Goal: Task Accomplishment & Management: Manage account settings

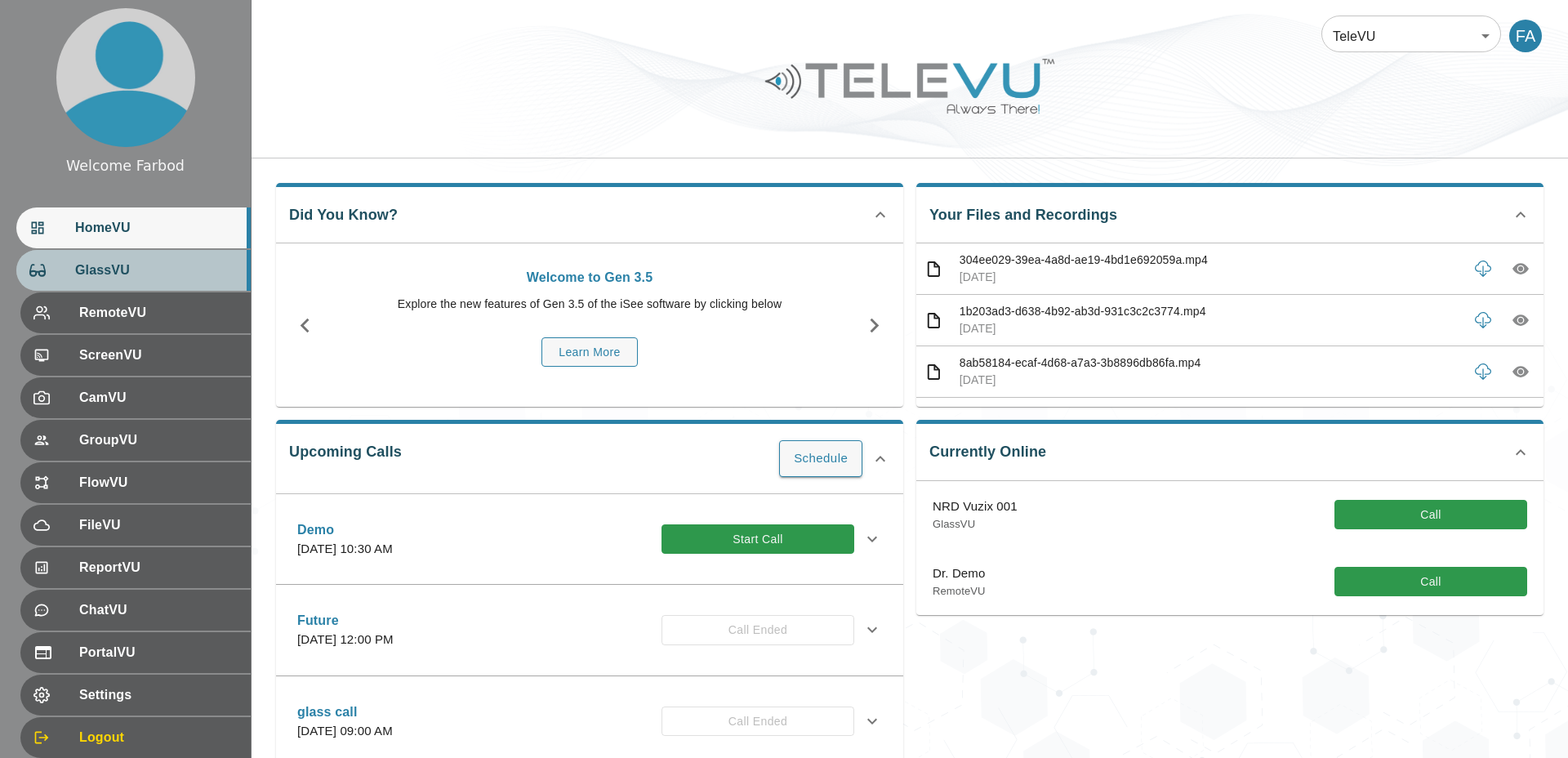
click at [106, 273] on span "GlassVU" at bounding box center [156, 270] width 162 height 20
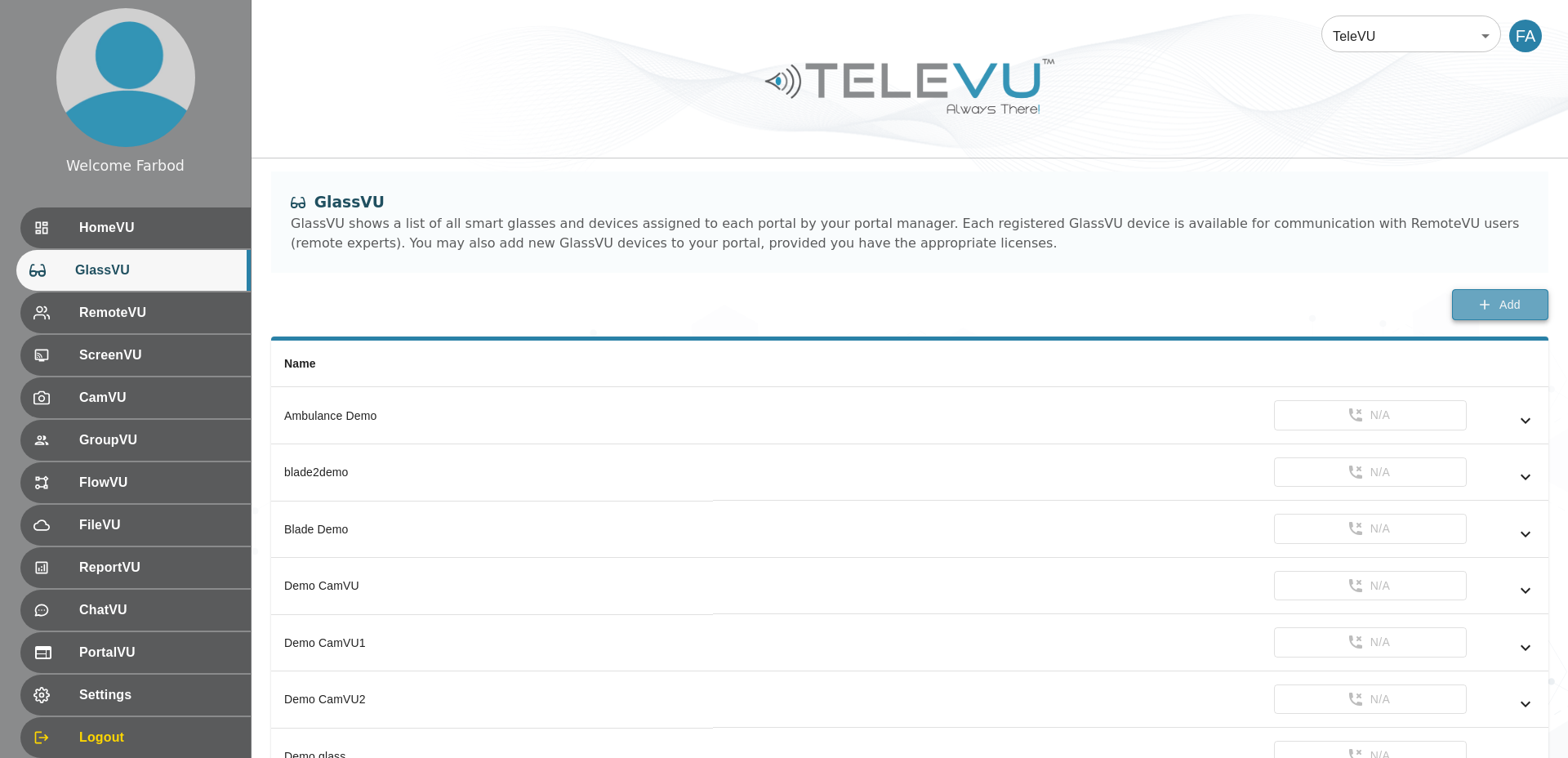
click at [1471, 306] on button "Add" at bounding box center [1500, 305] width 96 height 32
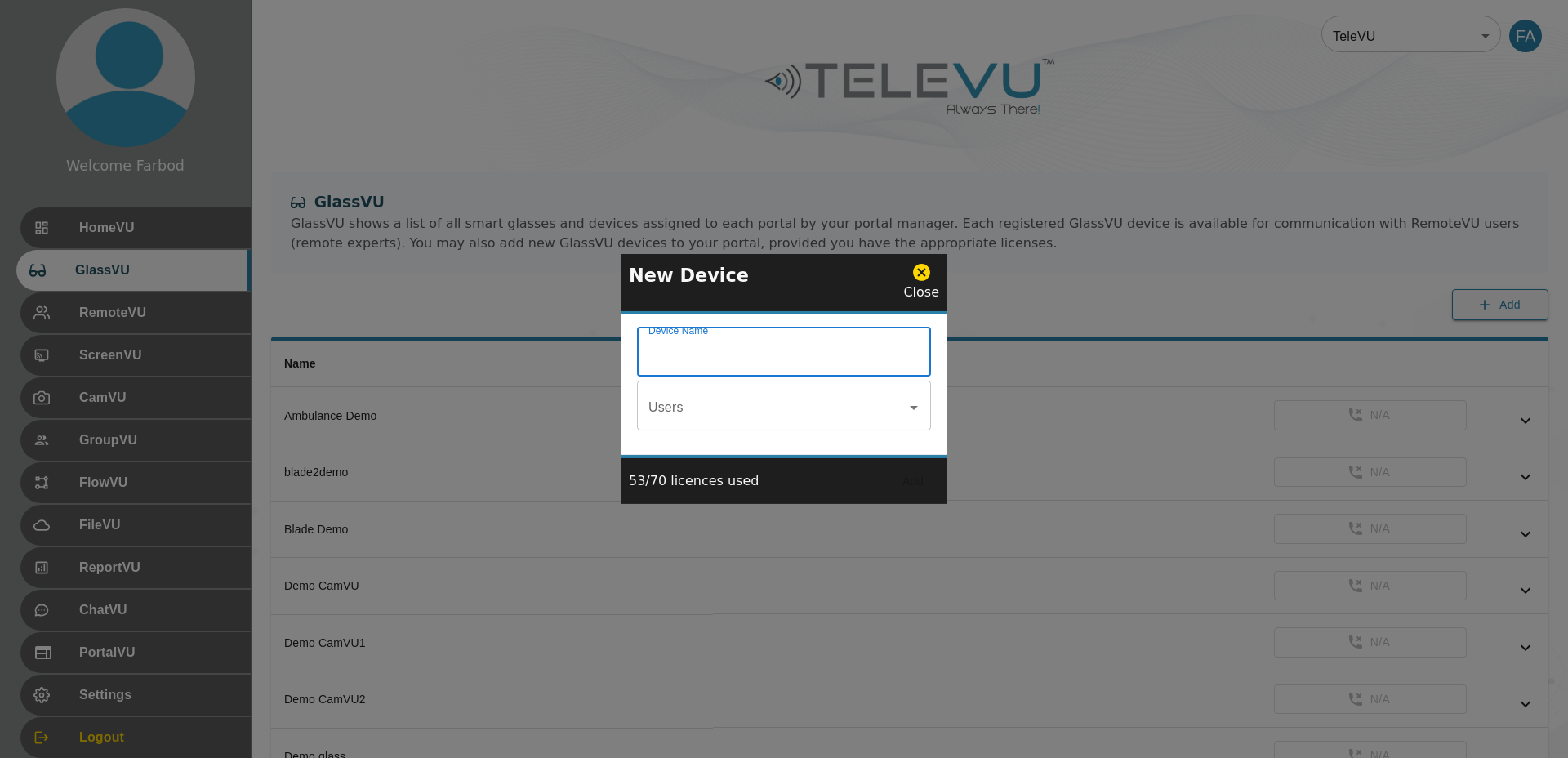
click at [680, 357] on input "Device Name" at bounding box center [784, 354] width 294 height 46
type input "FA Livekit Demo"
click at [909, 476] on button "Add" at bounding box center [913, 481] width 52 height 30
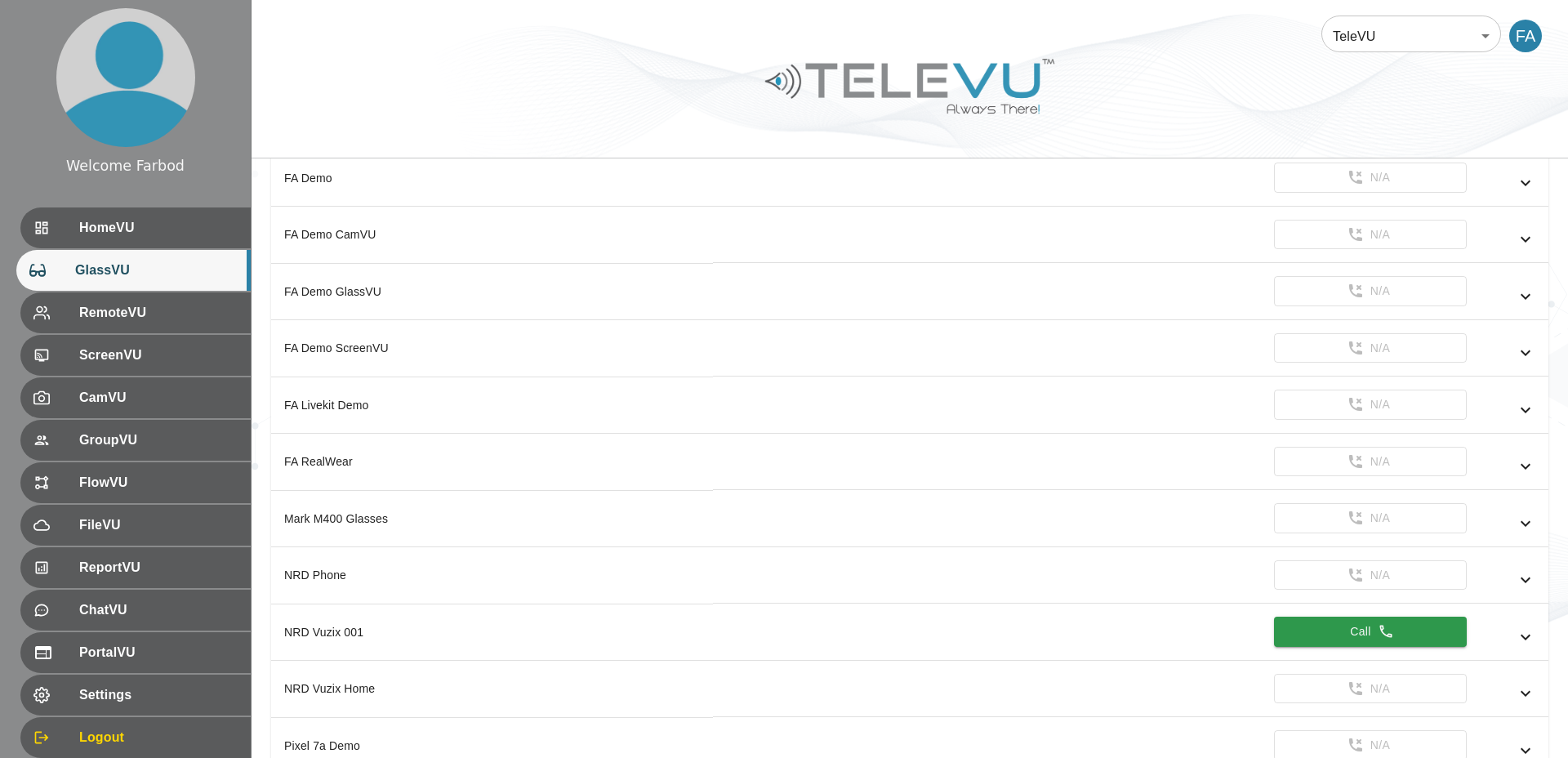
scroll to position [1261, 0]
click at [1534, 288] on td "N/A" at bounding box center [1130, 290] width 835 height 57
click at [1524, 291] on icon "simple table" at bounding box center [1526, 296] width 20 height 20
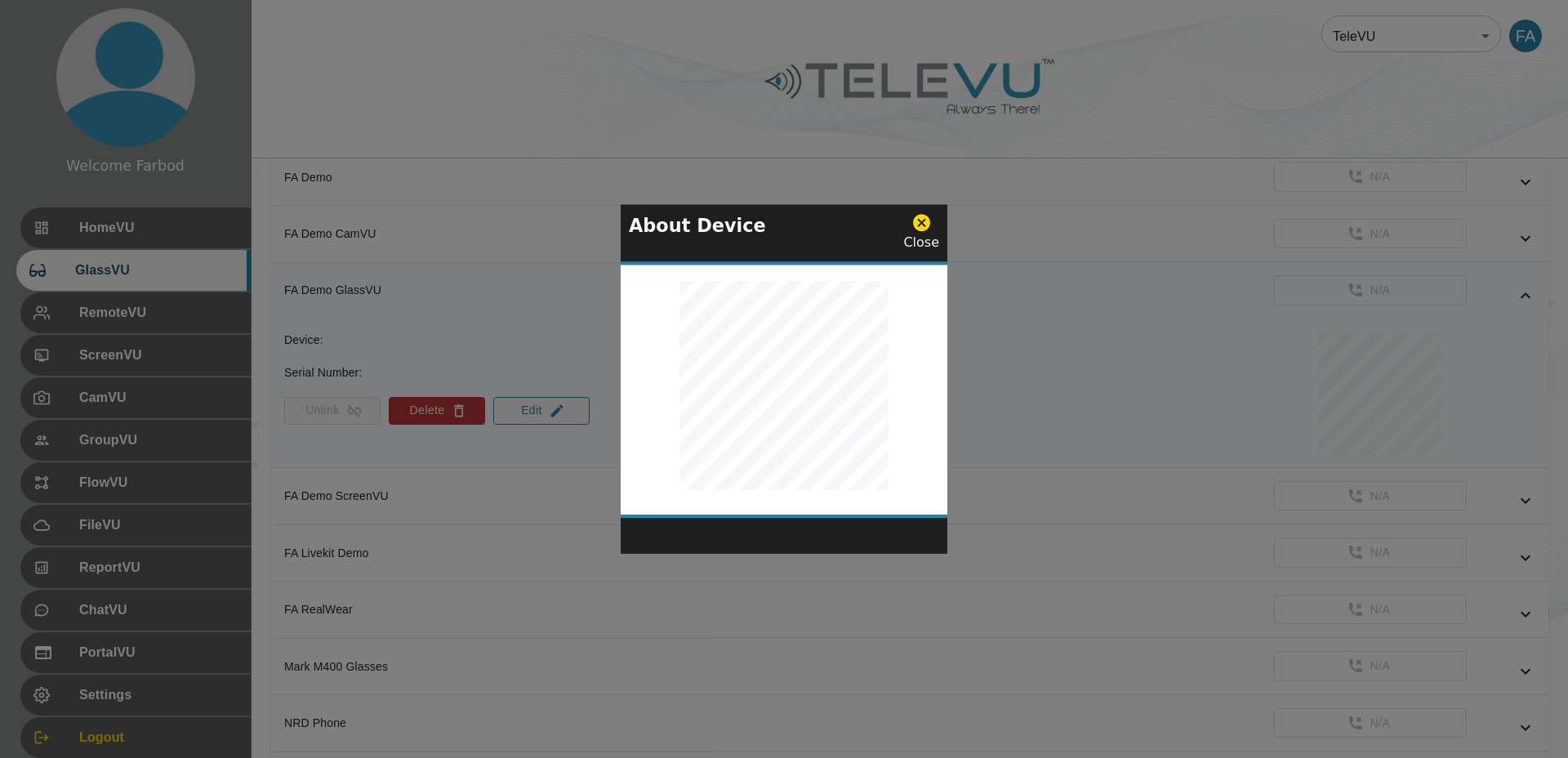
click at [925, 230] on icon at bounding box center [921, 223] width 17 height 17
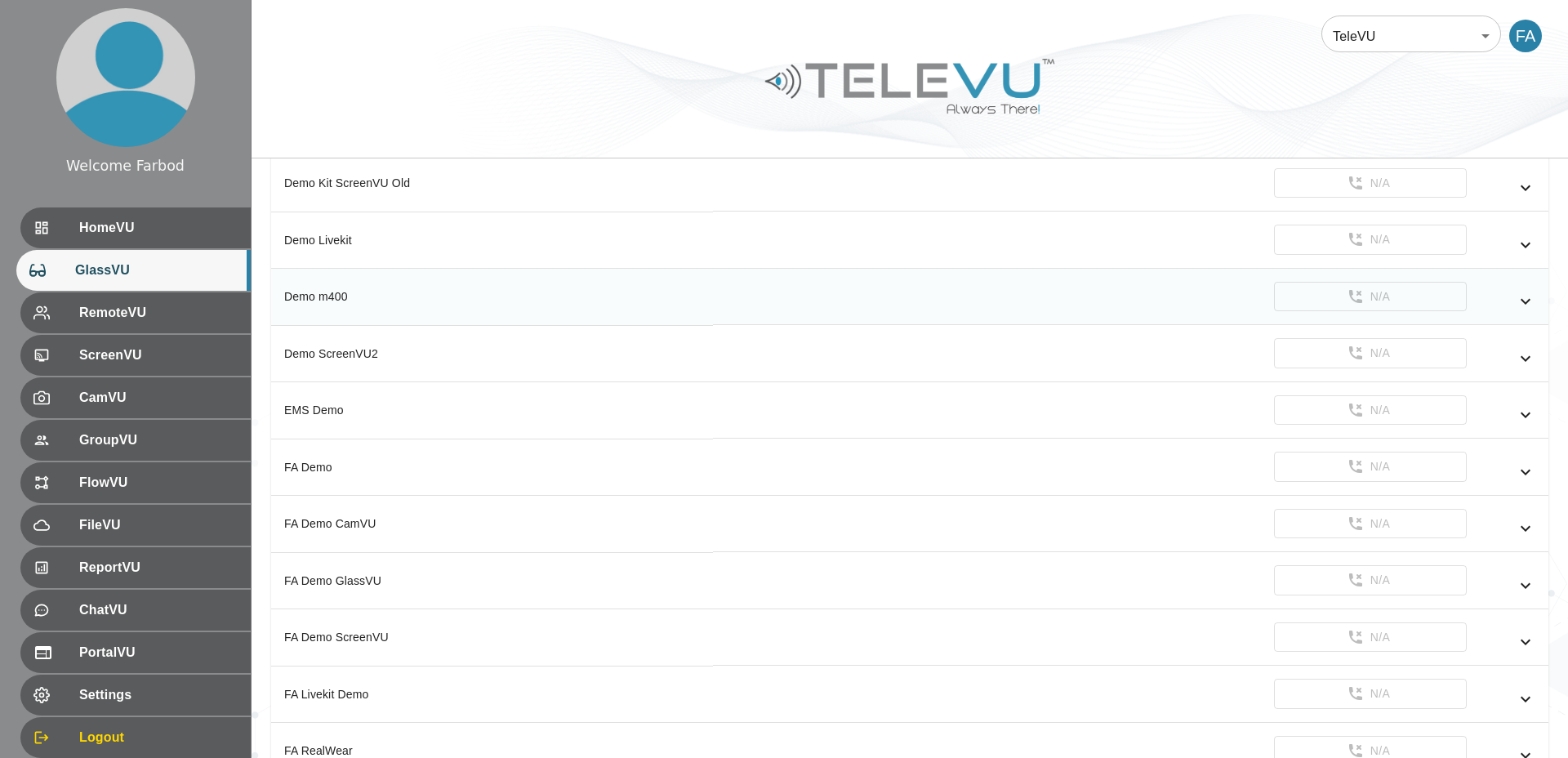
scroll to position [980, 0]
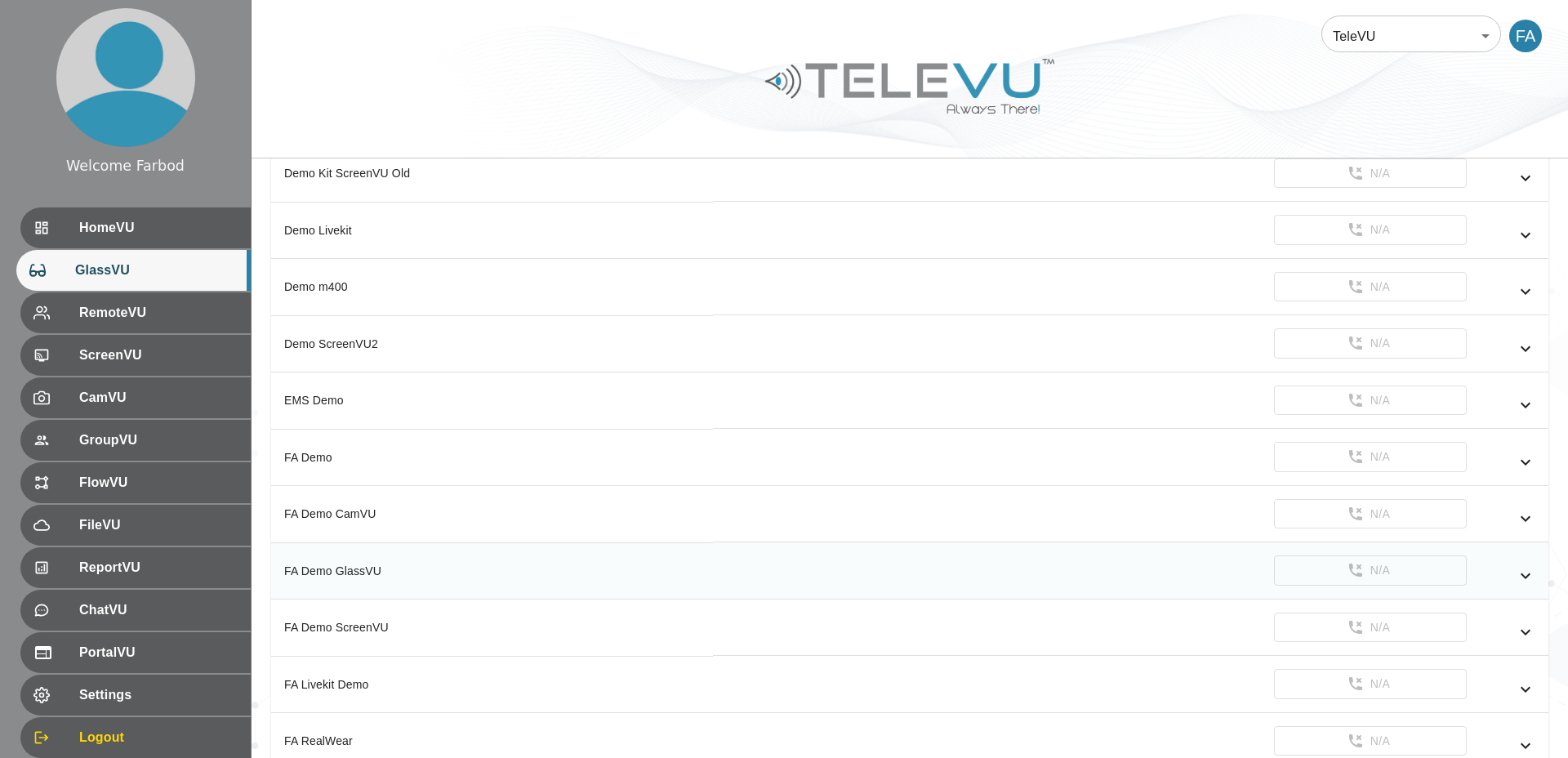
click at [1521, 576] on icon "simple table" at bounding box center [1526, 576] width 20 height 20
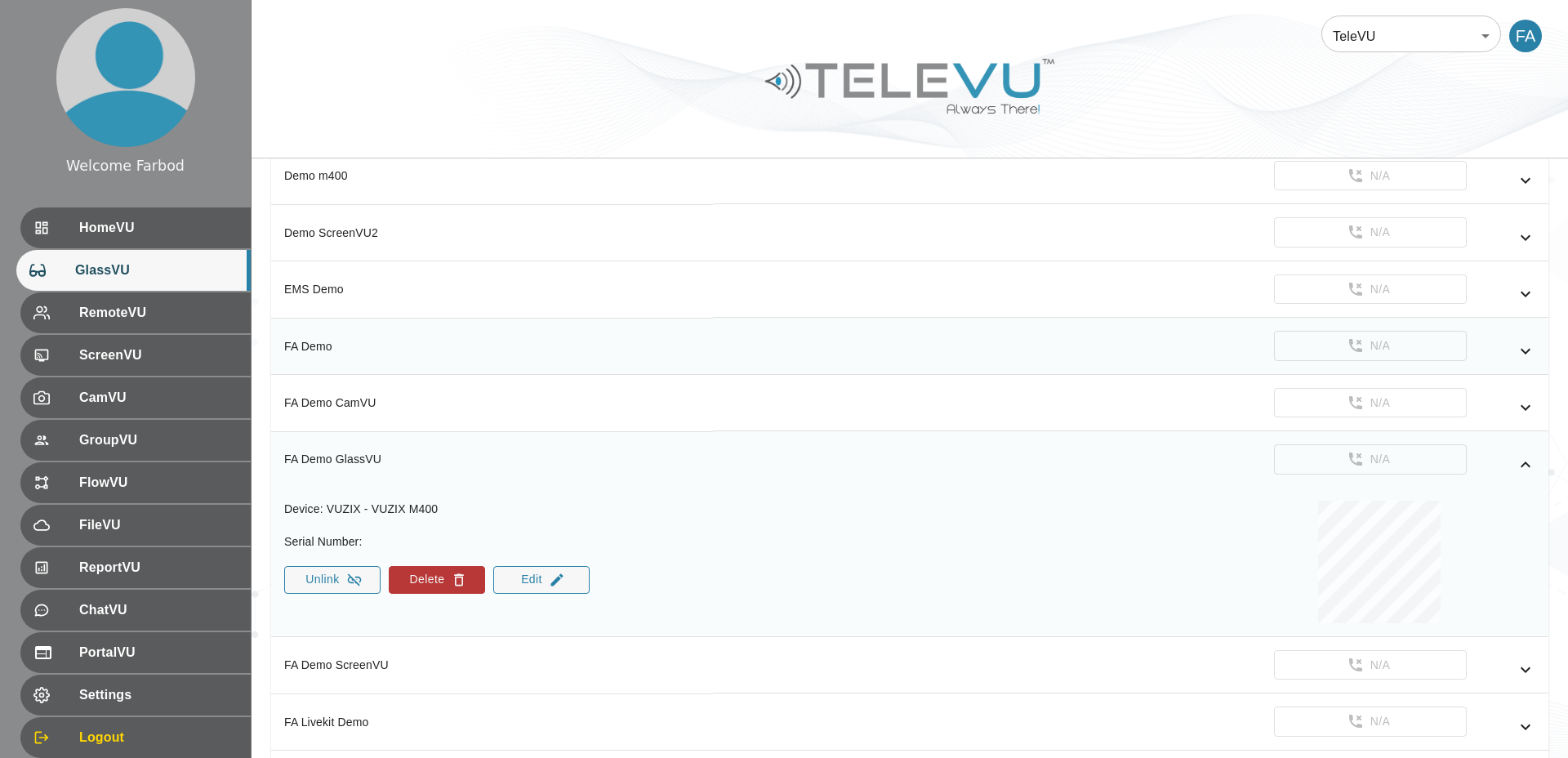
scroll to position [1094, 0]
click at [330, 575] on button "Unlink" at bounding box center [333, 576] width 96 height 27
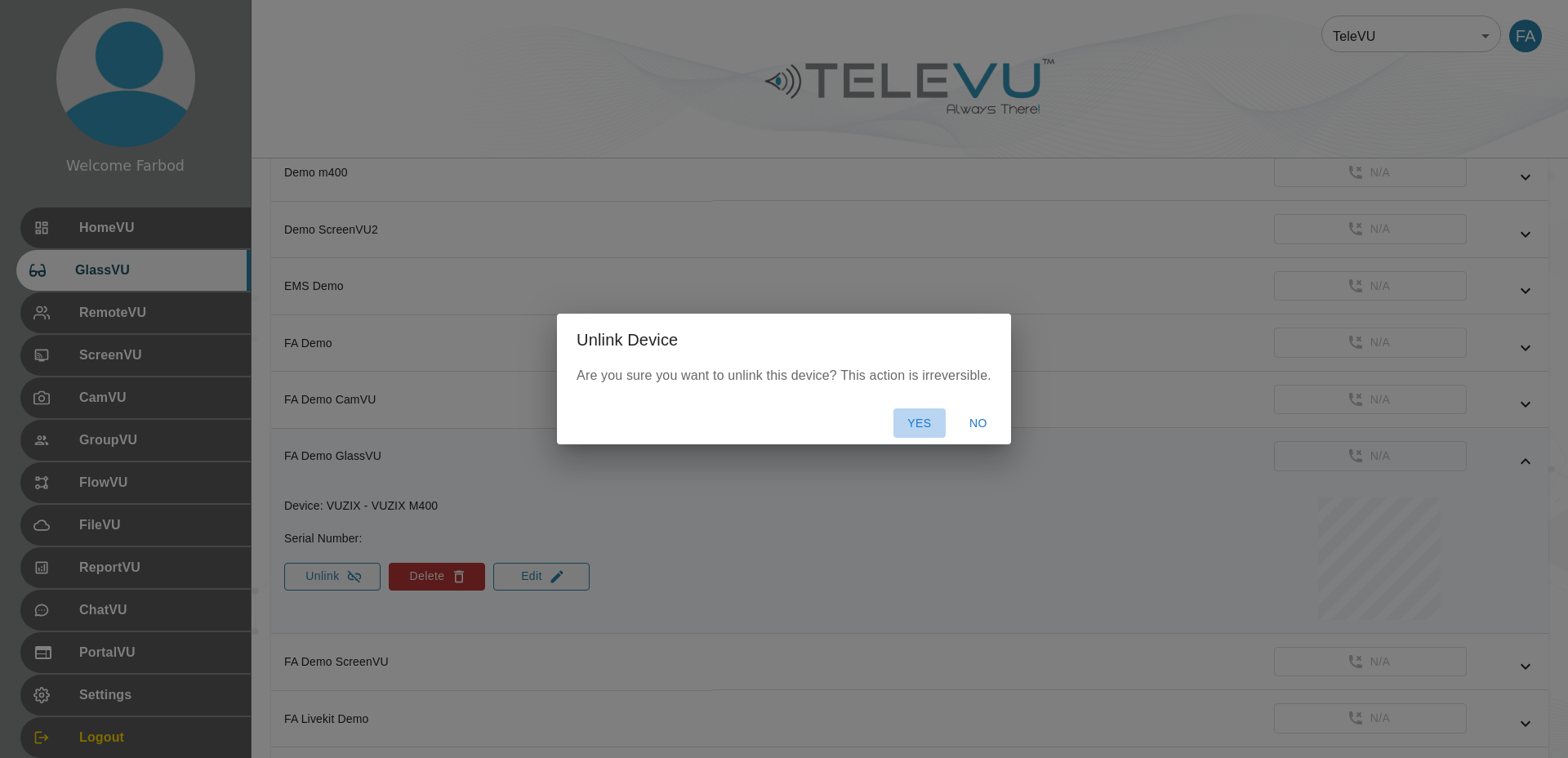
click at [909, 417] on button "Yes" at bounding box center [919, 424] width 52 height 30
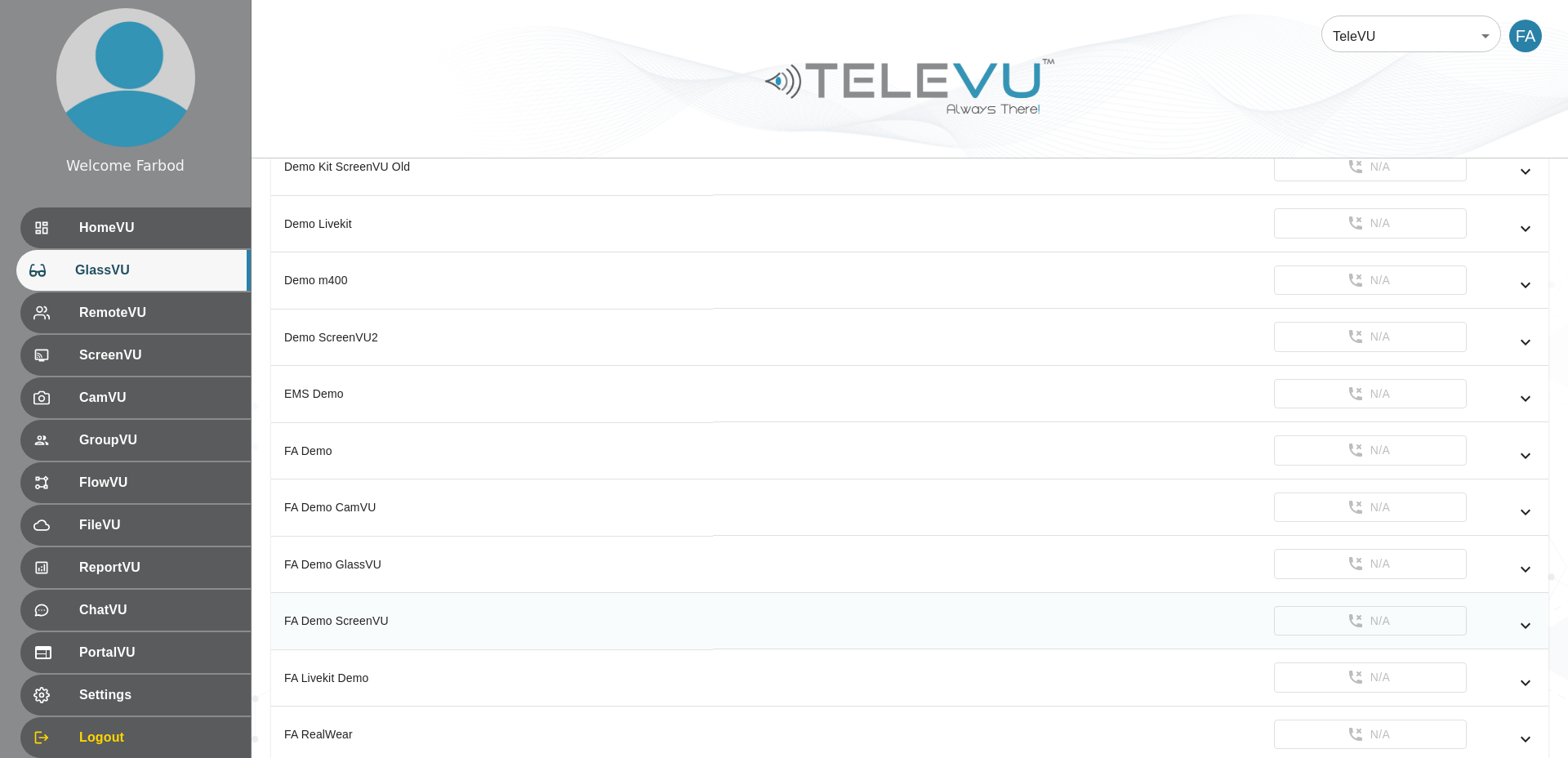
scroll to position [988, 0]
click at [1527, 624] on icon "simple table" at bounding box center [1526, 625] width 10 height 6
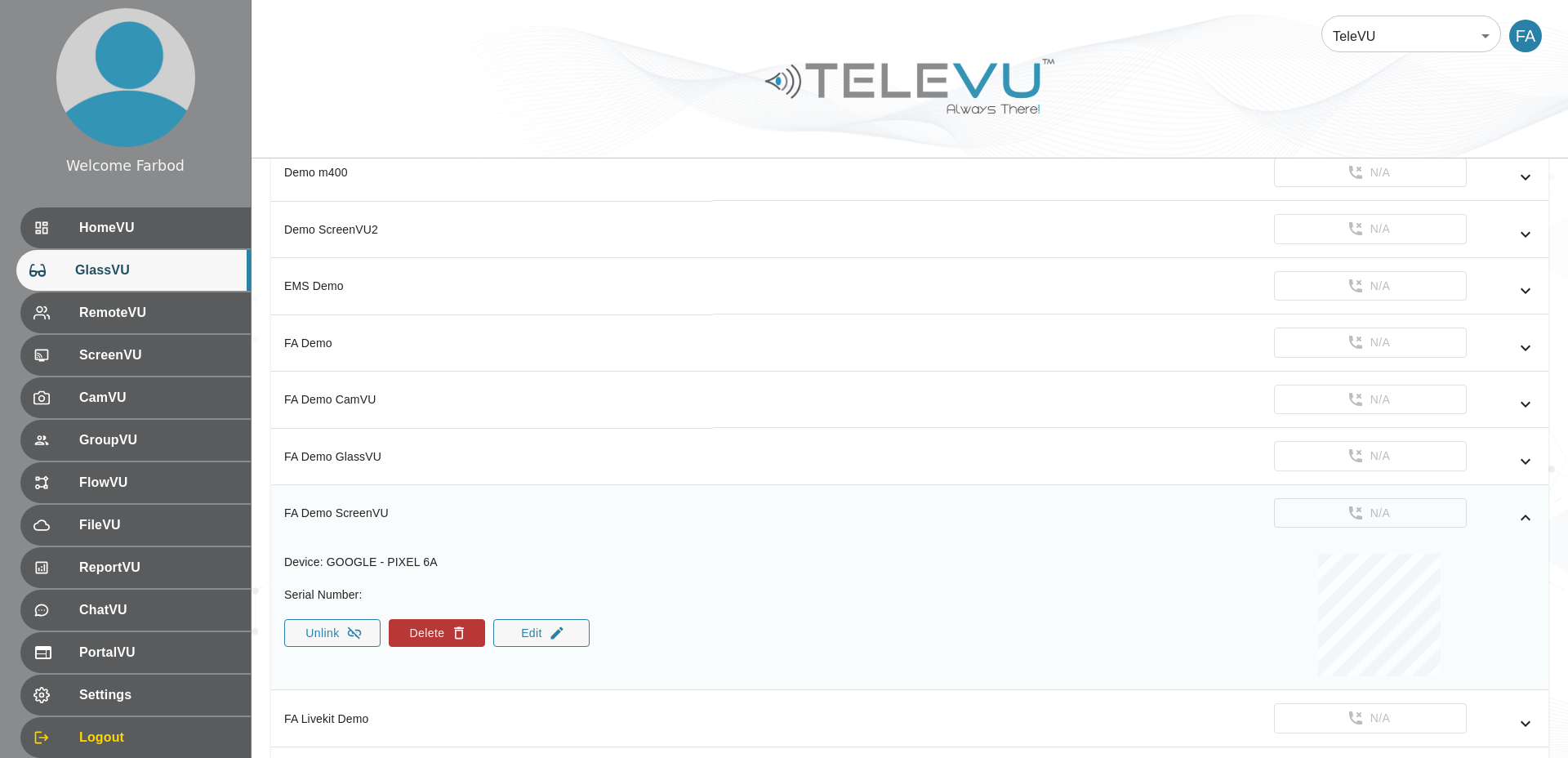
scroll to position [1097, 0]
click at [1533, 519] on icon "simple table" at bounding box center [1526, 515] width 20 height 20
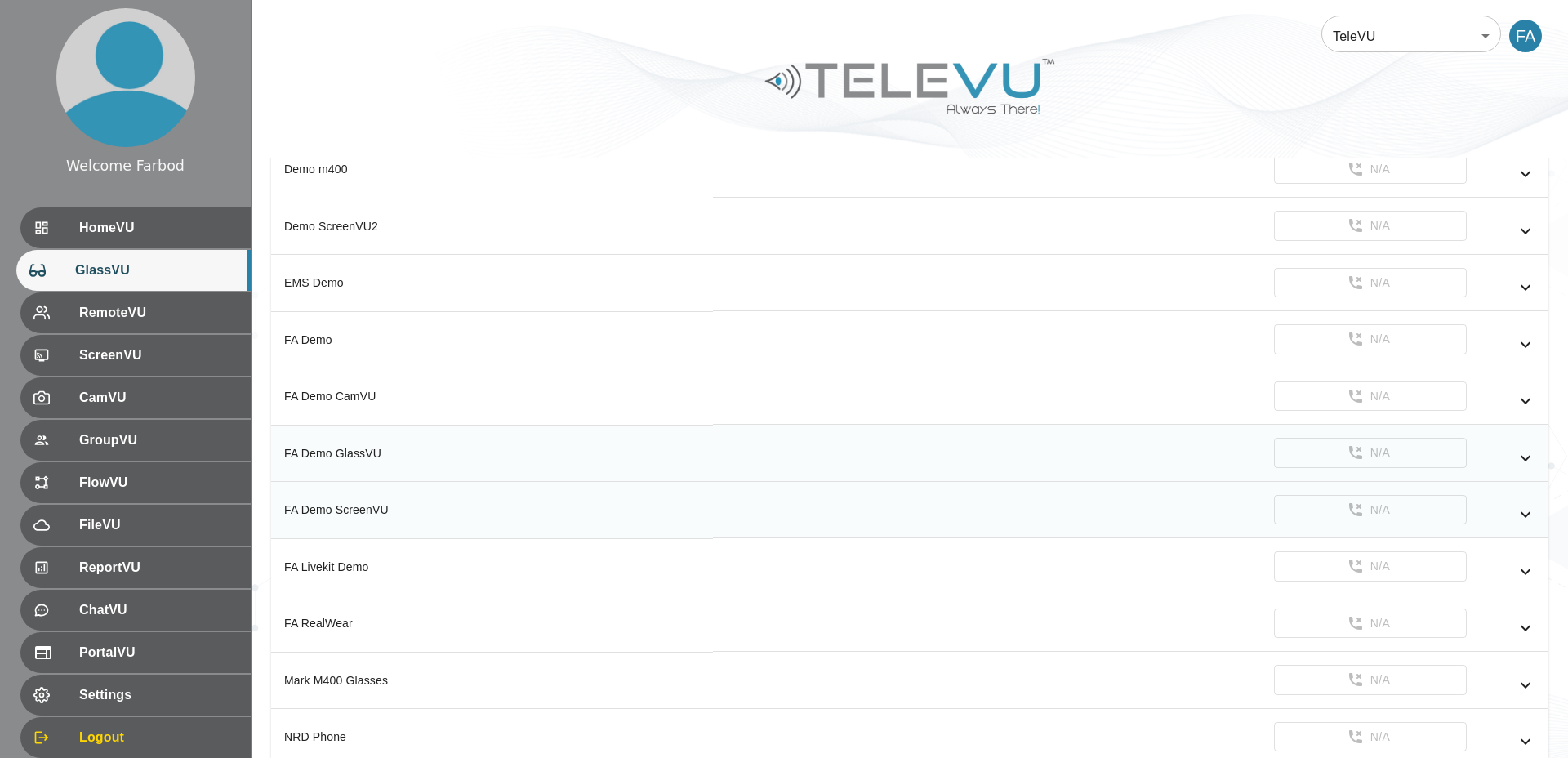
click at [1525, 458] on icon "simple table" at bounding box center [1526, 458] width 20 height 20
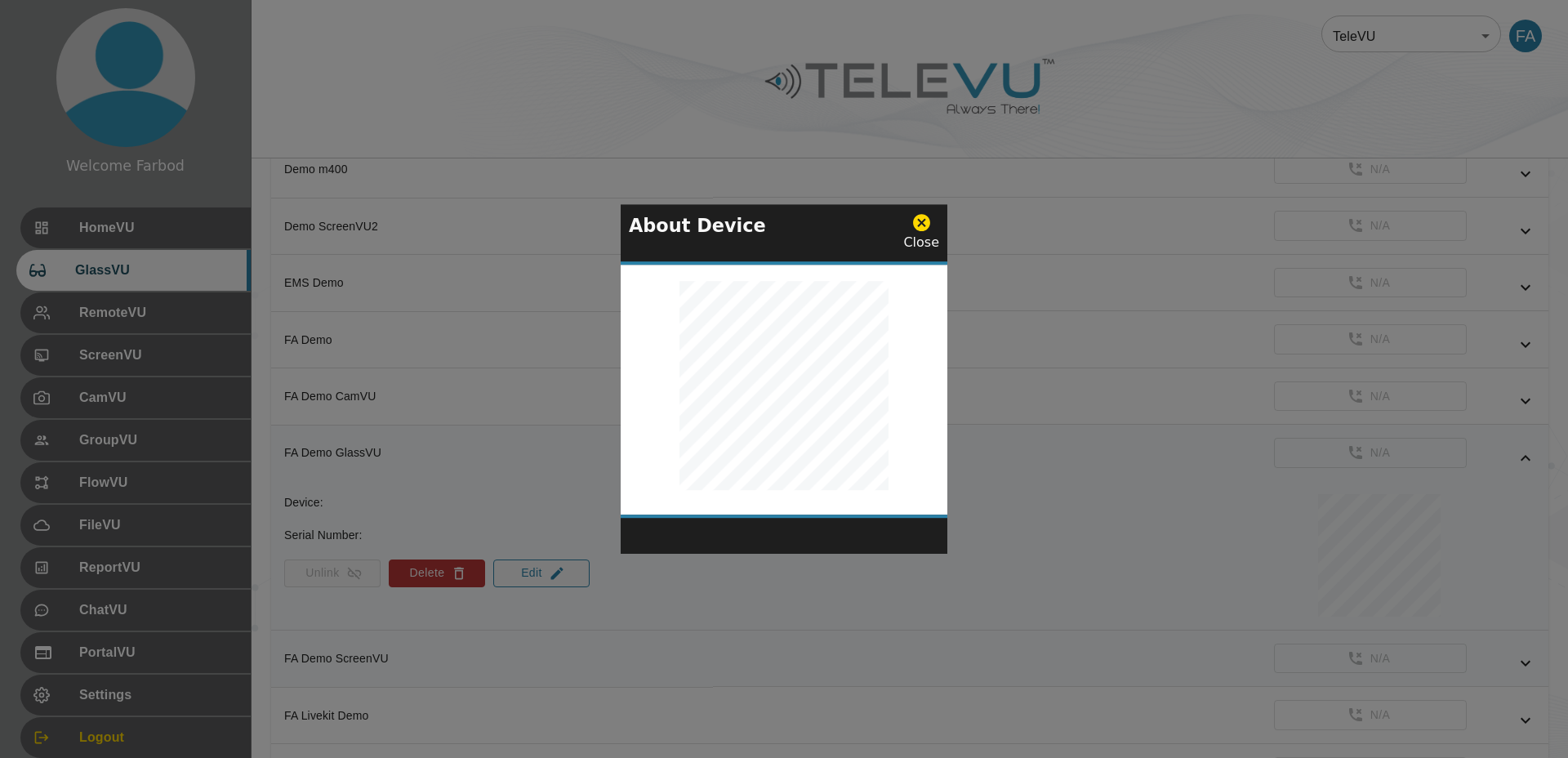
click at [477, 256] on div at bounding box center [784, 379] width 1568 height 758
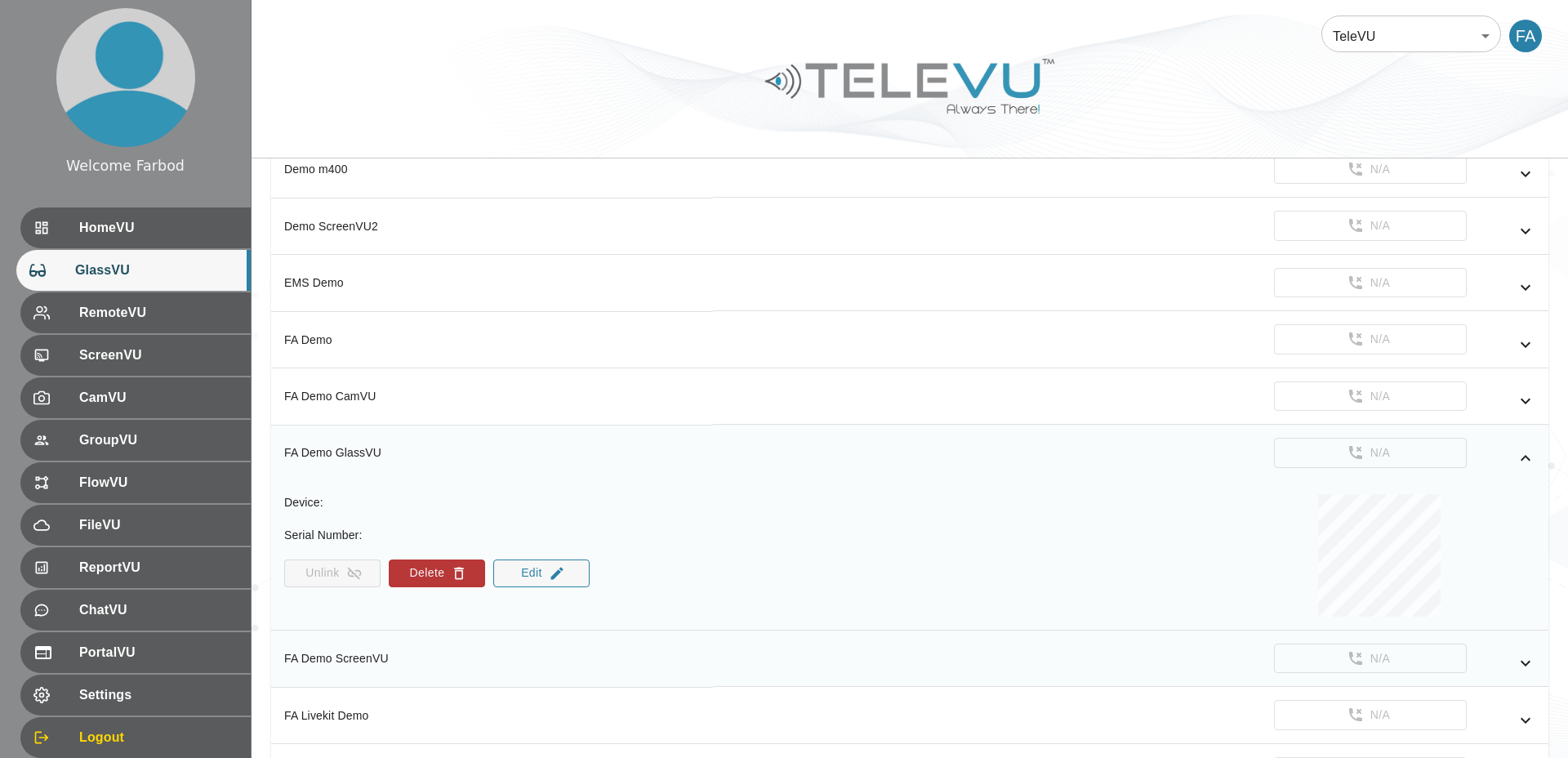
scroll to position [1093, 0]
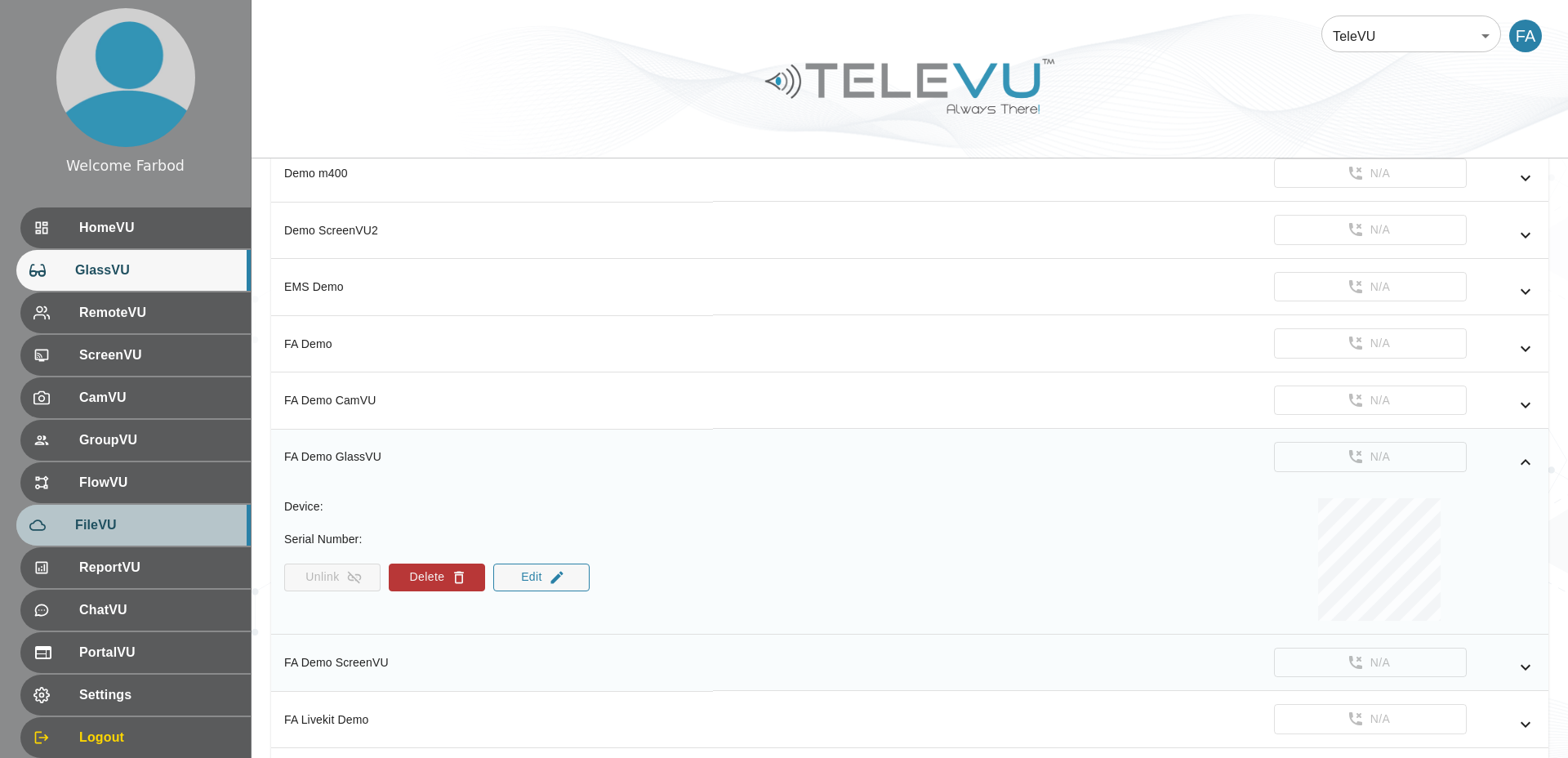
click at [107, 523] on span "FileVU" at bounding box center [156, 525] width 162 height 20
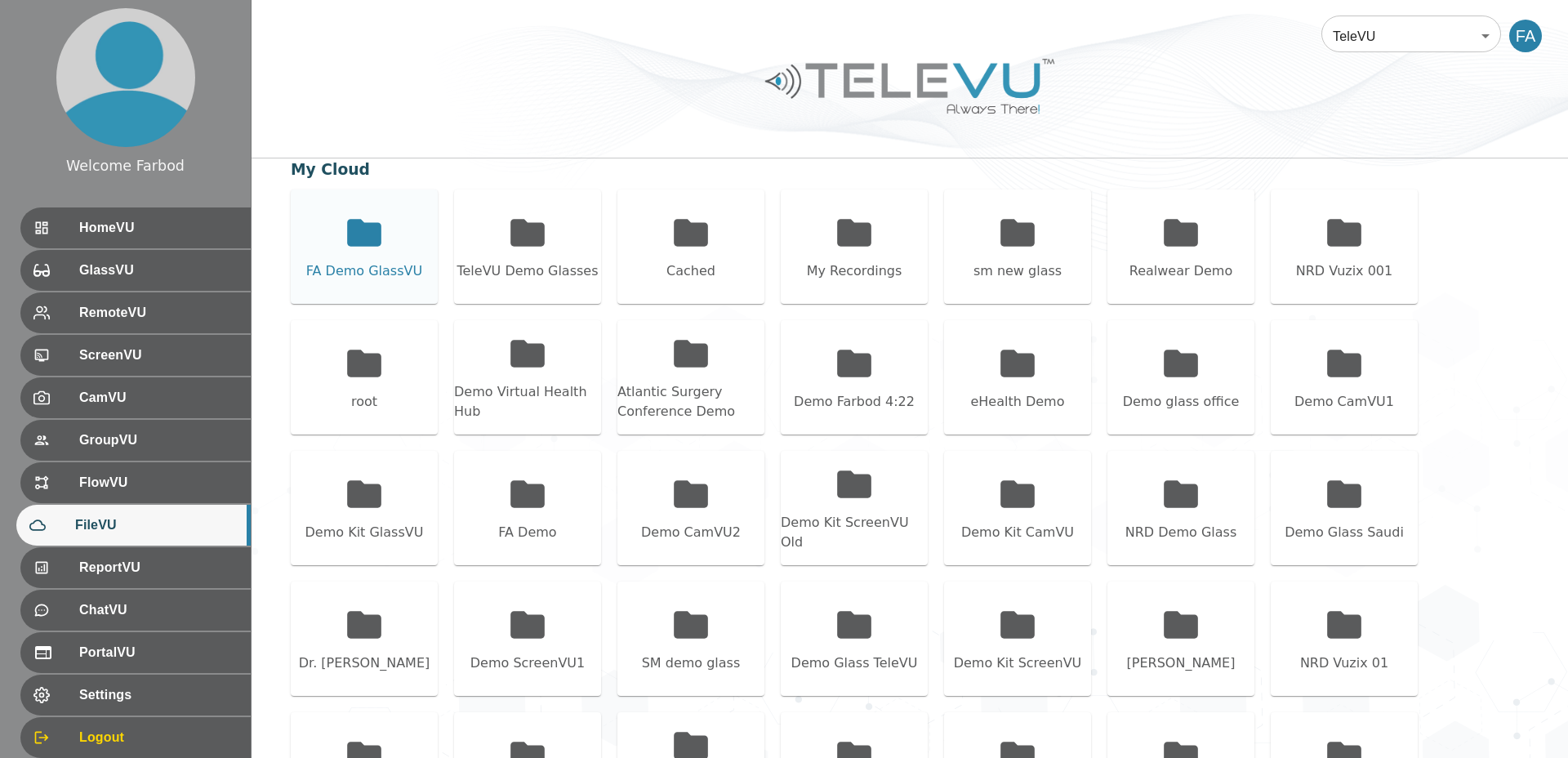
click at [383, 233] on icon at bounding box center [364, 232] width 41 height 41
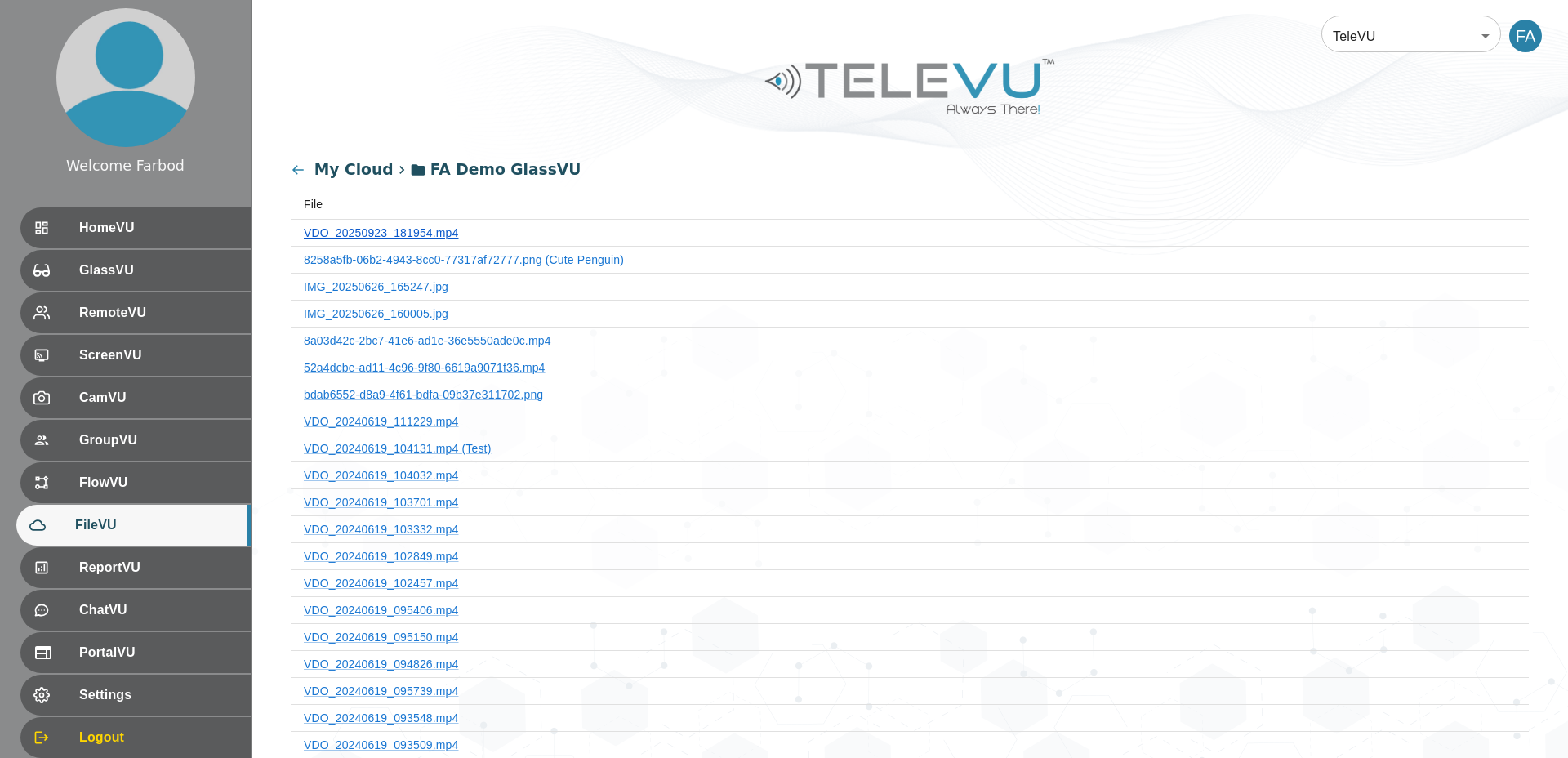
click at [399, 226] on link "VDO_20250923_181954.mp4" at bounding box center [381, 233] width 155 height 13
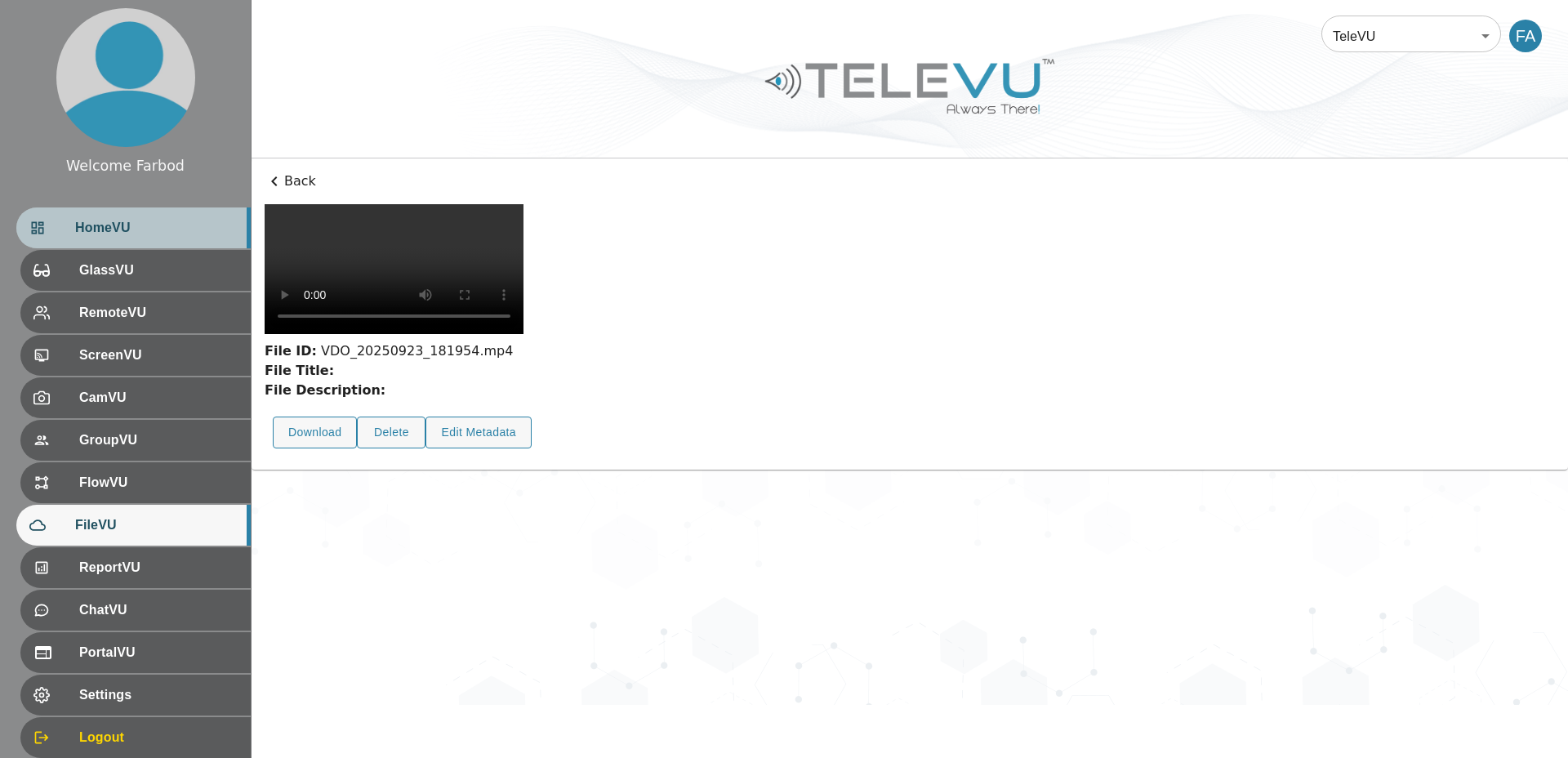
click at [175, 218] on span "HomeVU" at bounding box center [156, 228] width 162 height 20
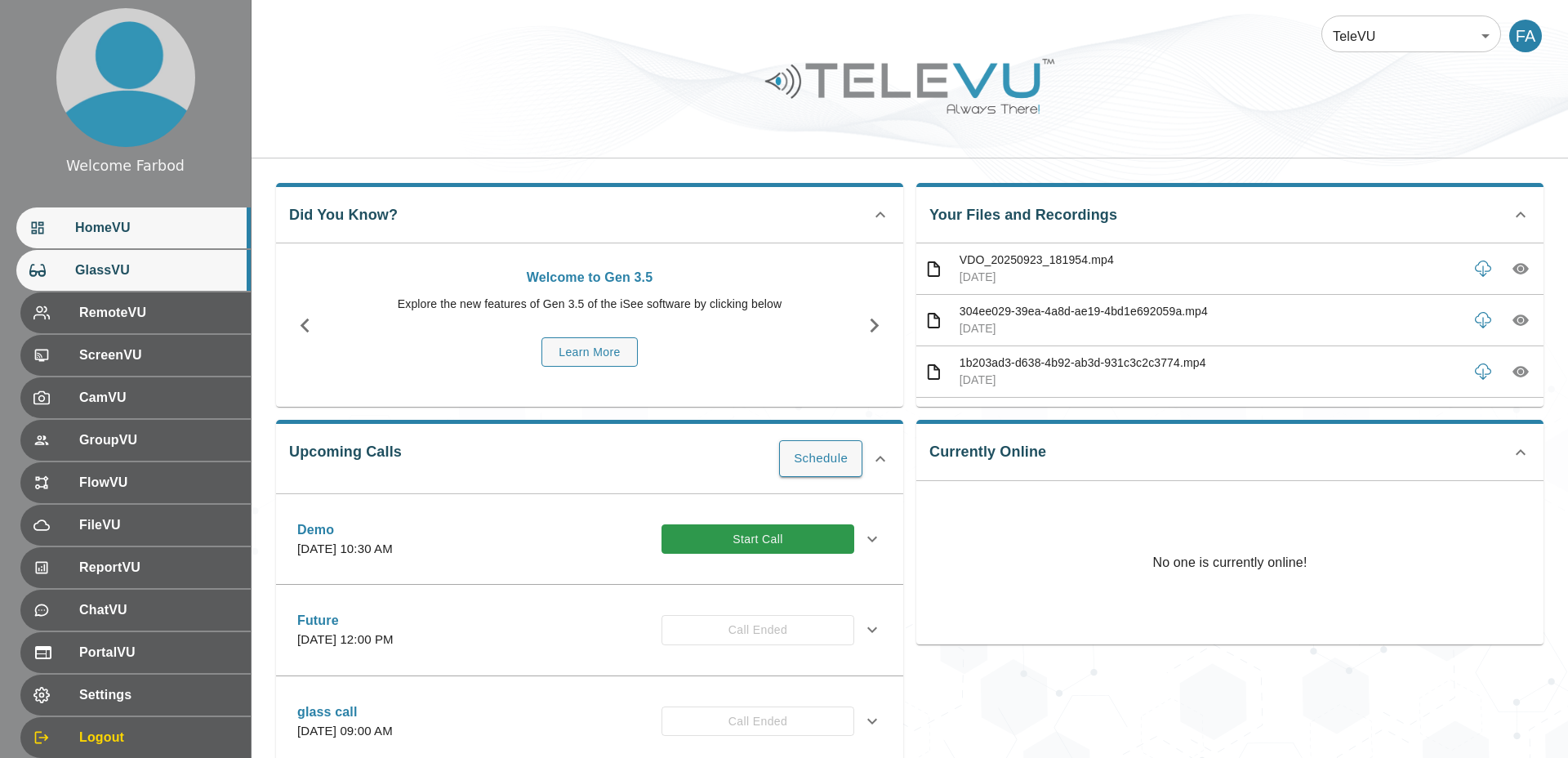
click at [153, 272] on span "GlassVU" at bounding box center [156, 270] width 162 height 20
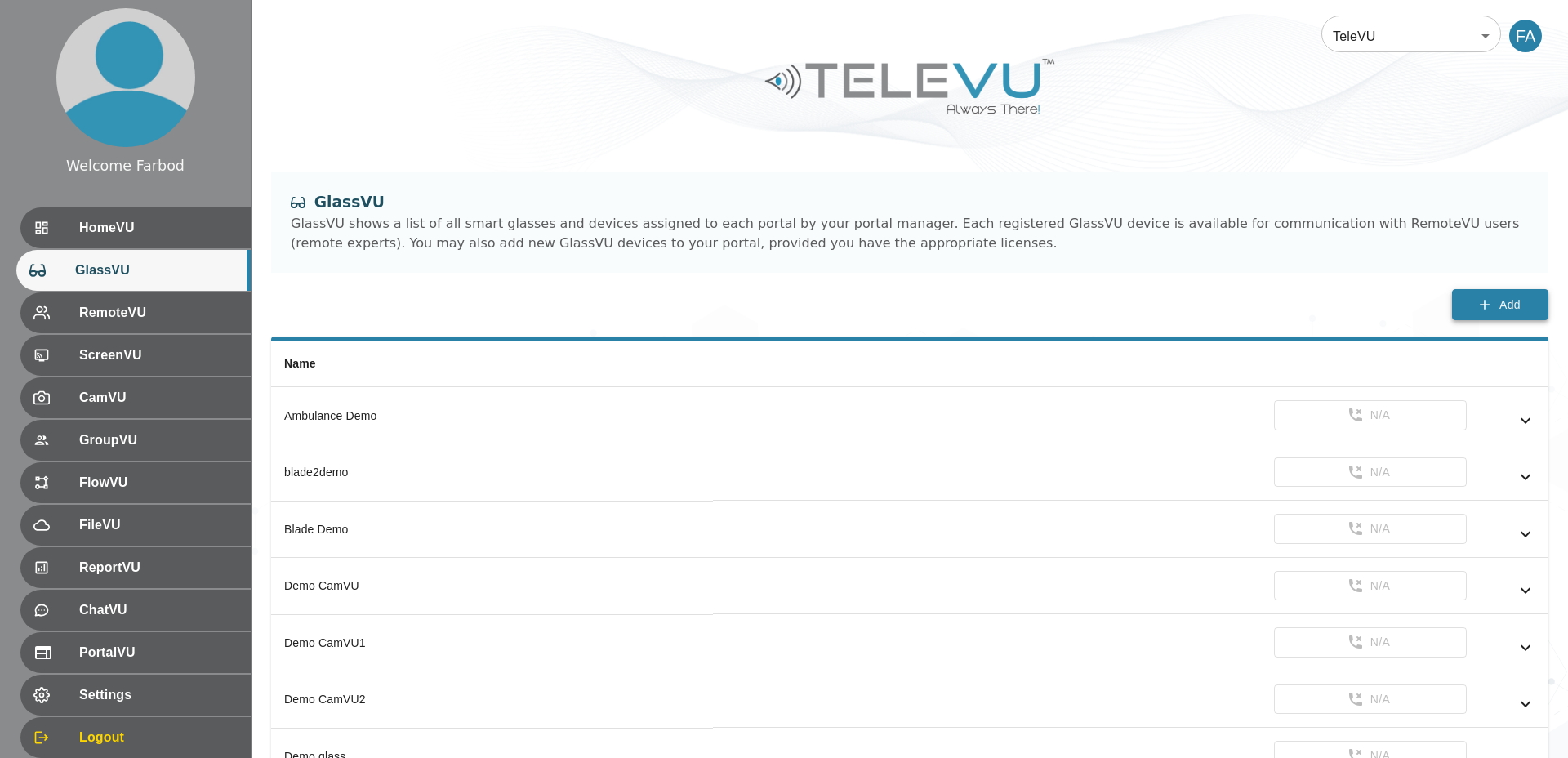
click at [1511, 301] on span "Add" at bounding box center [1510, 305] width 22 height 21
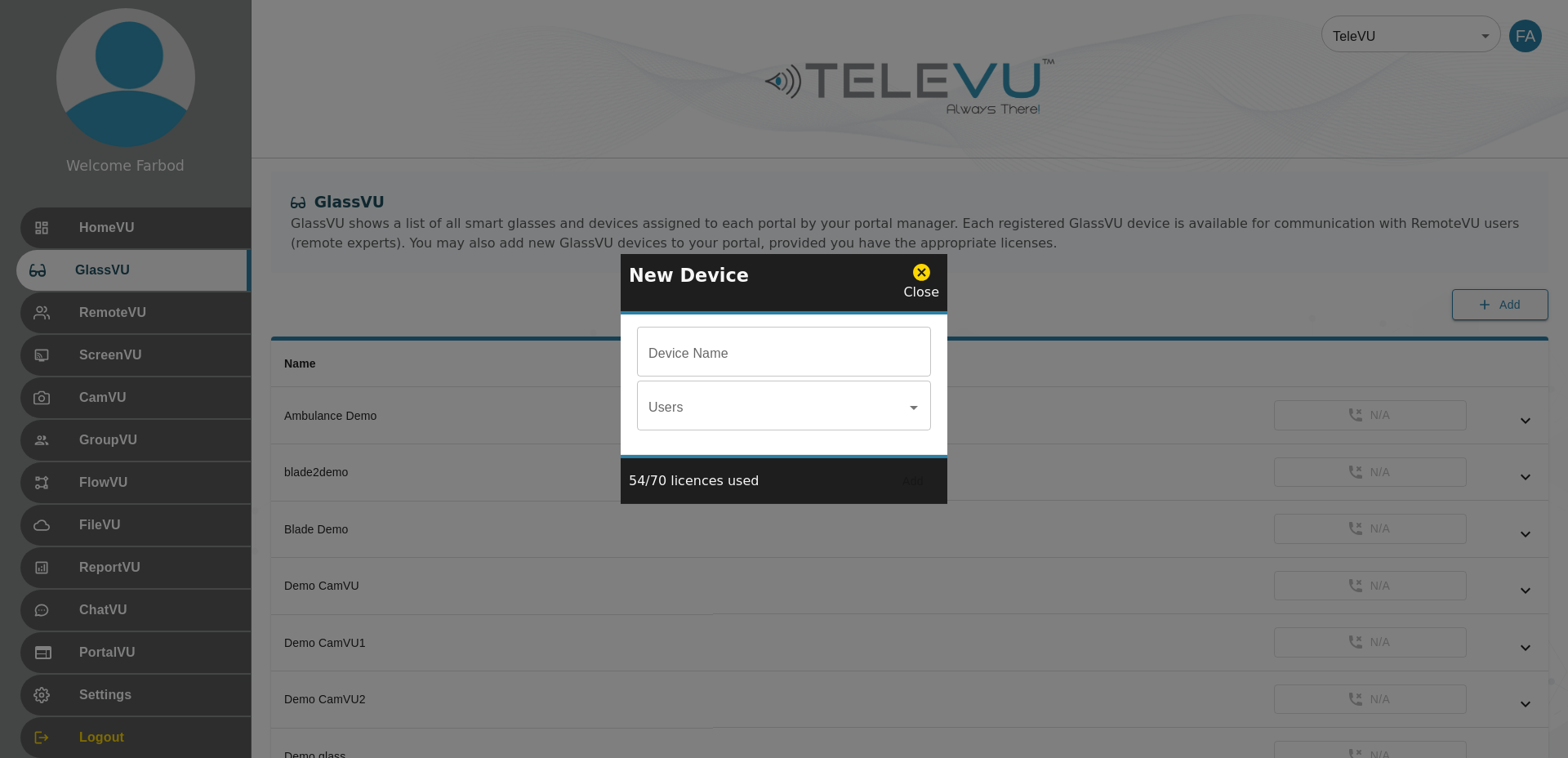
click at [769, 339] on input "Device Name" at bounding box center [784, 354] width 294 height 46
type input "FA Demo Livekit"
click at [908, 483] on button "Add" at bounding box center [913, 481] width 52 height 30
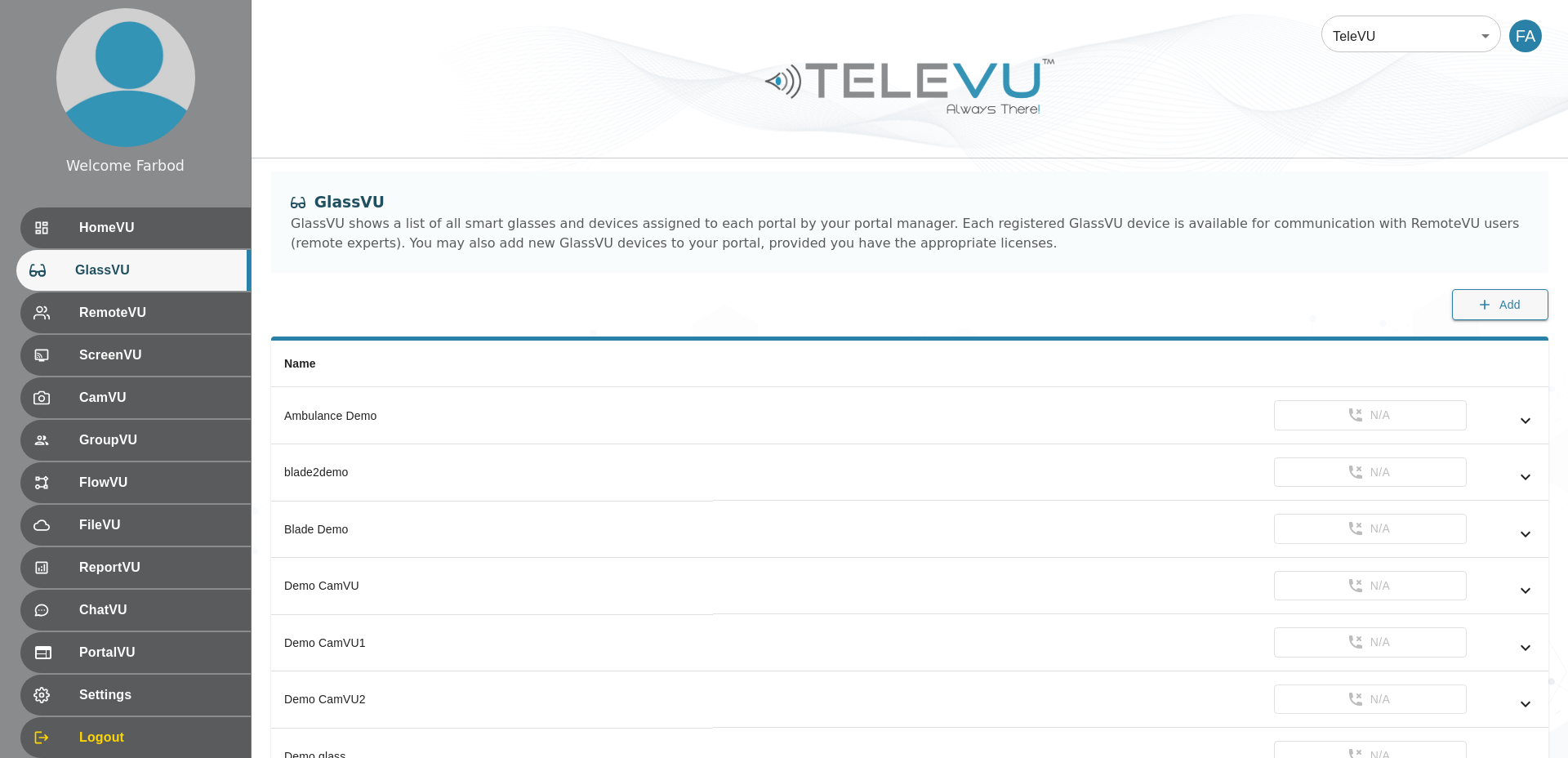
click at [562, 306] on div "GlassVU GlassVU shows a list of all smart glasses and devices assigned to each …" at bounding box center [909, 254] width 1316 height 166
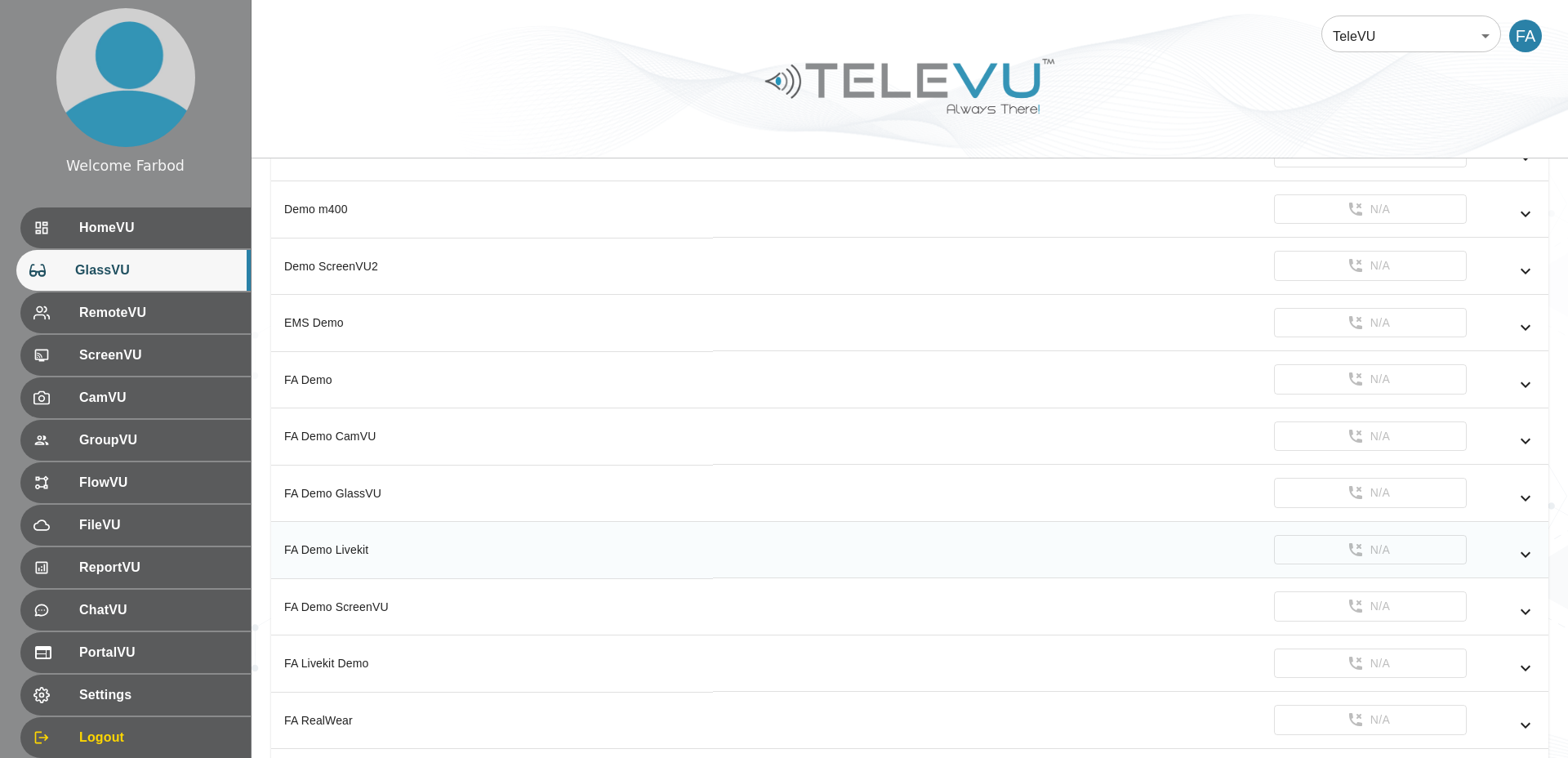
click at [1525, 547] on icon "simple table" at bounding box center [1526, 555] width 20 height 20
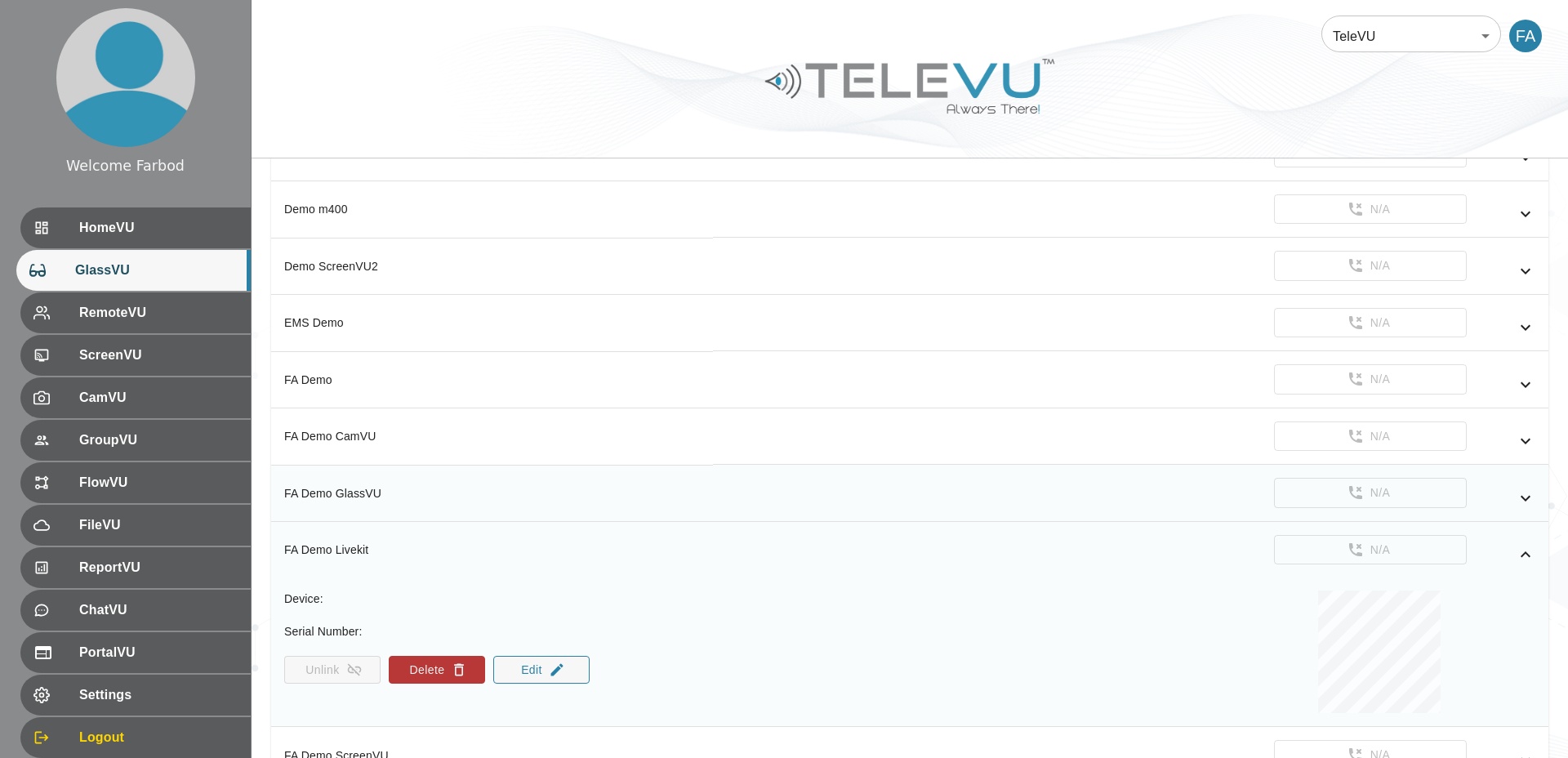
scroll to position [1136, 0]
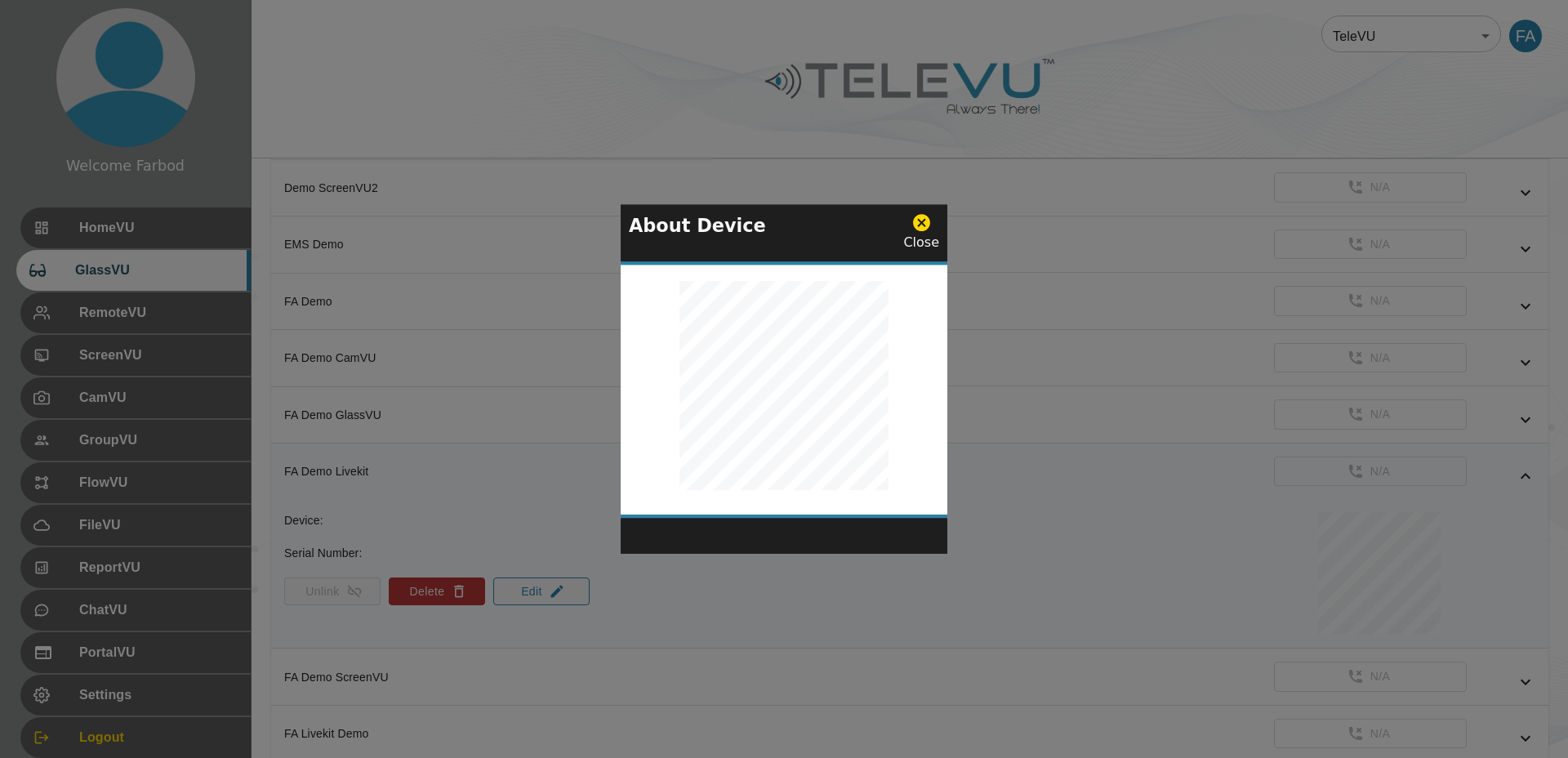
click at [406, 404] on div at bounding box center [784, 379] width 1568 height 758
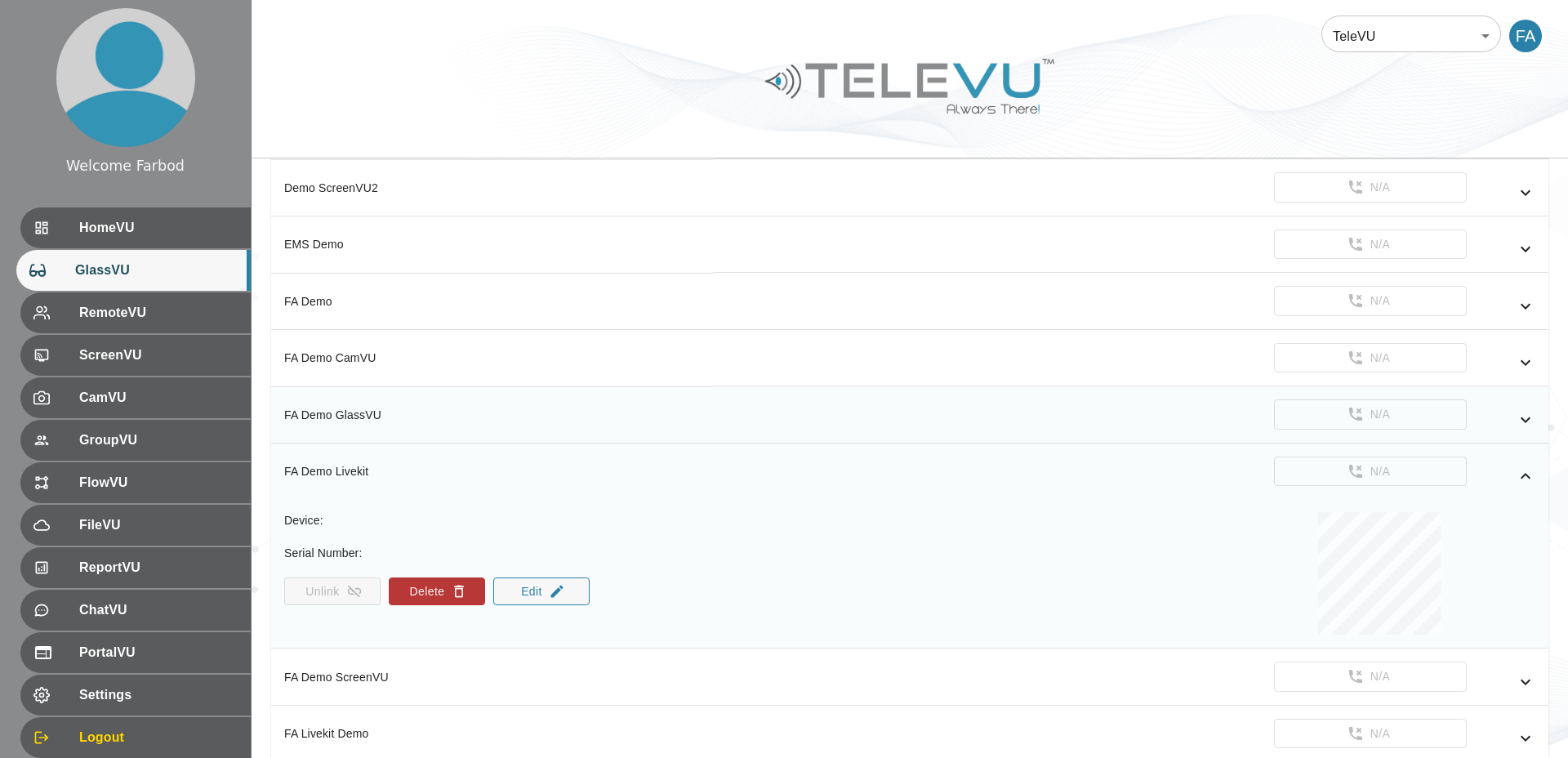
click at [1522, 416] on icon "simple table" at bounding box center [1526, 420] width 20 height 20
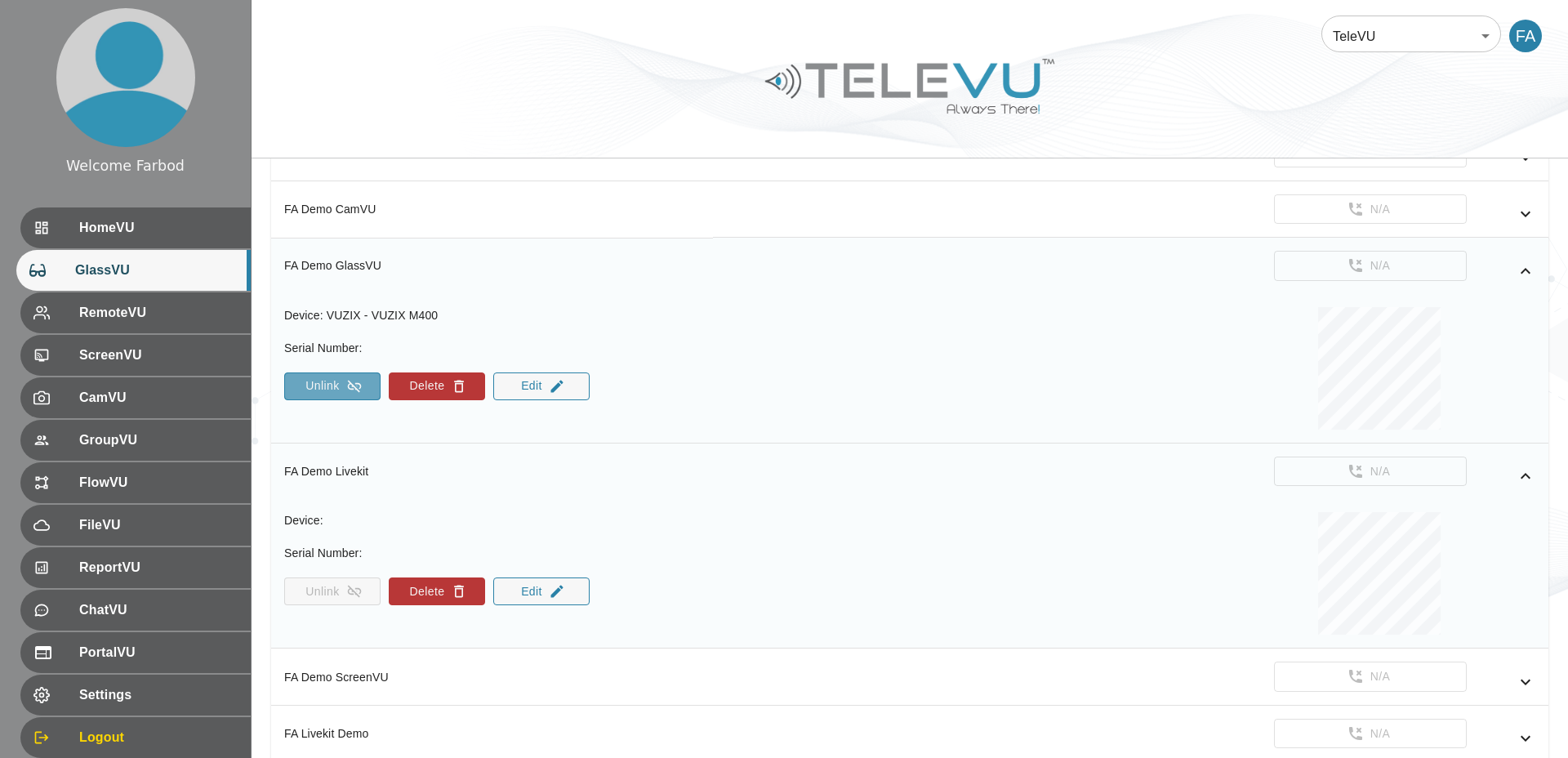
click at [344, 388] on button "Unlink" at bounding box center [333, 386] width 96 height 27
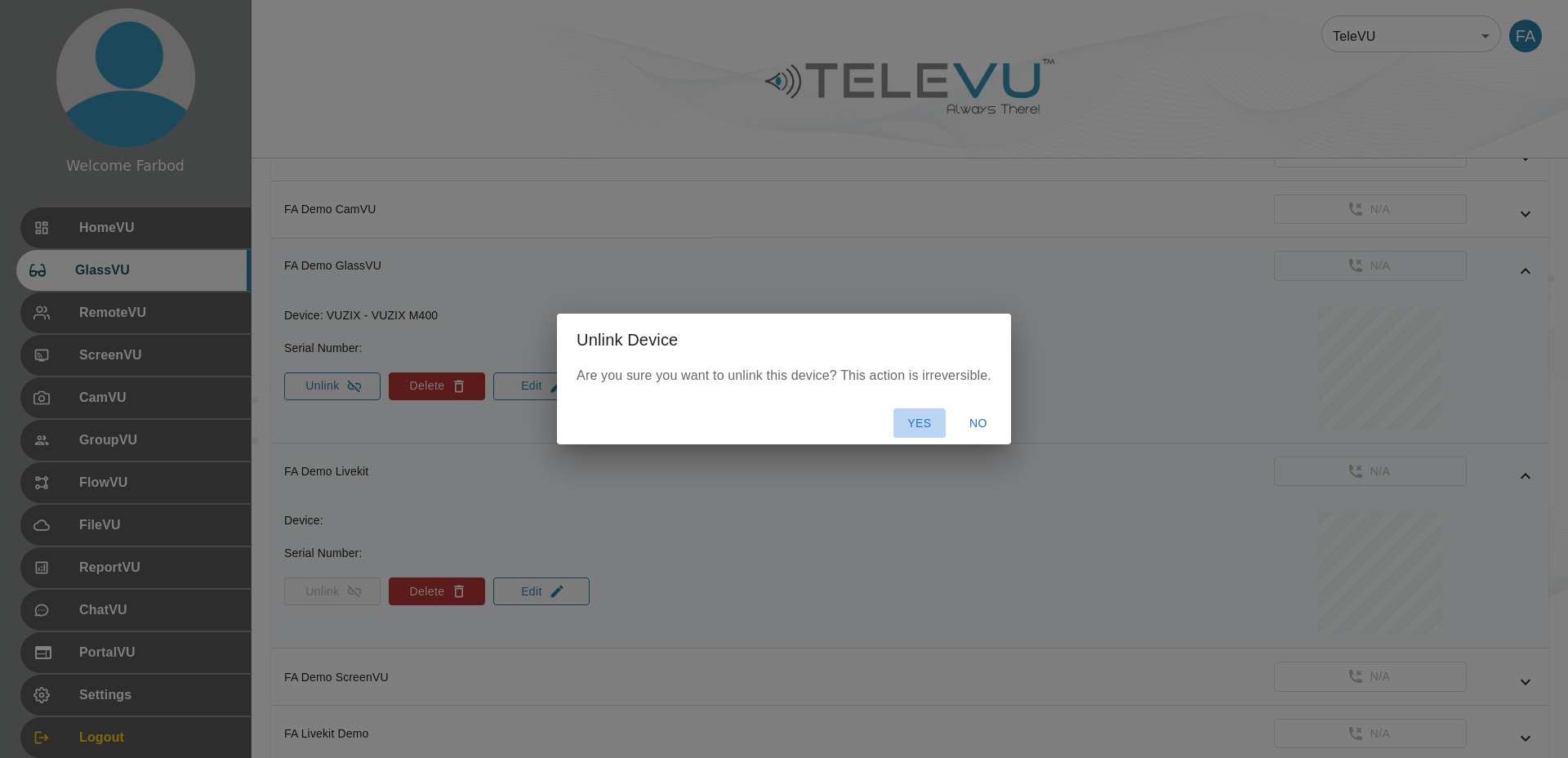
click at [920, 415] on button "Yes" at bounding box center [919, 424] width 52 height 30
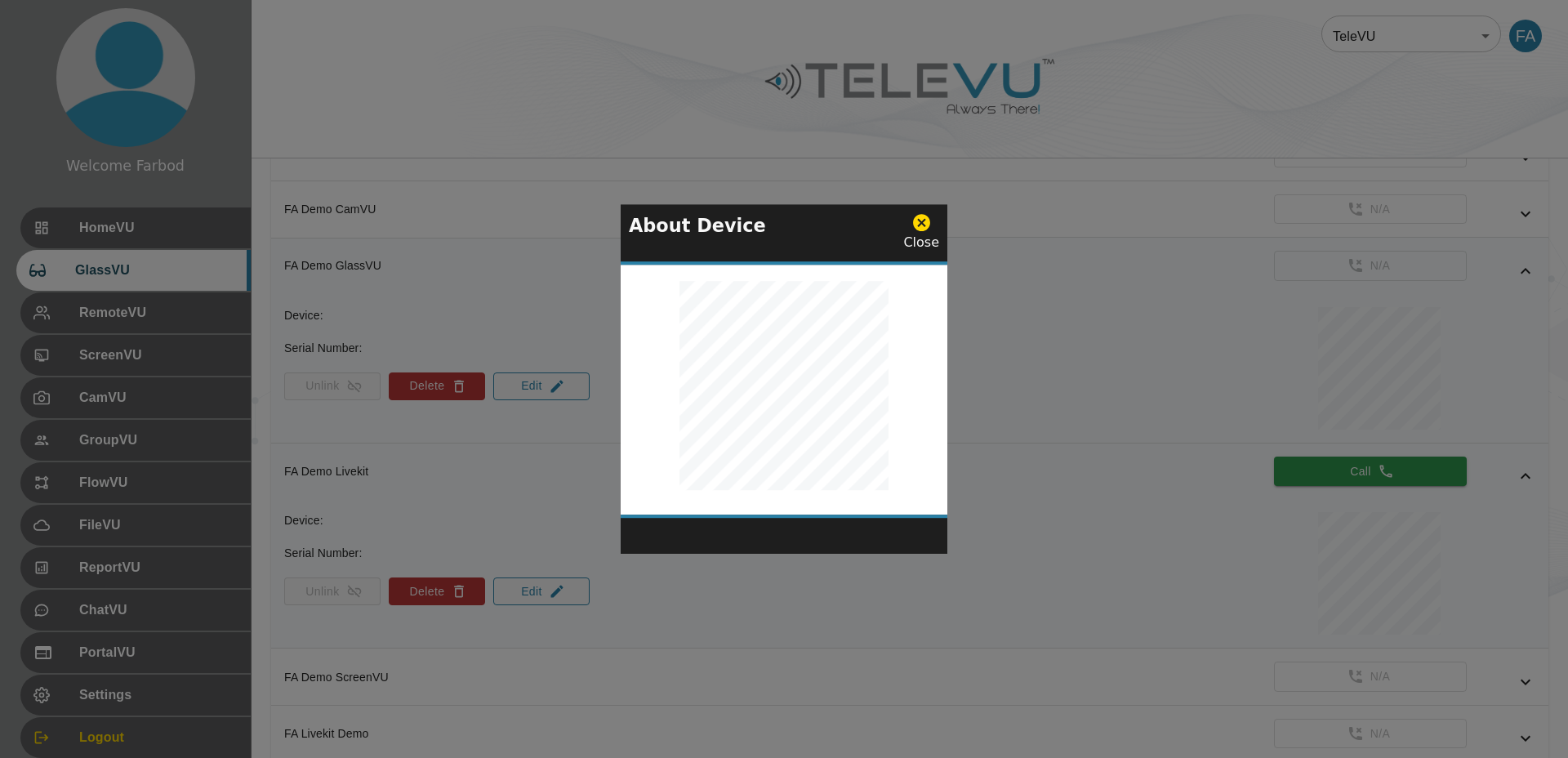
click at [921, 221] on icon at bounding box center [921, 222] width 21 height 21
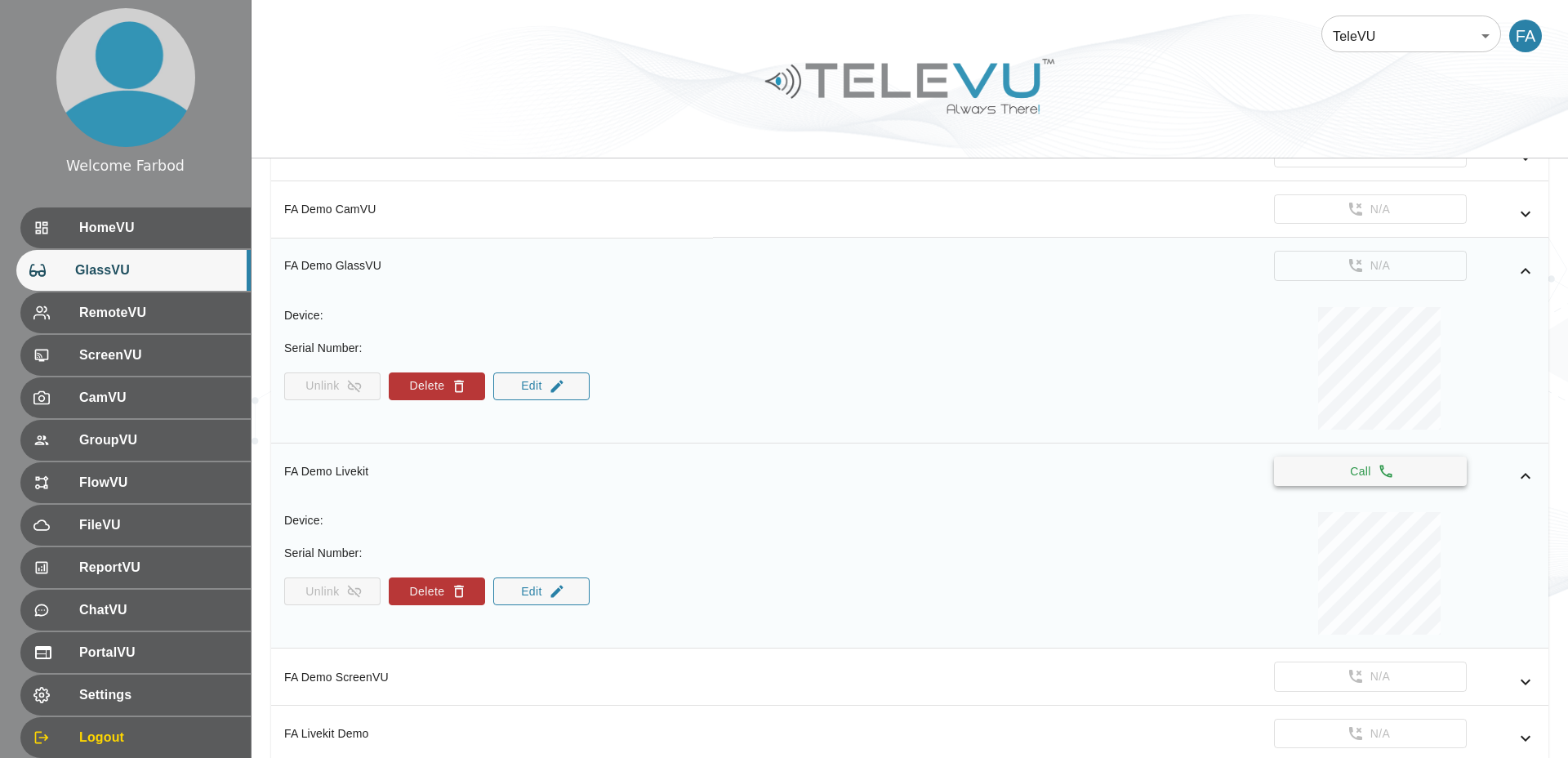
click at [1333, 477] on button "Call" at bounding box center [1370, 472] width 193 height 30
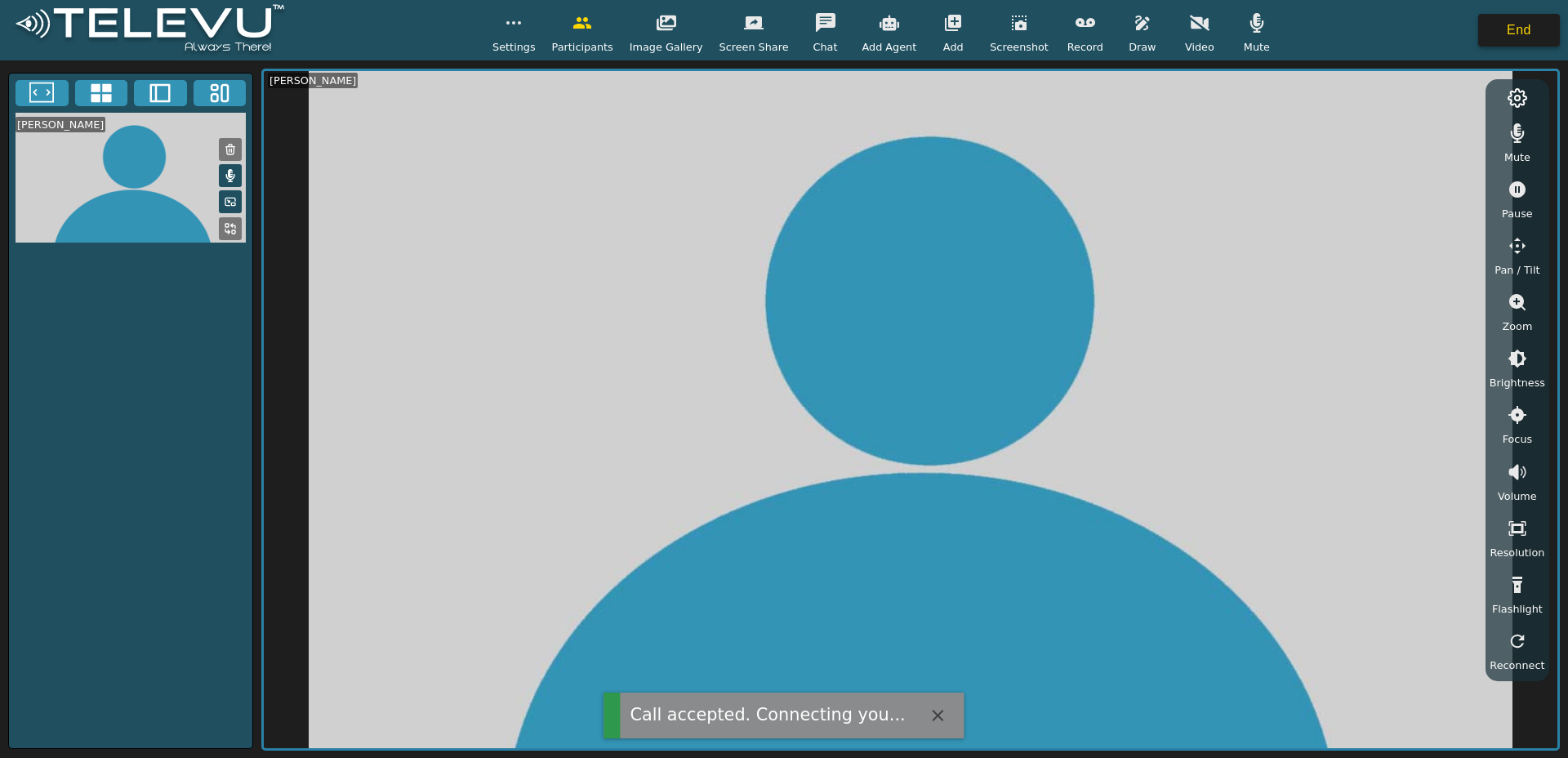
click at [1491, 39] on button "End" at bounding box center [1519, 30] width 82 height 32
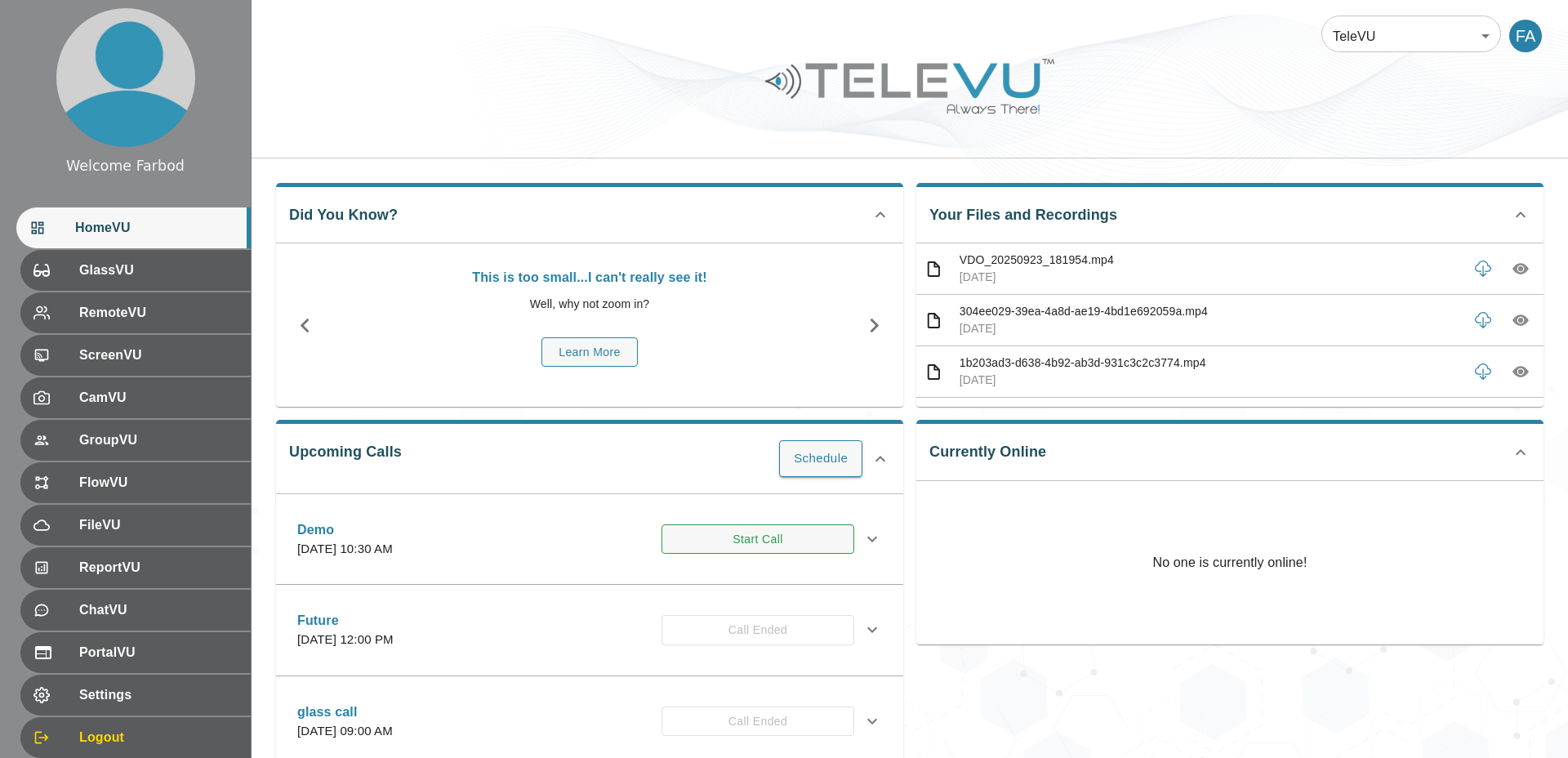
drag, startPoint x: 680, startPoint y: 485, endPoint x: 742, endPoint y: 535, distance: 79.6
click at [680, 485] on div "Upcoming Calls Schedule Demo Thursday, April 9, 2026 at 10:30 AM Start Call Inv…" at bounding box center [590, 627] width 627 height 413
click at [746, 541] on button "Start Call" at bounding box center [758, 539] width 193 height 30
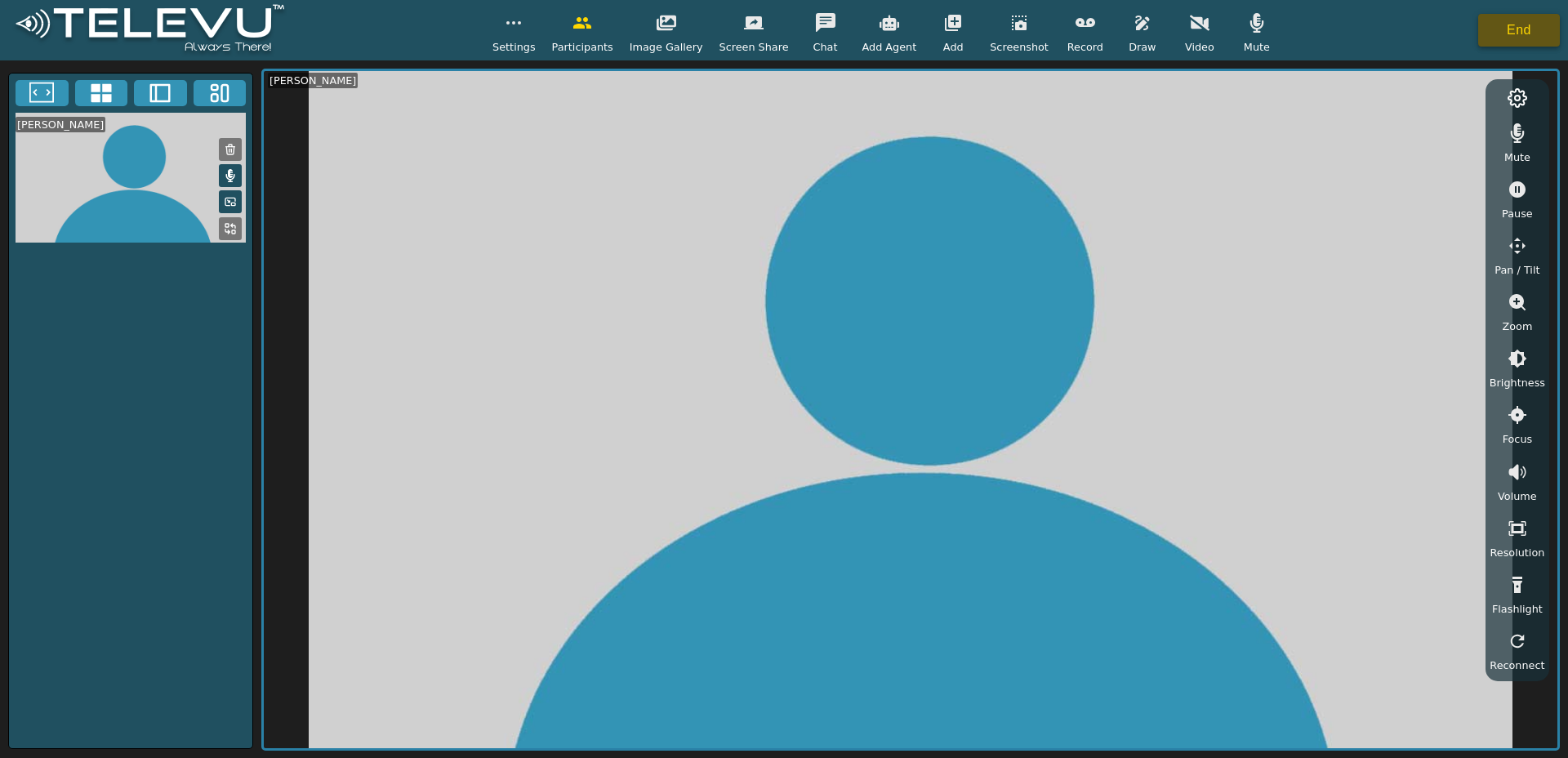
click at [1526, 46] on button "End" at bounding box center [1519, 30] width 82 height 32
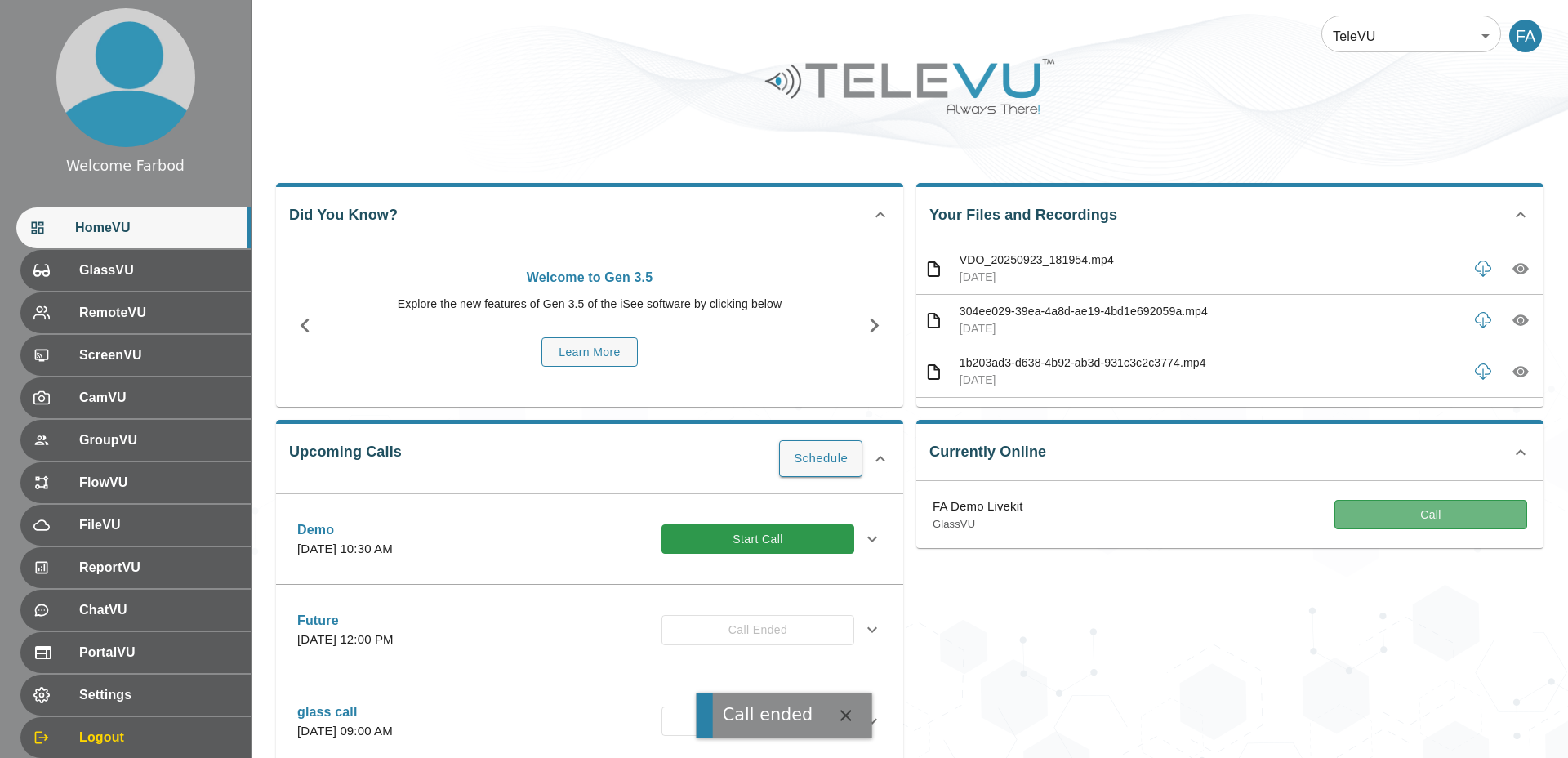
drag, startPoint x: 1392, startPoint y: 518, endPoint x: 1130, endPoint y: 446, distance: 271.7
click at [1392, 518] on button "Call" at bounding box center [1431, 515] width 193 height 30
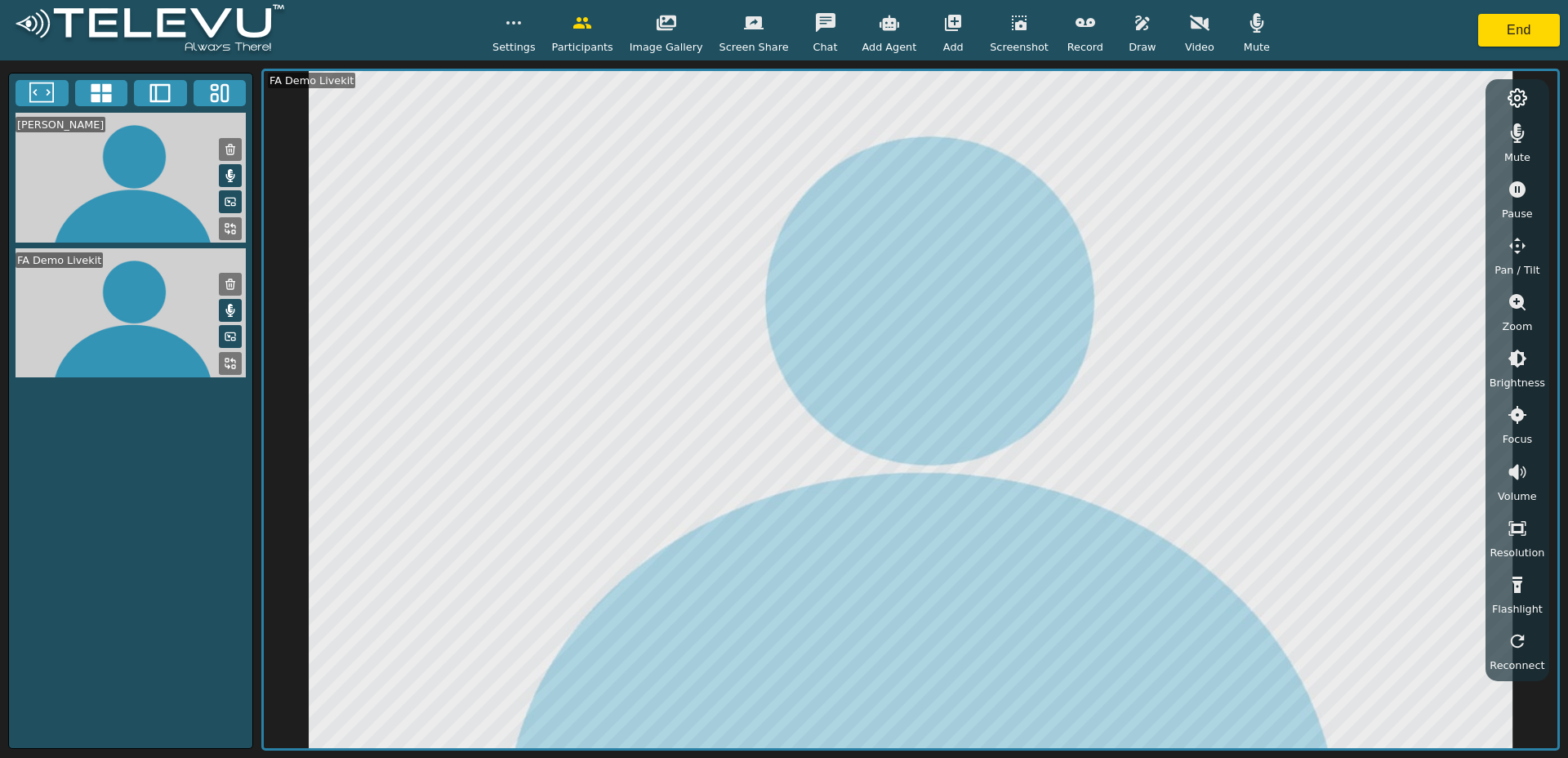
click at [1132, 29] on icon "button" at bounding box center [1142, 23] width 20 height 20
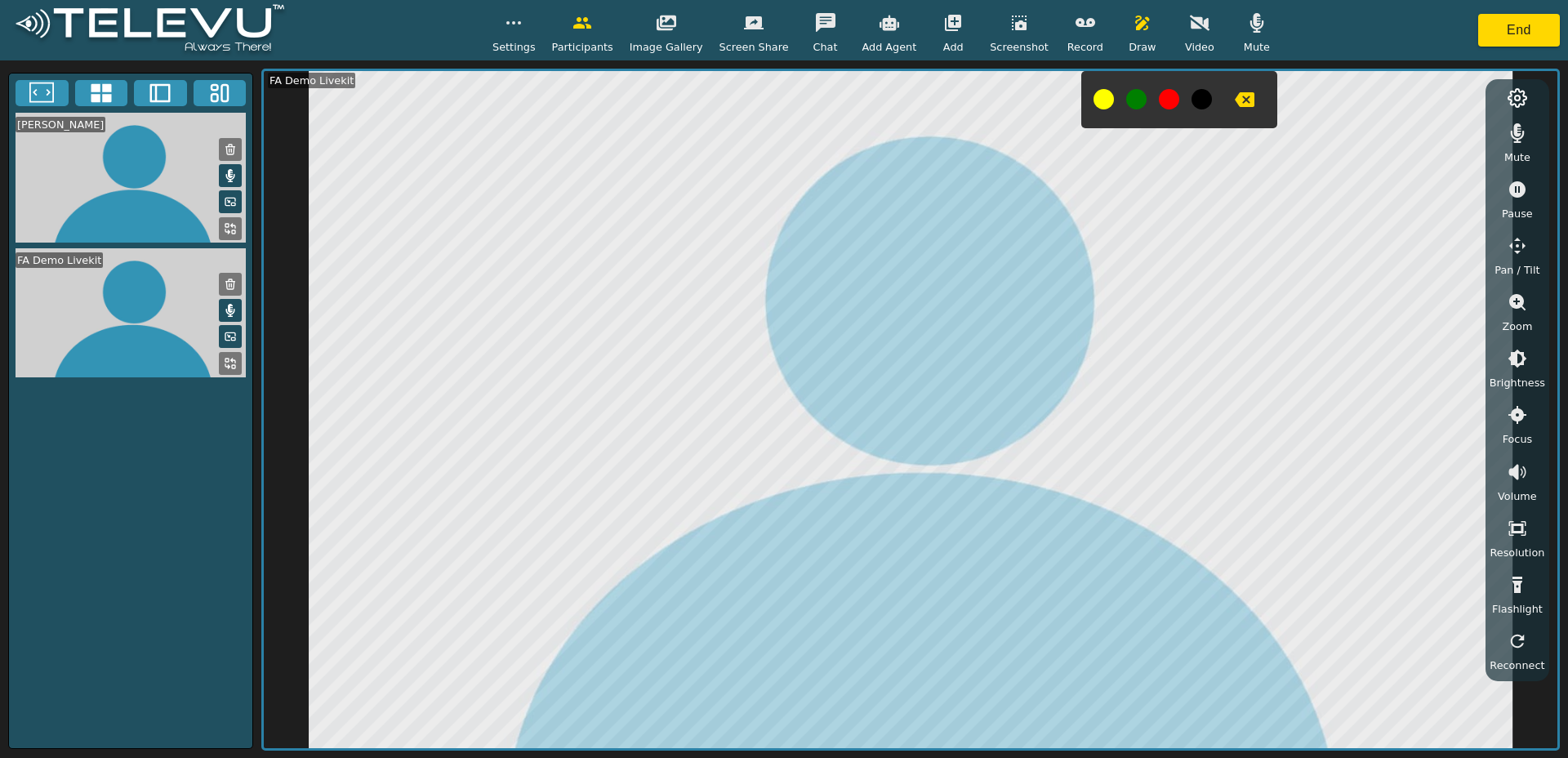
click at [1239, 100] on icon "button" at bounding box center [1244, 100] width 20 height 15
click at [1135, 22] on icon "button" at bounding box center [1141, 23] width 14 height 15
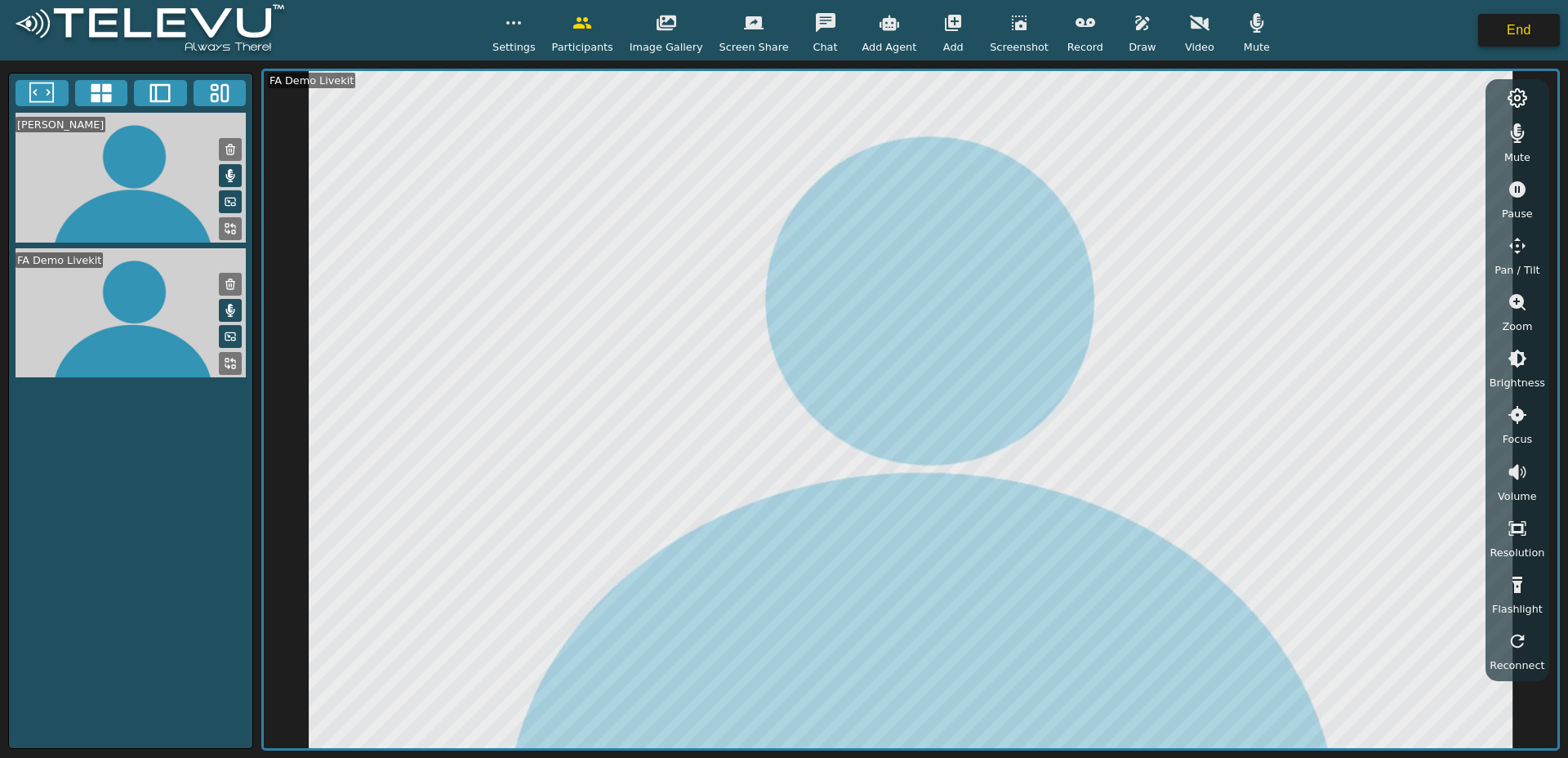
click at [1511, 31] on button "End" at bounding box center [1519, 30] width 82 height 32
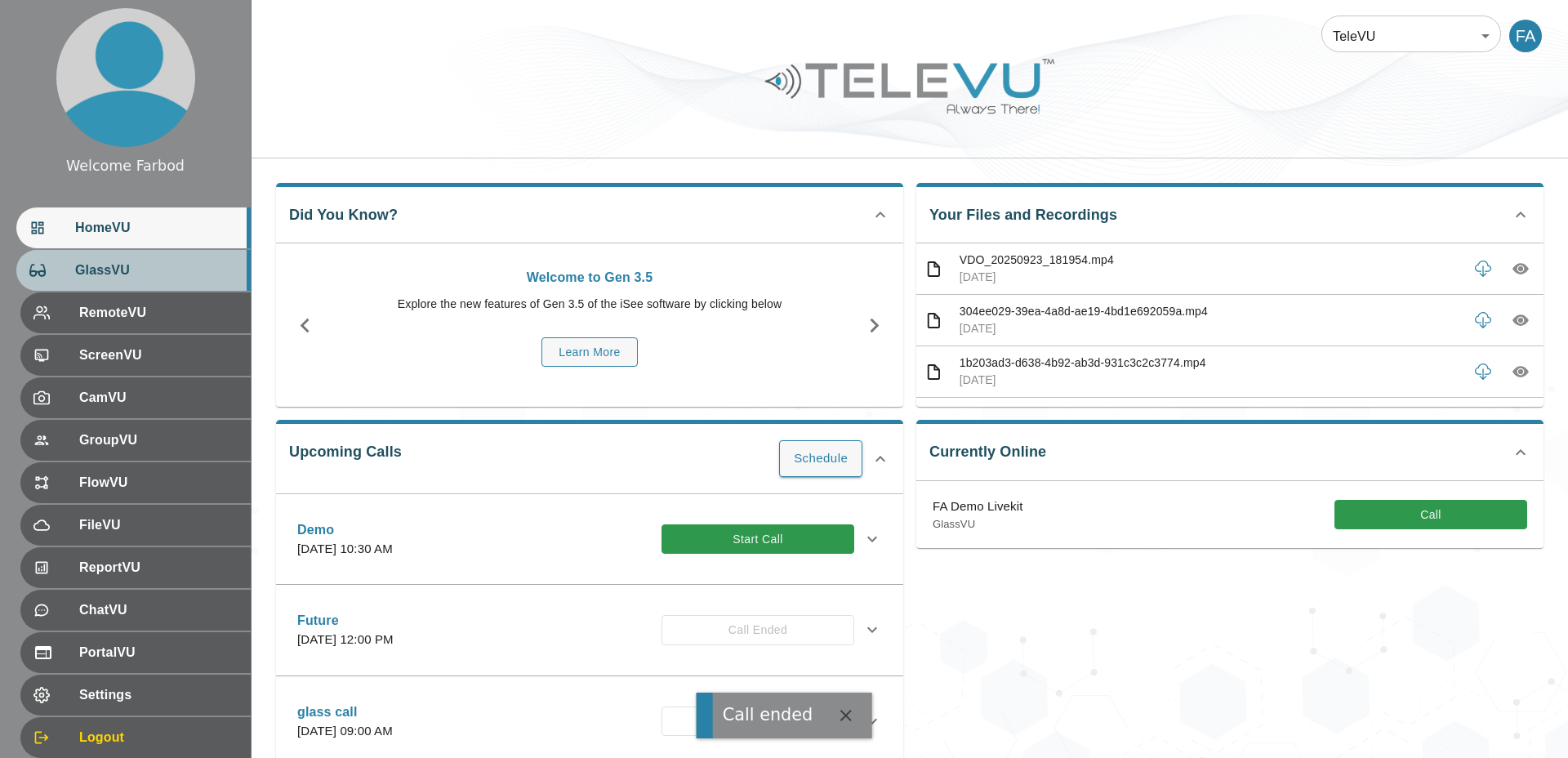
click at [152, 270] on span "GlassVU" at bounding box center [156, 270] width 162 height 20
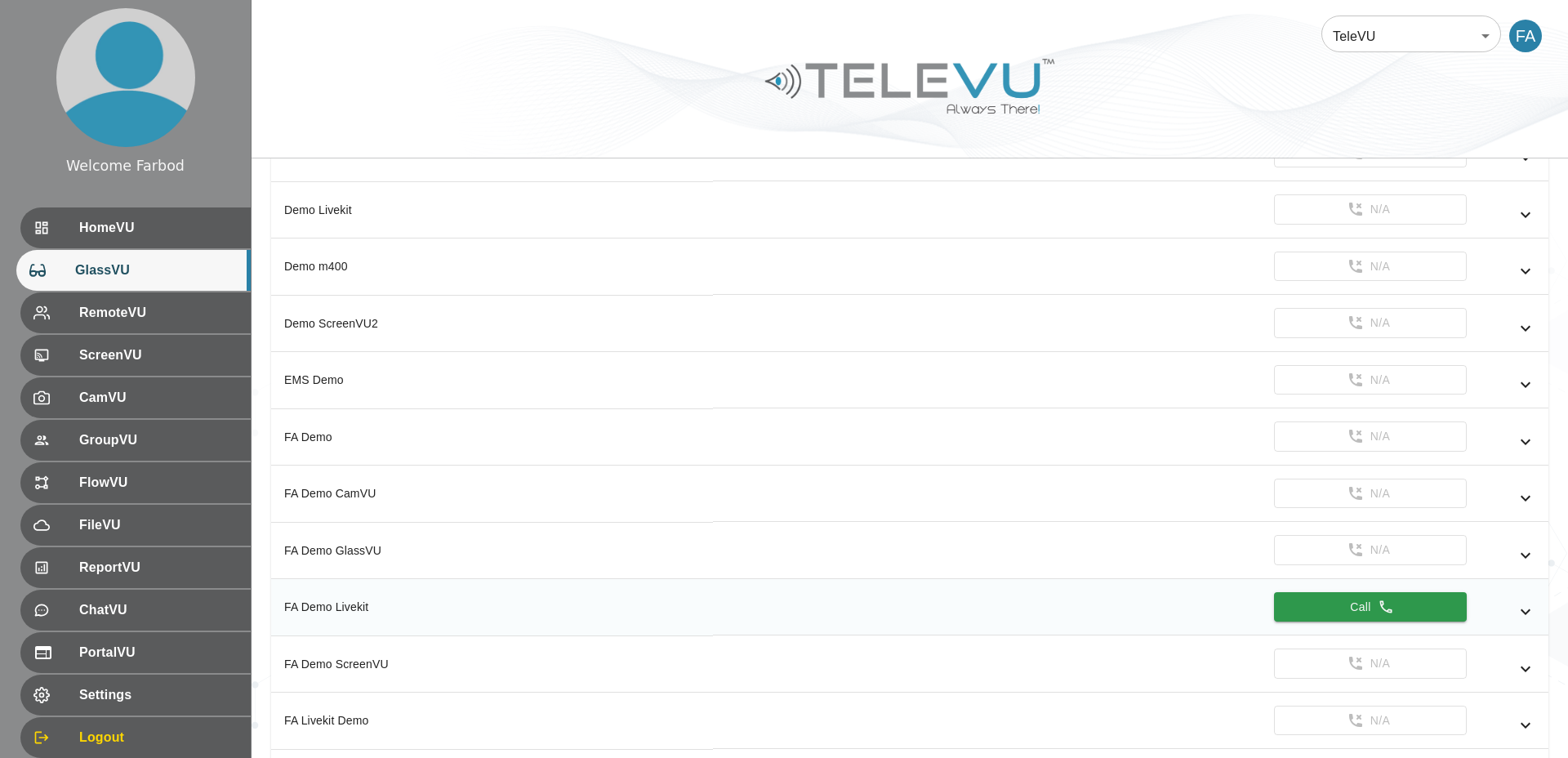
scroll to position [1059, 0]
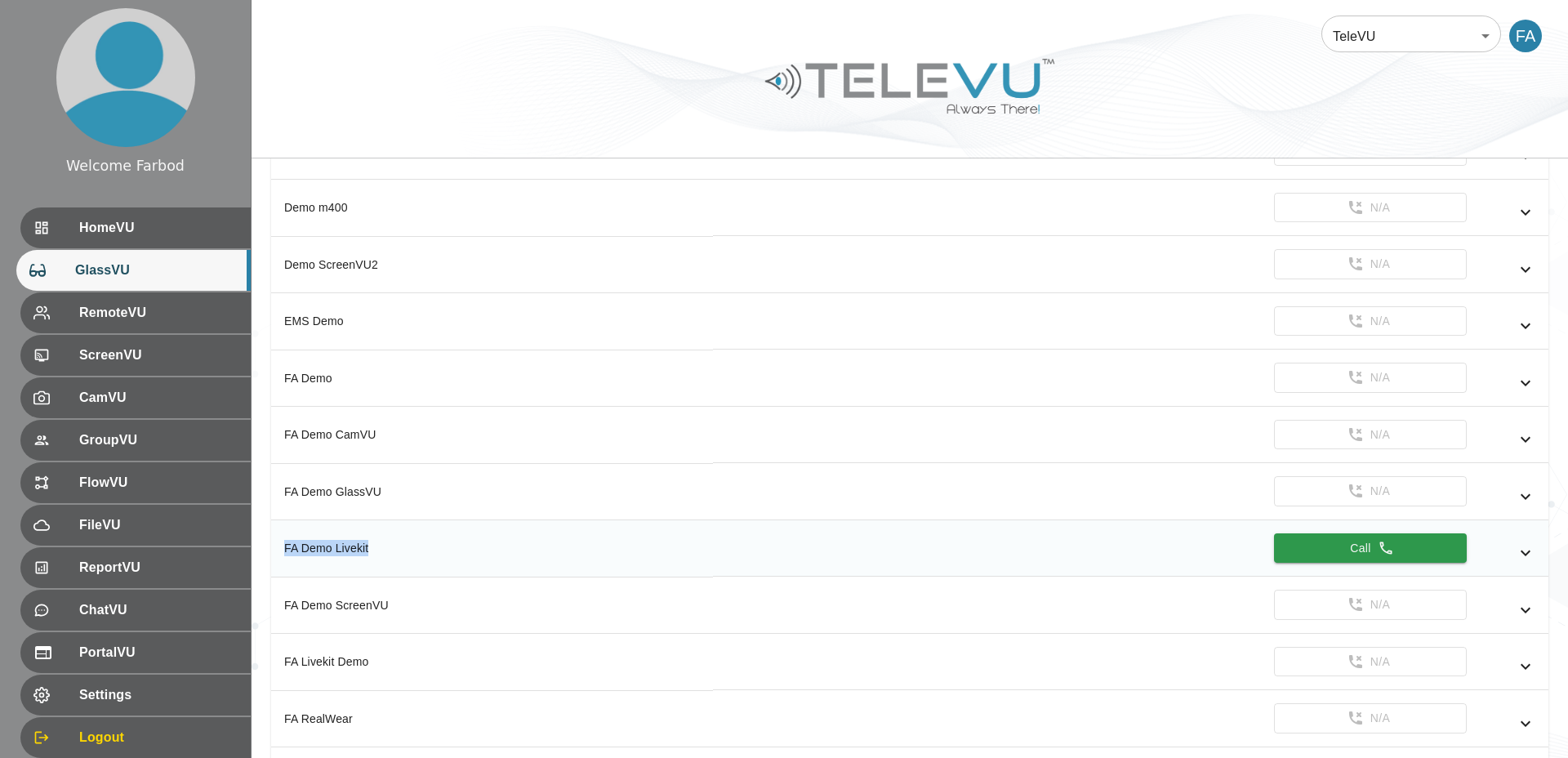
drag, startPoint x: 375, startPoint y: 549, endPoint x: 275, endPoint y: 552, distance: 100.0
click at [275, 552] on th "FA Demo Livekit" at bounding box center [492, 548] width 442 height 57
copy div "FA Demo Livekit"
drag, startPoint x: 385, startPoint y: 490, endPoint x: 273, endPoint y: 494, distance: 112.1
click at [273, 494] on th "FA Demo GlassVU" at bounding box center [492, 492] width 442 height 57
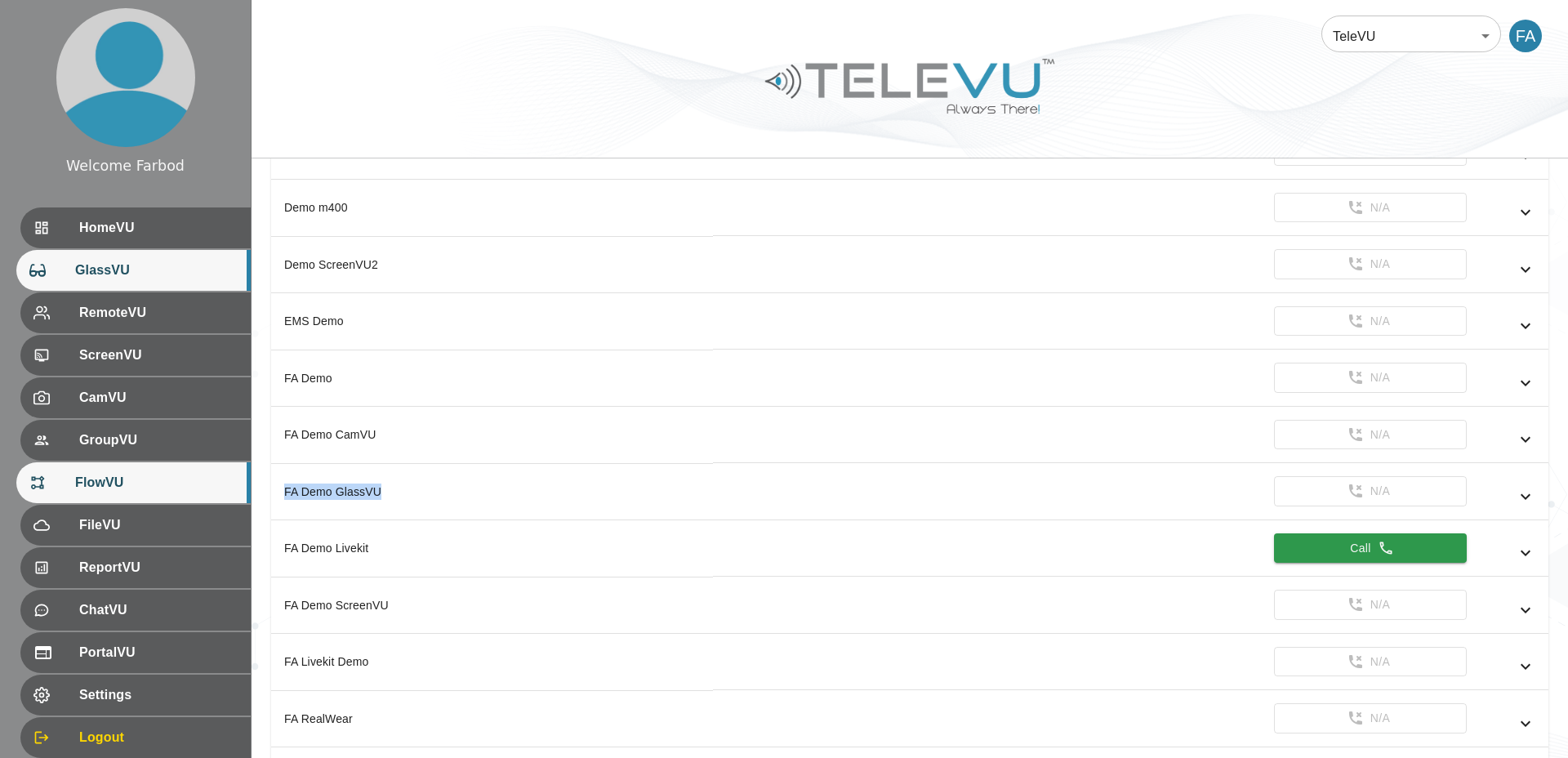
copy div "FA Demo GlassVU"
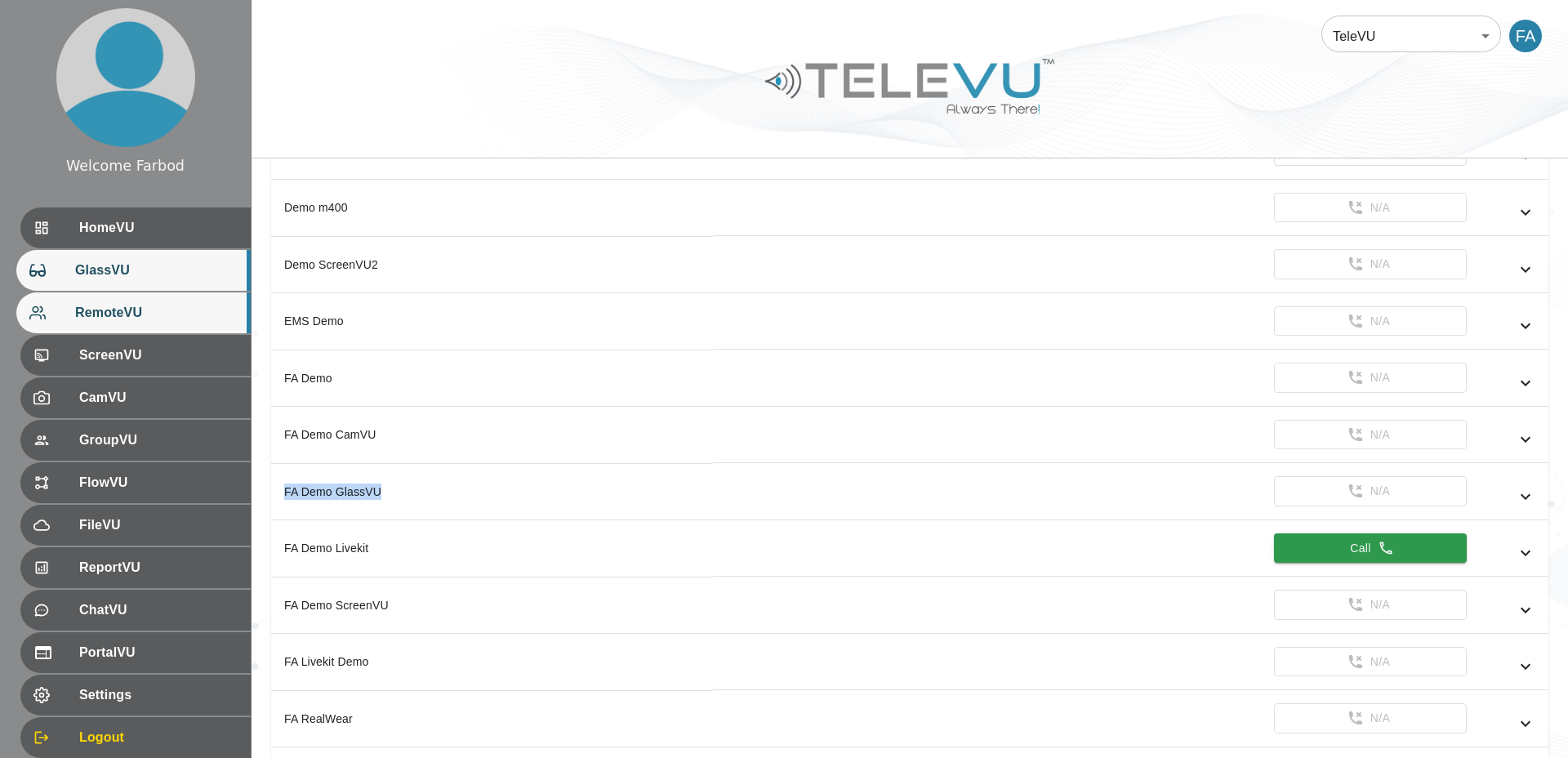
click at [185, 318] on span "RemoteVU" at bounding box center [156, 313] width 162 height 20
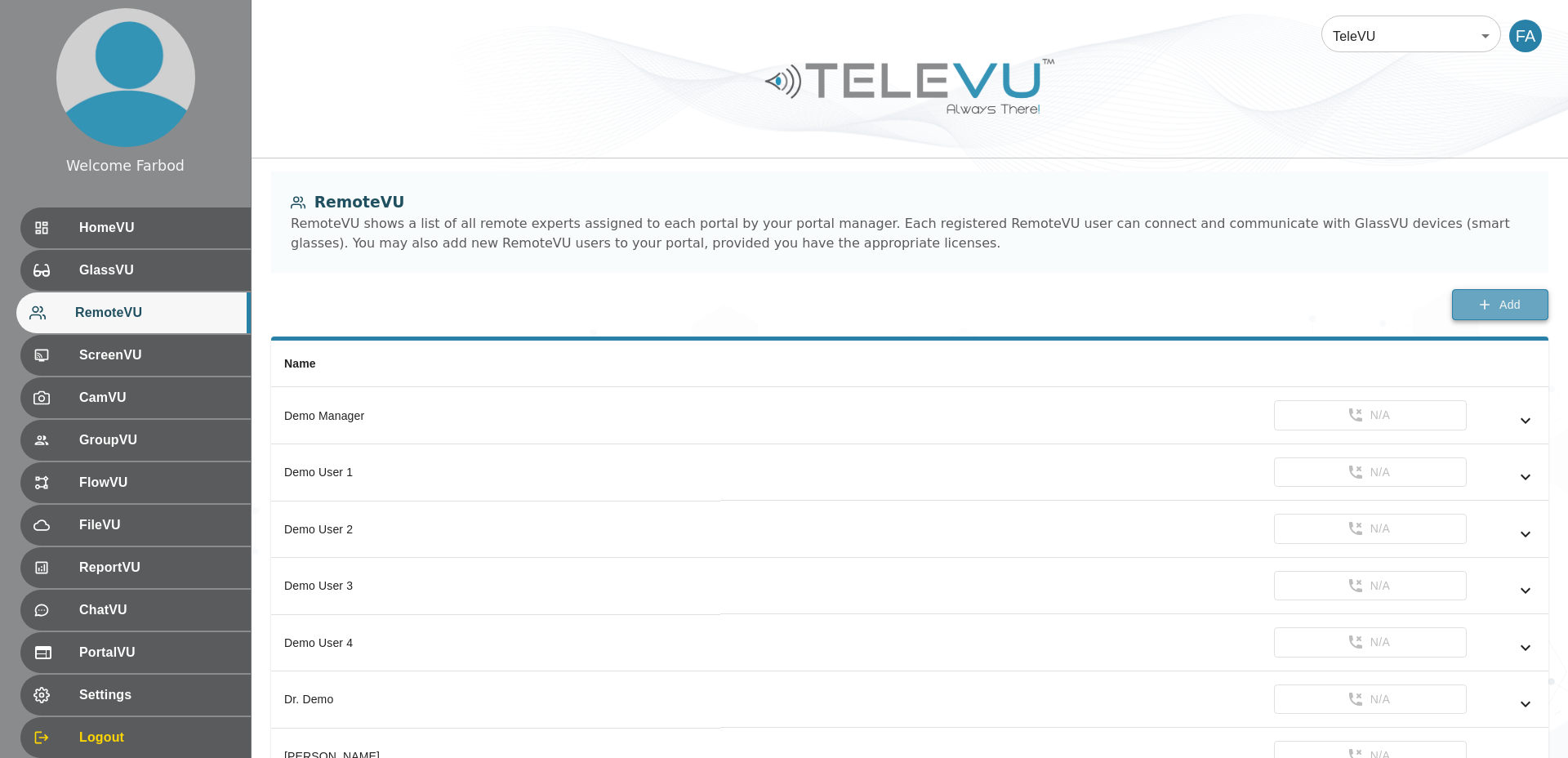
click at [1480, 298] on icon "button" at bounding box center [1485, 305] width 17 height 17
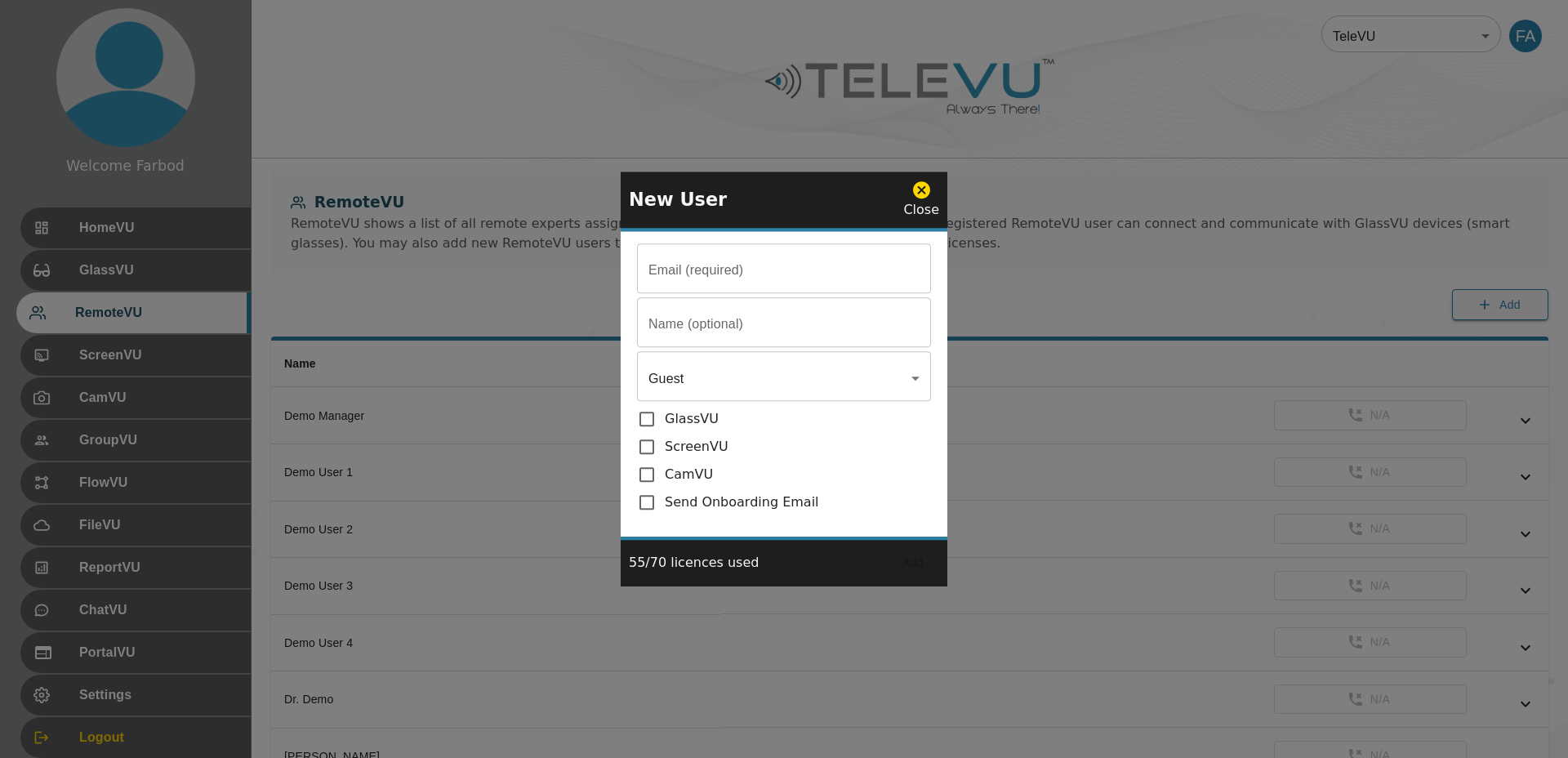
click at [735, 378] on body "Welcome Farbod HomeVU GlassVU RemoteVU ScreenVU CamVU GroupVU FlowVU FileVU Rep…" at bounding box center [784, 543] width 1568 height 1087
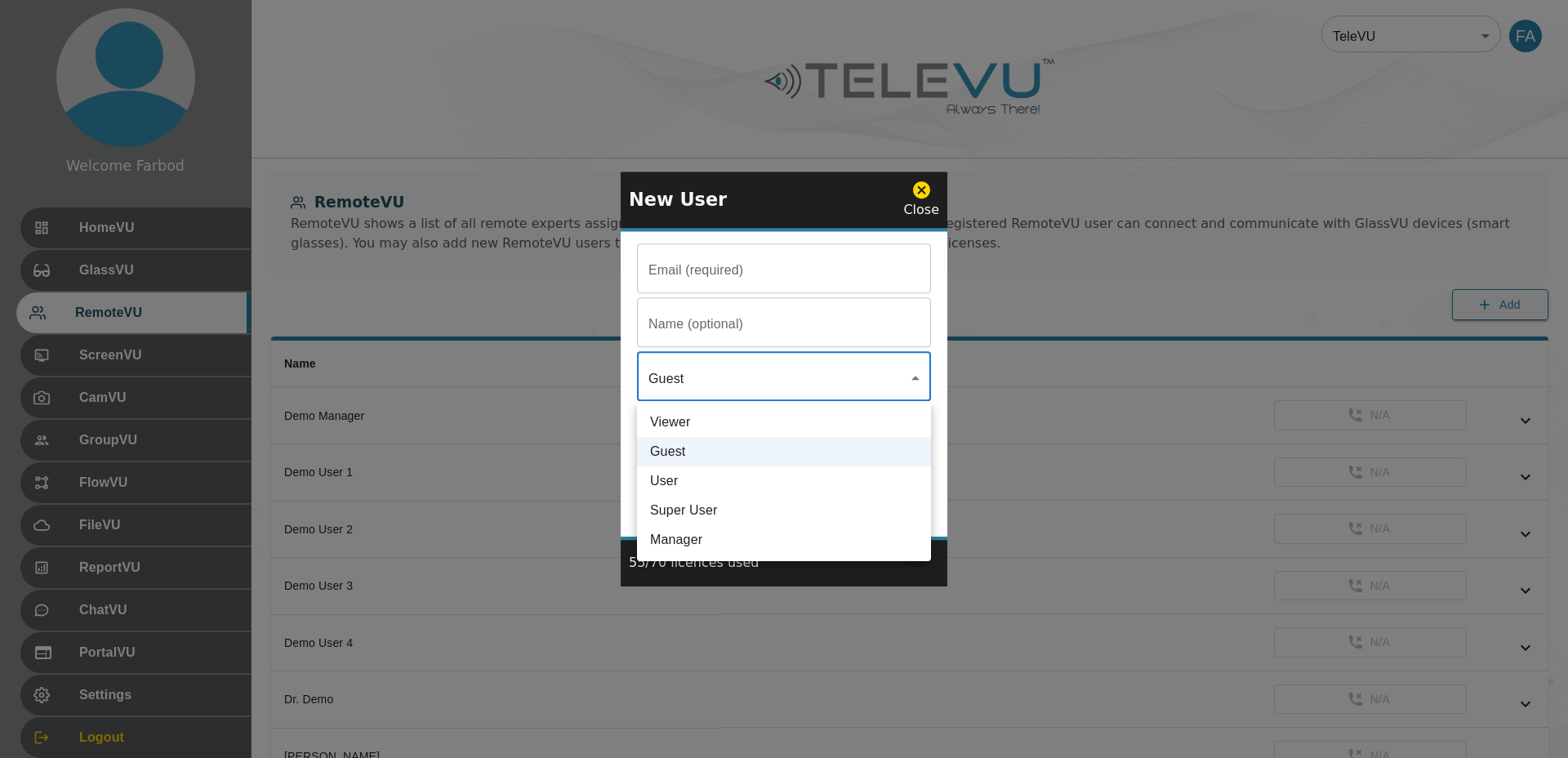
click at [735, 378] on div at bounding box center [784, 379] width 1568 height 758
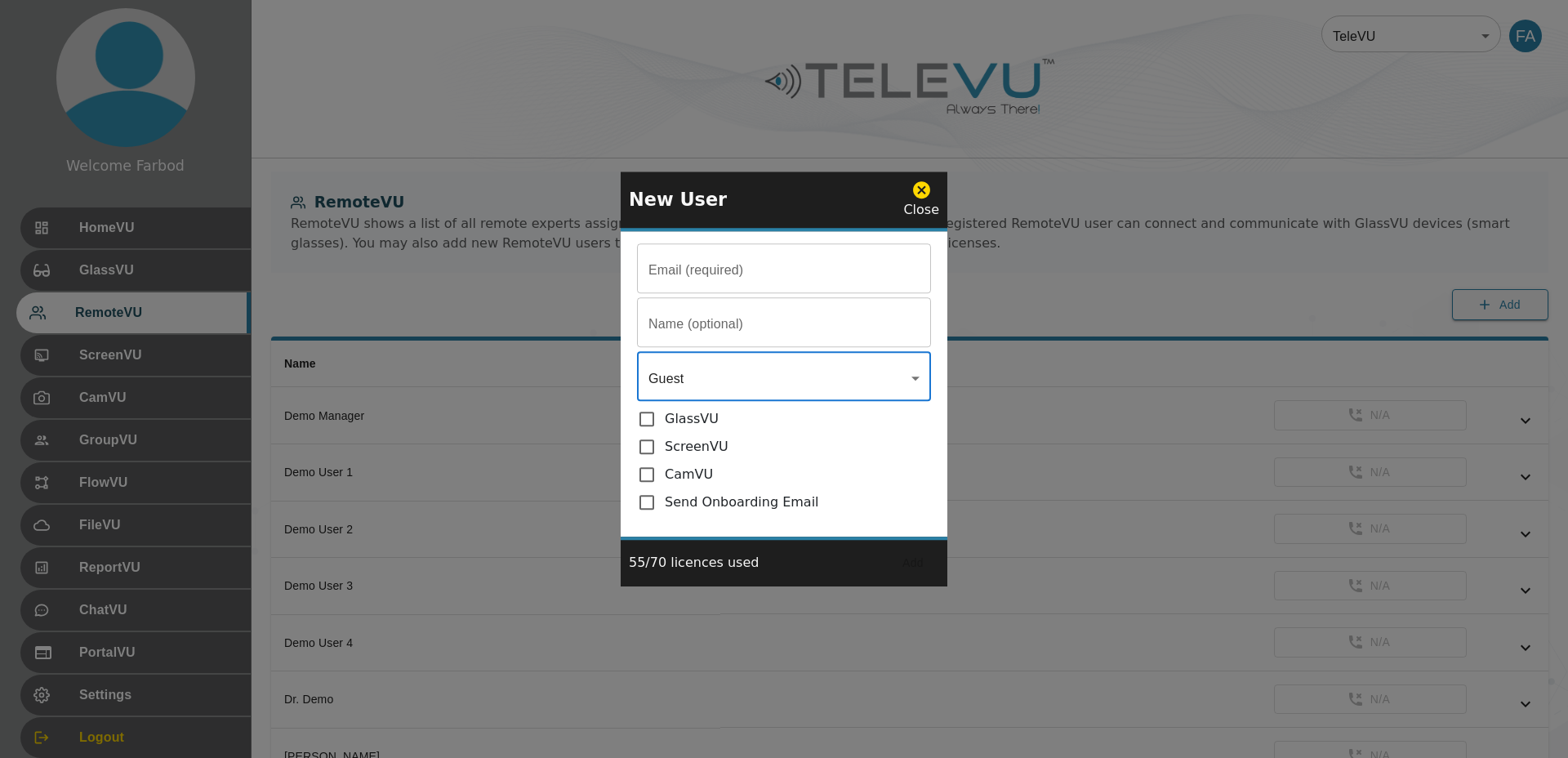
click at [919, 189] on icon at bounding box center [921, 190] width 17 height 17
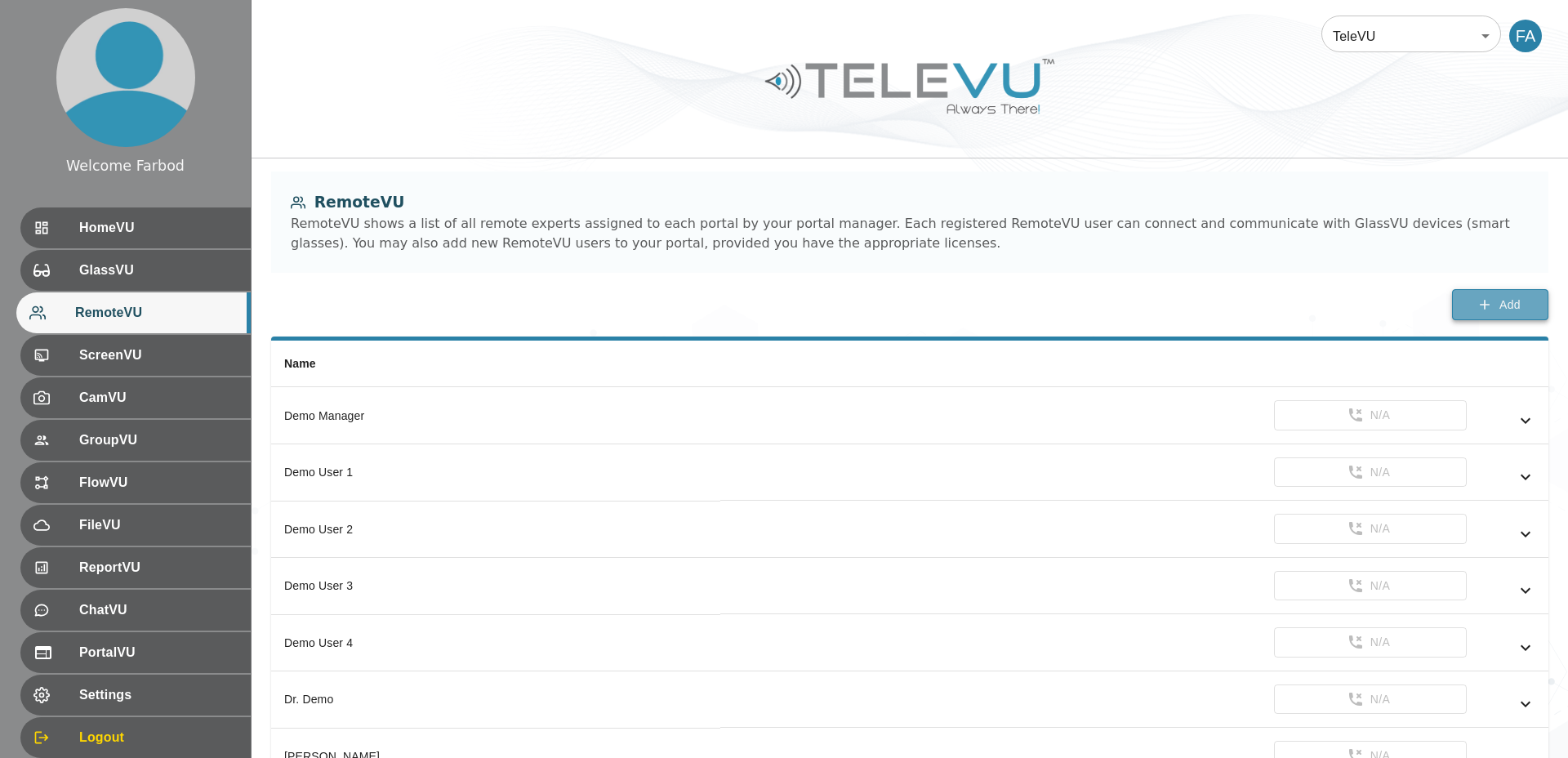
click at [1499, 310] on span "Add" at bounding box center [1510, 305] width 22 height 21
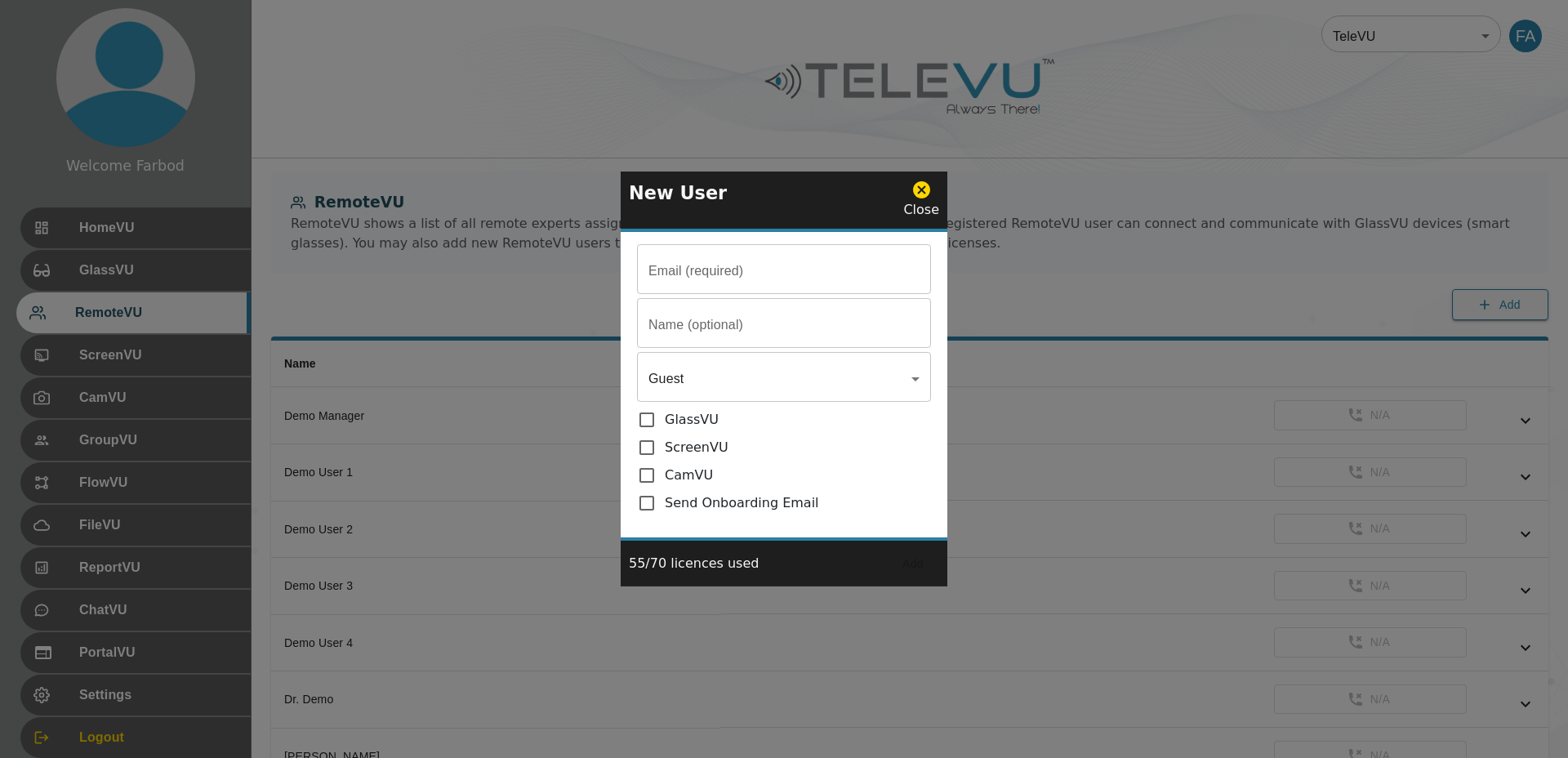
click at [653, 377] on body "Welcome Farbod HomeVU GlassVU RemoteVU ScreenVU CamVU GroupVU FlowVU FileVU Rep…" at bounding box center [784, 543] width 1568 height 1087
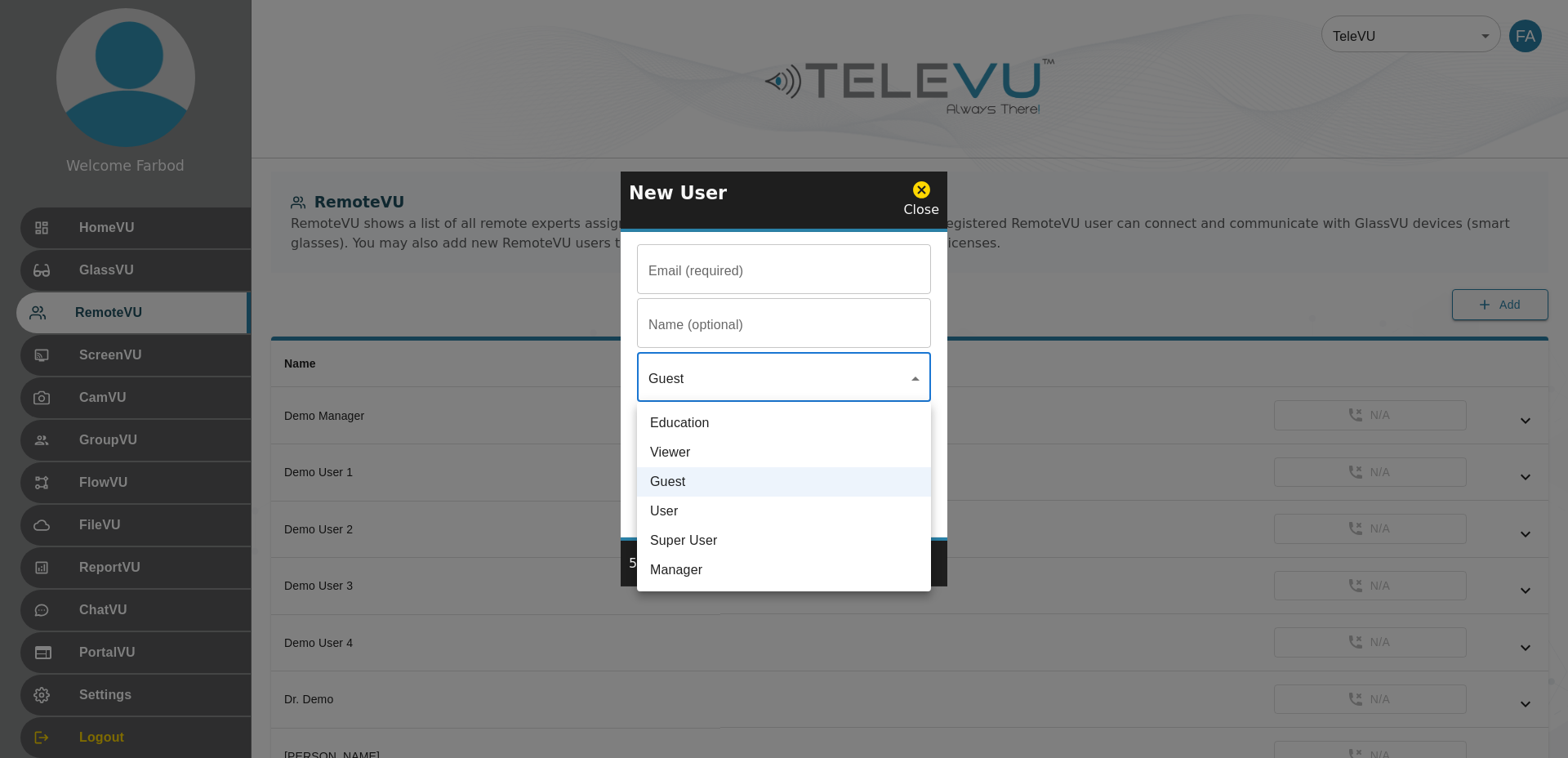
click at [690, 412] on li "Education" at bounding box center [784, 423] width 294 height 29
type input "Education"
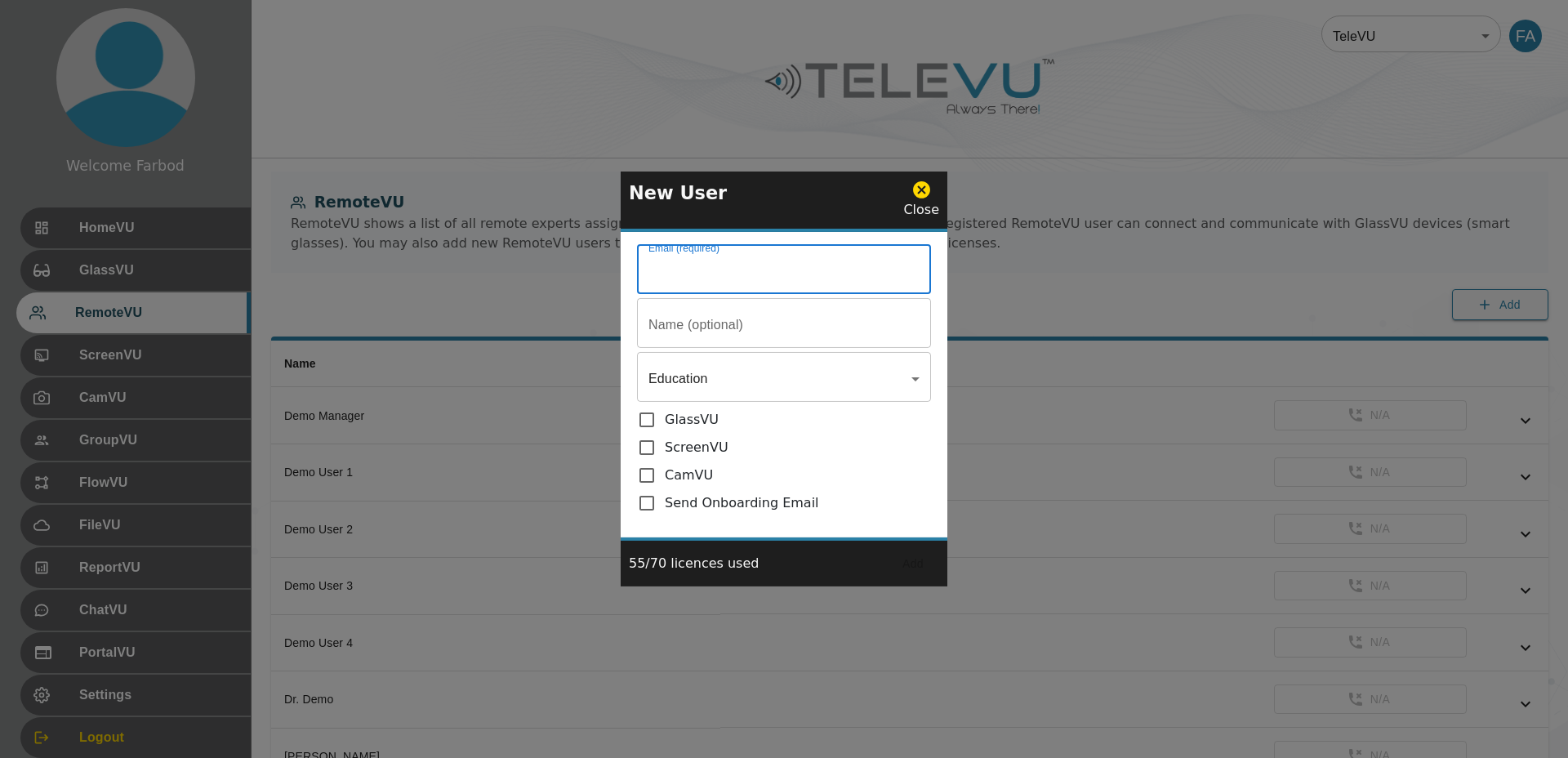
click at [685, 272] on input "Email (required)" at bounding box center [784, 270] width 294 height 46
type input "[EMAIL_ADDRESS][DOMAIN_NAME]"
click at [665, 327] on input "Email (required)" at bounding box center [784, 325] width 294 height 46
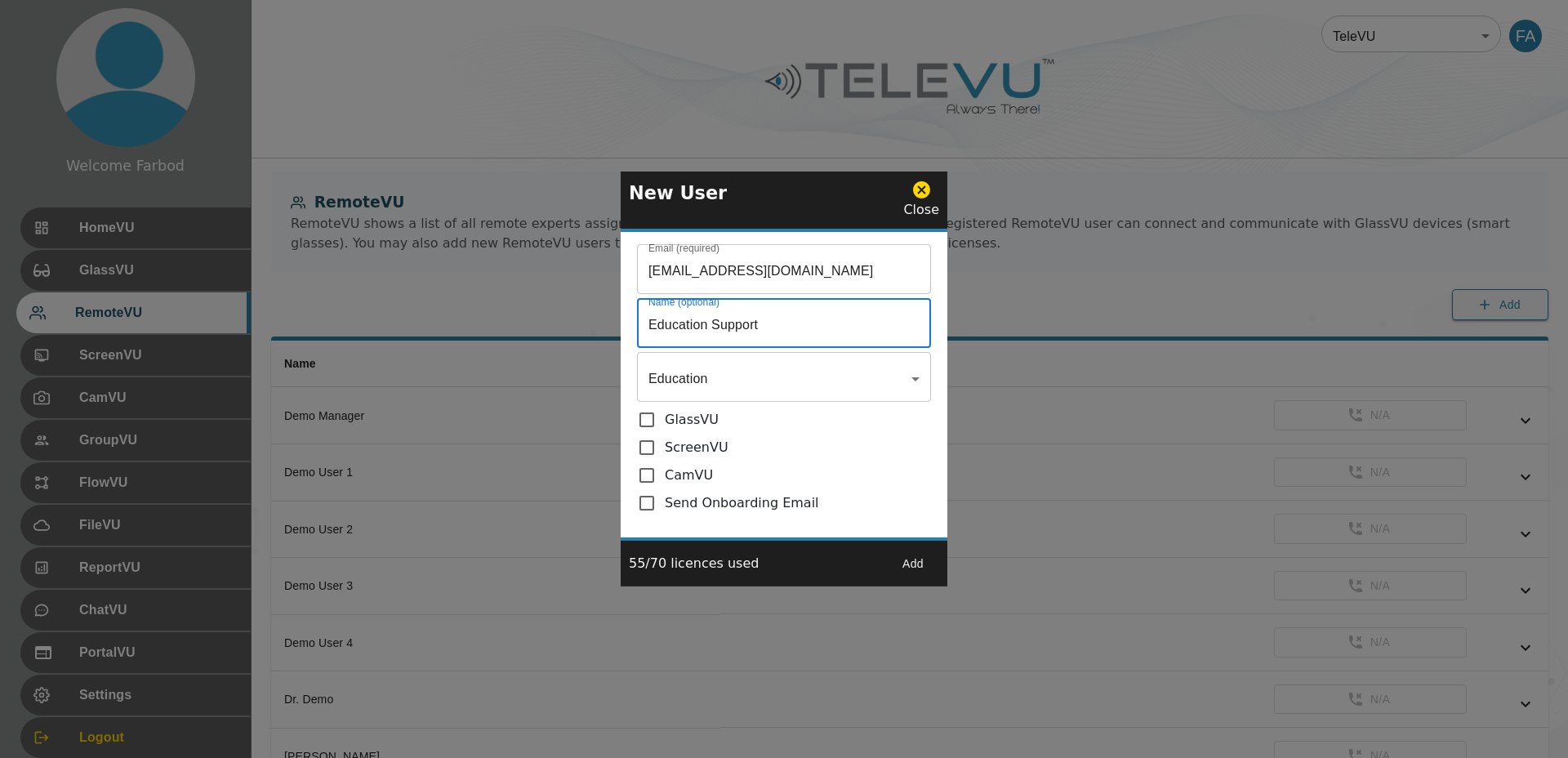
type input "Education Support"
click at [858, 274] on input "[EMAIL_ADDRESS][DOMAIN_NAME]" at bounding box center [784, 270] width 294 height 46
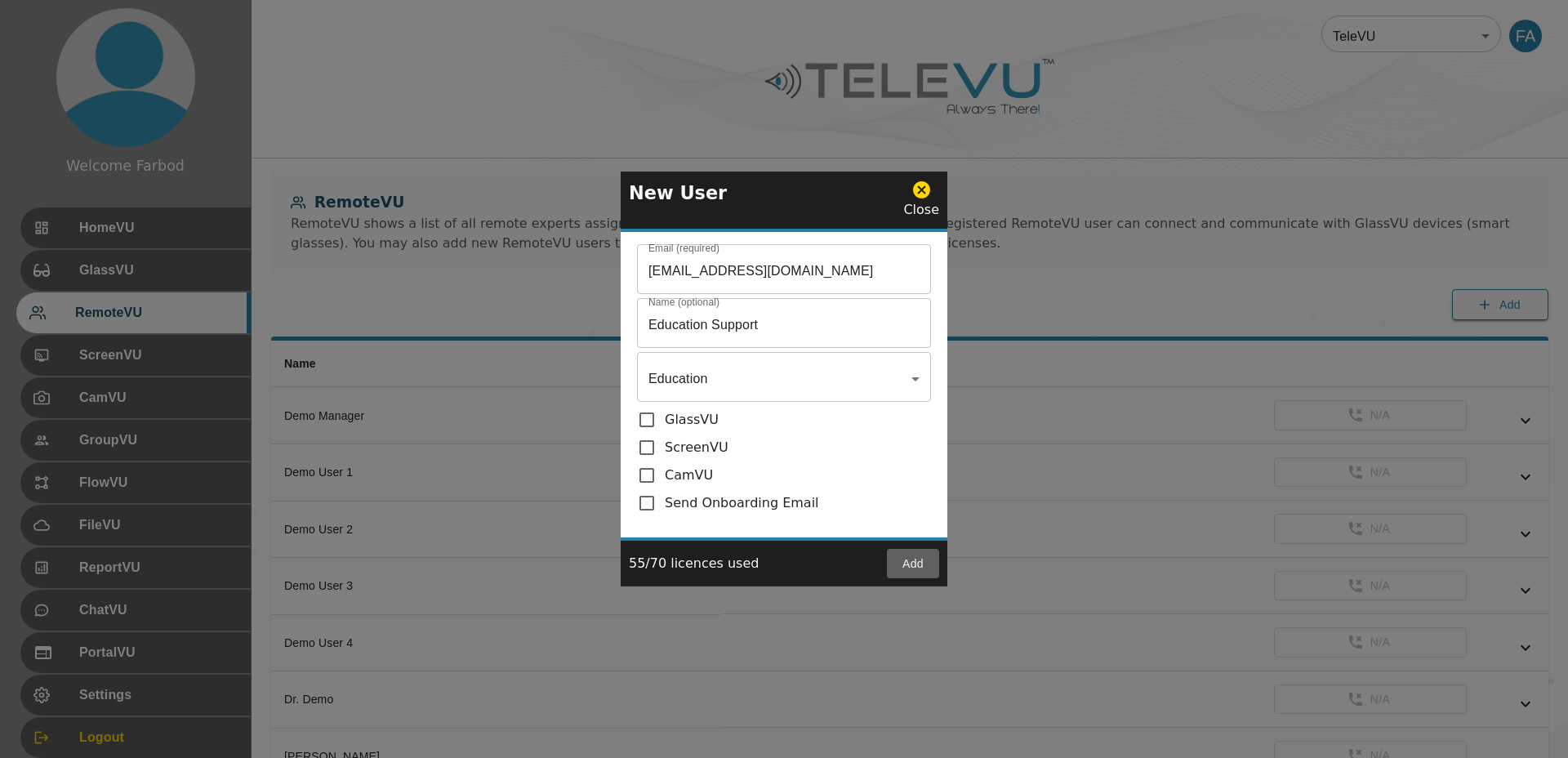
click at [915, 565] on button "Add" at bounding box center [913, 564] width 52 height 30
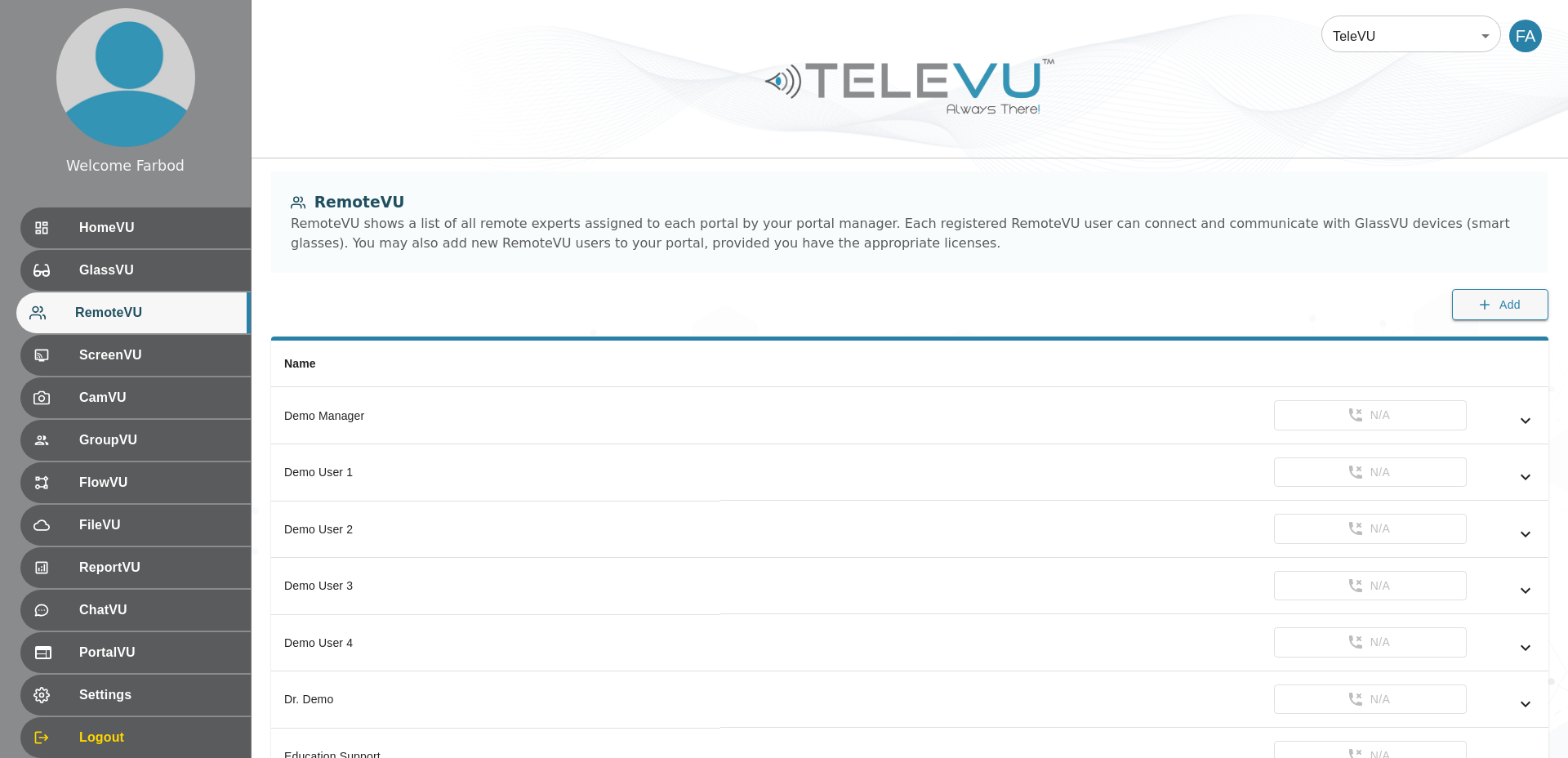
click at [1532, 36] on div "FA" at bounding box center [1525, 36] width 32 height 32
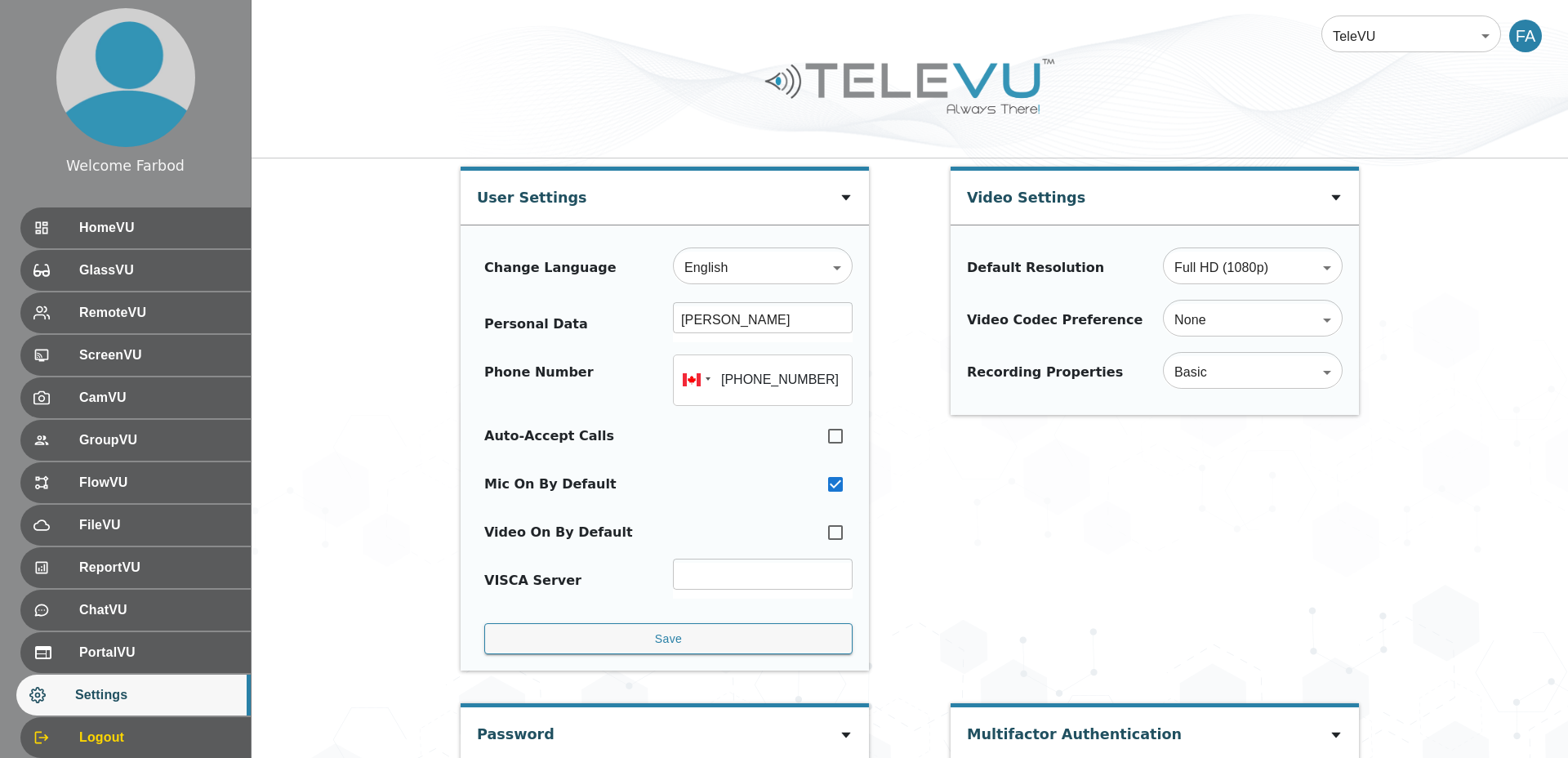
type input "[PHONE_NUMBER]"
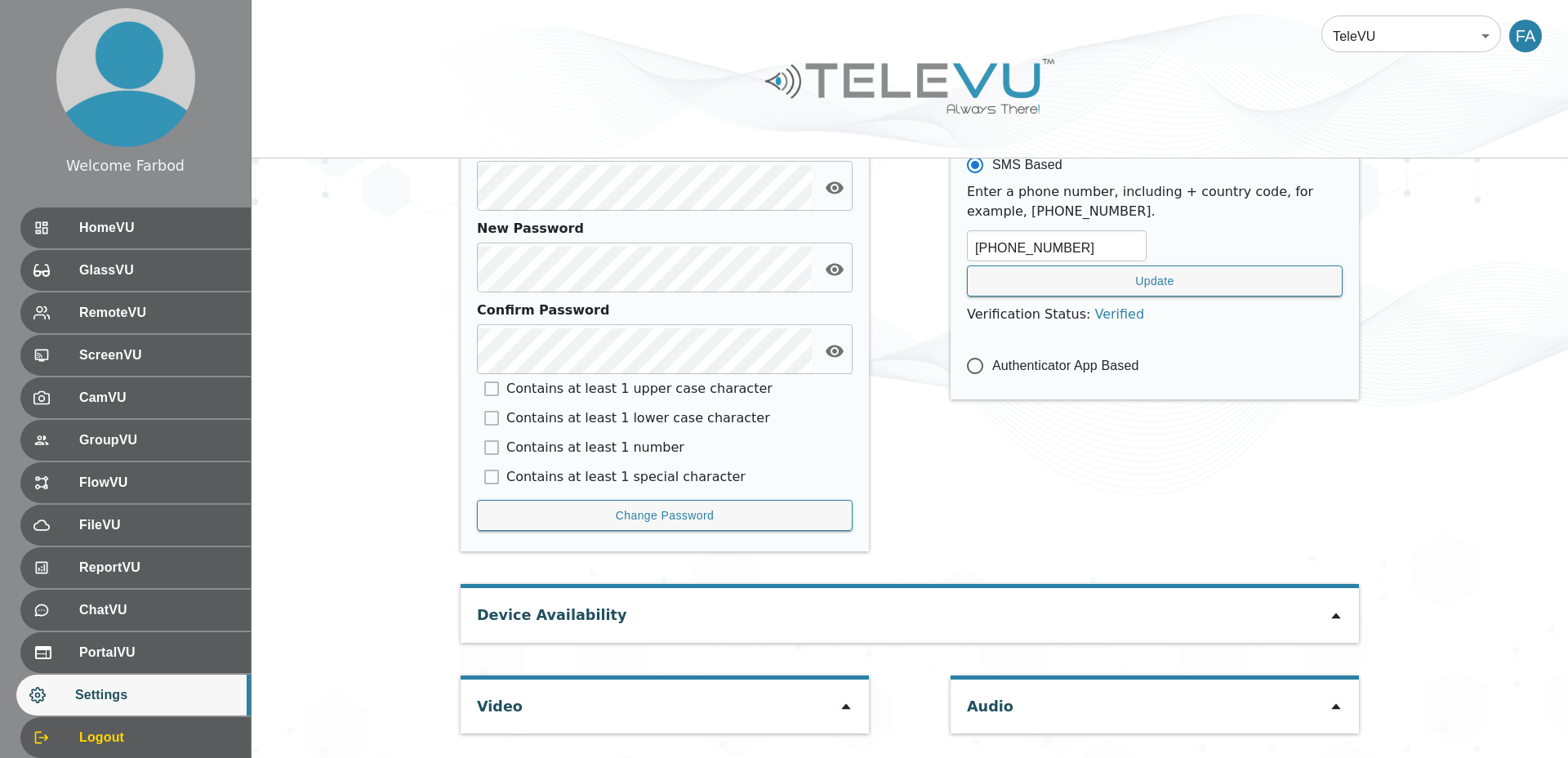
scroll to position [49, 0]
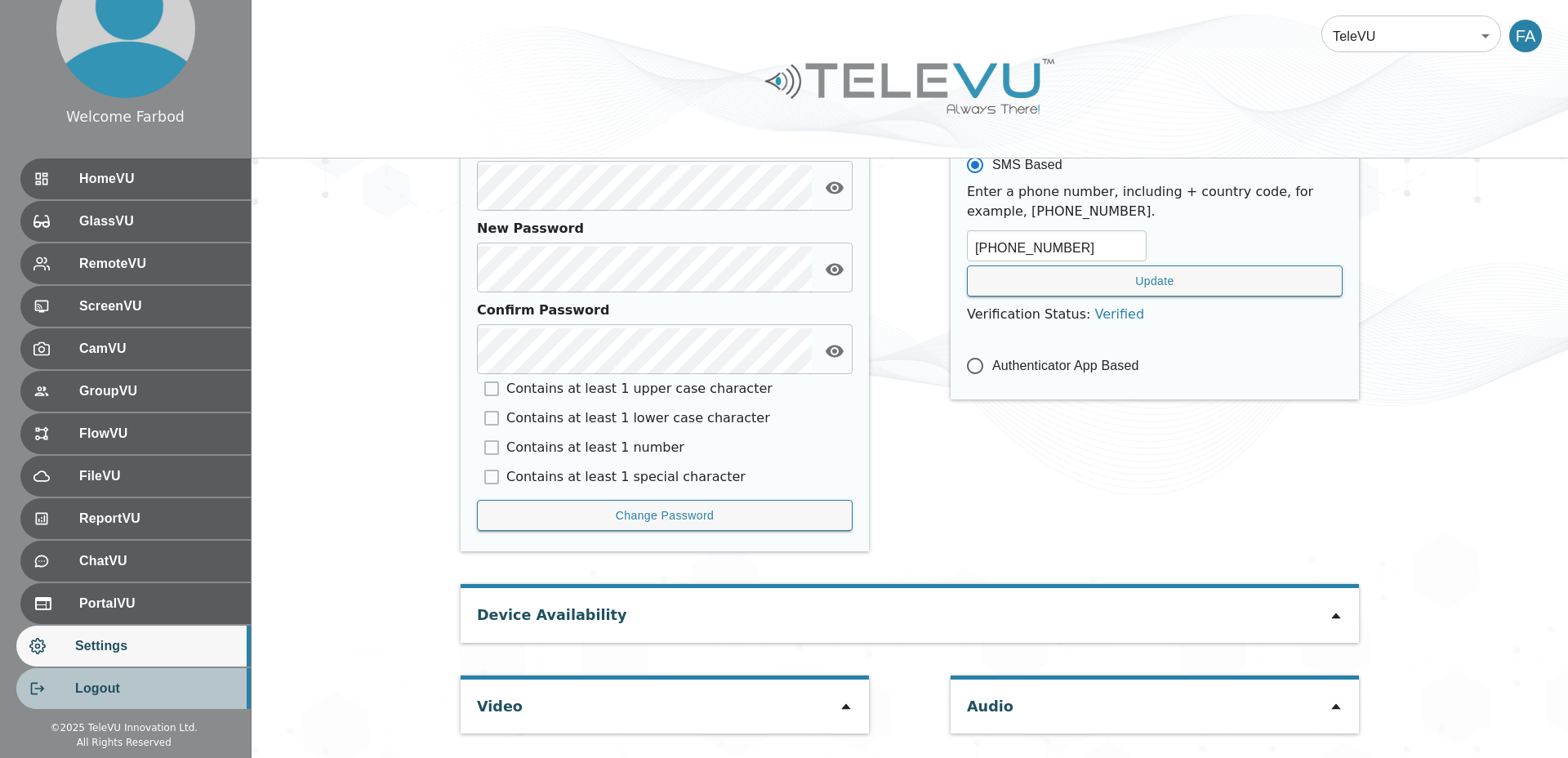
click at [141, 686] on span "Logout" at bounding box center [156, 689] width 162 height 20
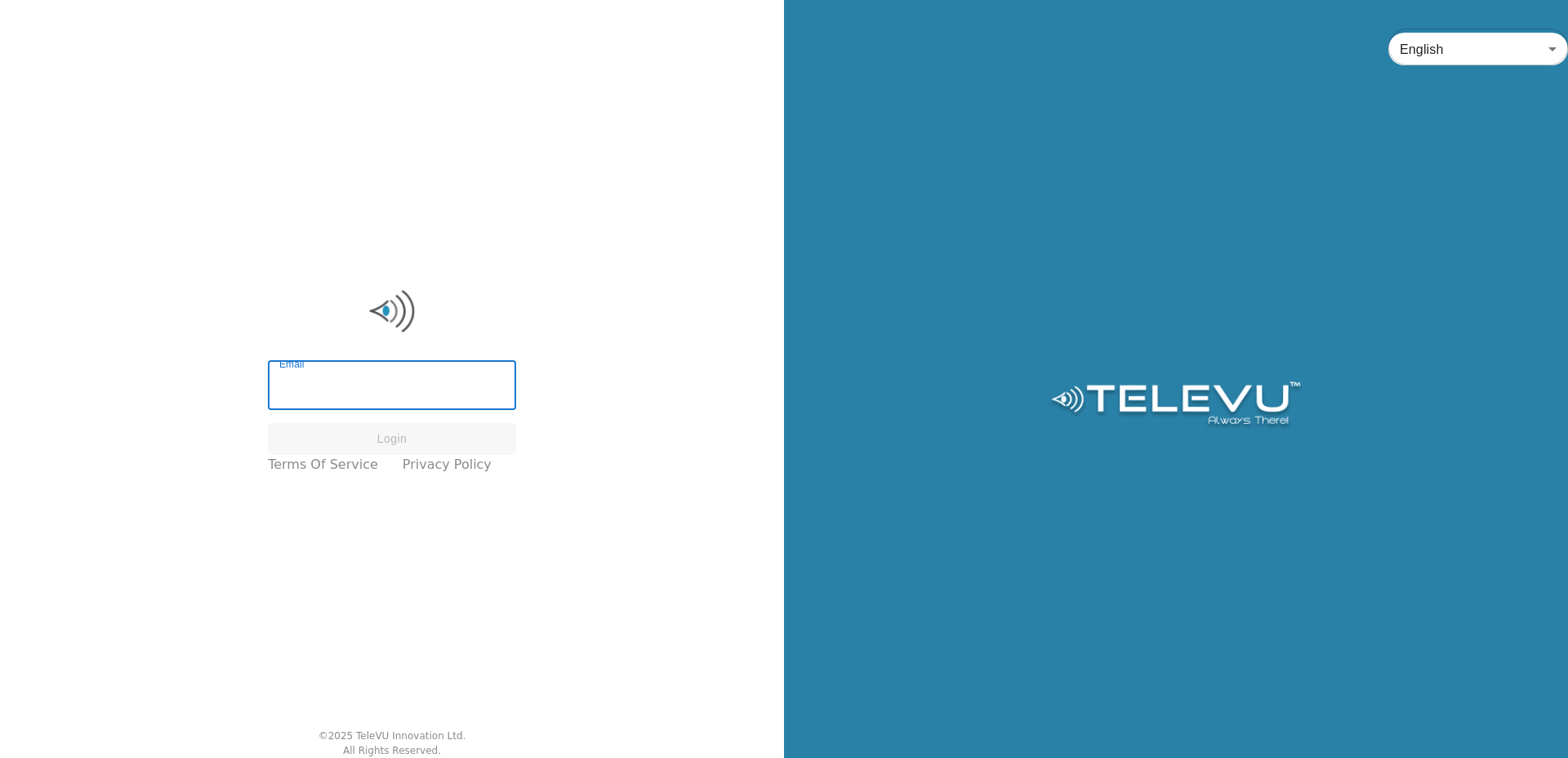
click at [378, 406] on input "Email" at bounding box center [392, 387] width 248 height 46
paste input "GWl5lVZ&"
type input "GWl5lVZ&"
type input "[EMAIL_ADDRESS][DOMAIN_NAME]"
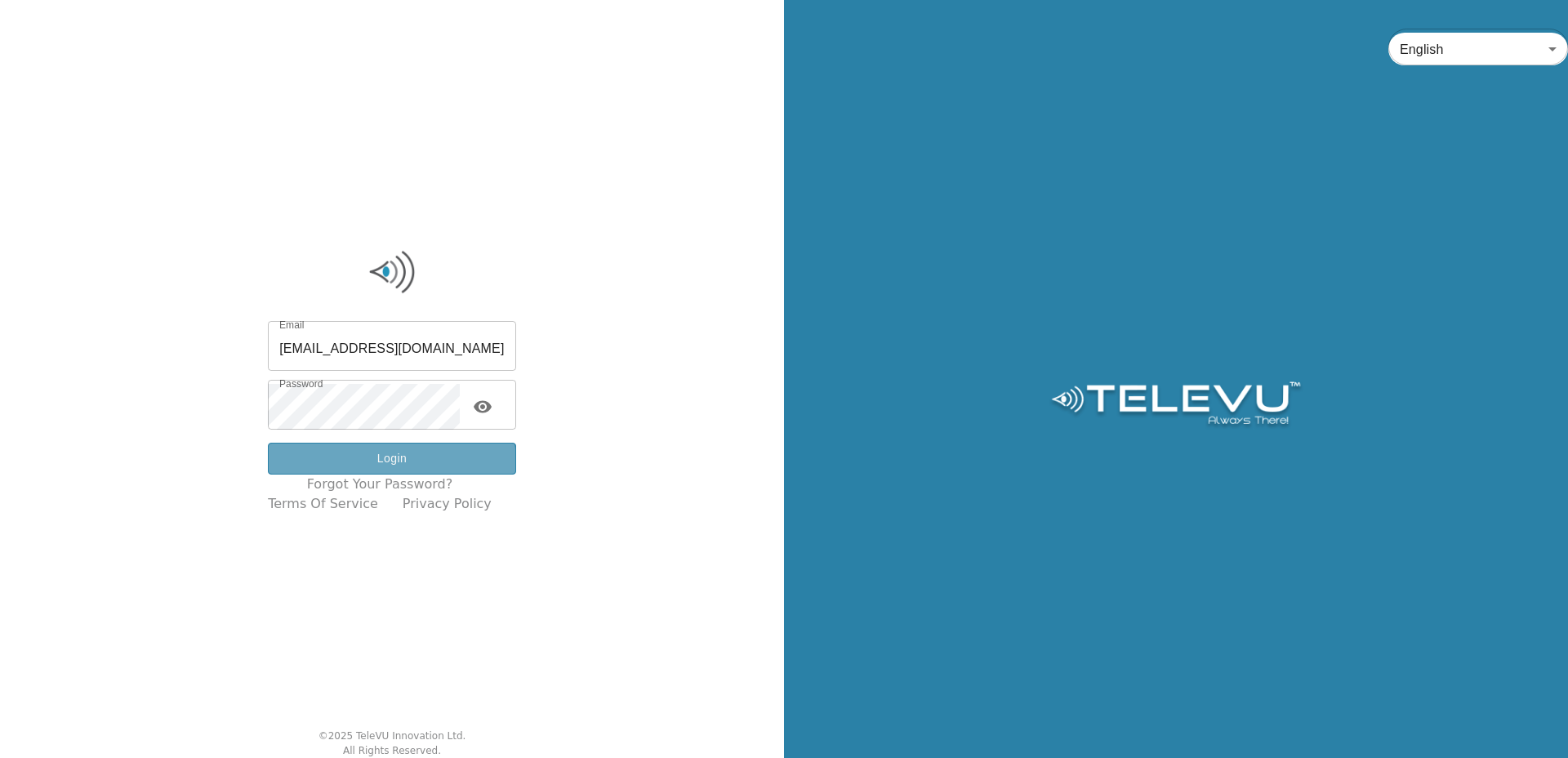
click at [399, 463] on button "Login" at bounding box center [392, 458] width 248 height 32
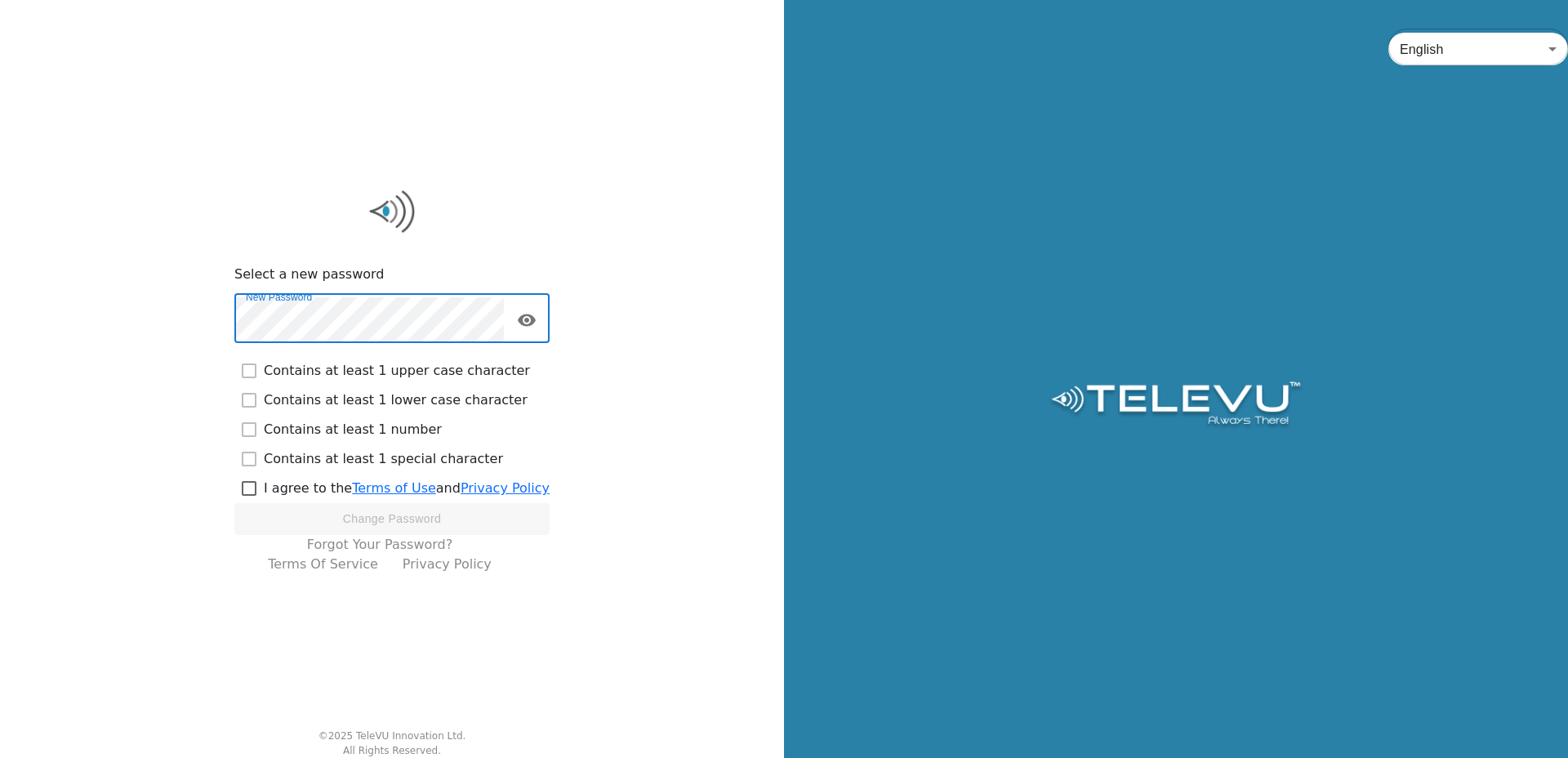
checkbox input "true"
click at [247, 489] on input "checkbox" at bounding box center [249, 488] width 29 height 29
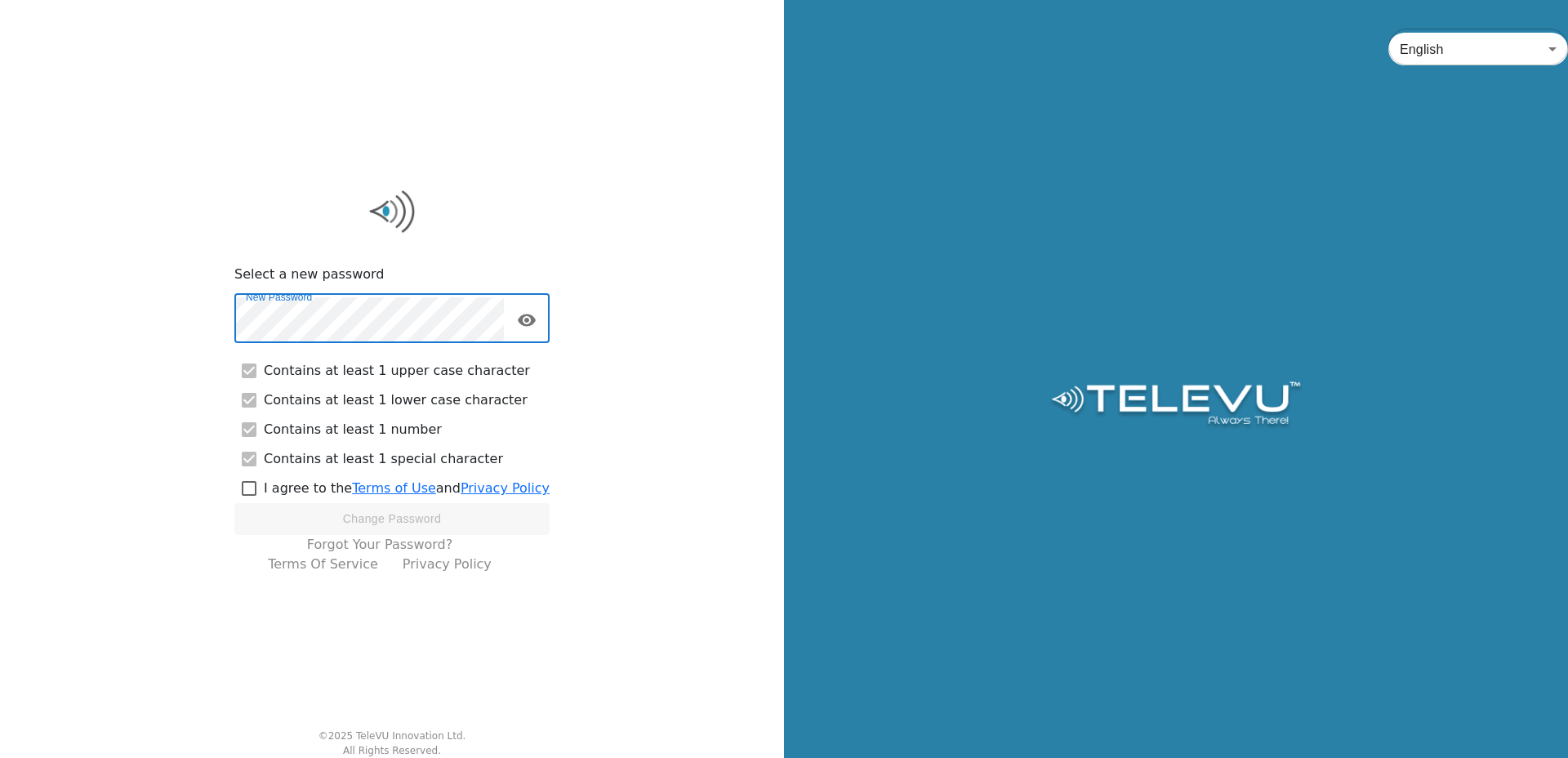
checkbox input "true"
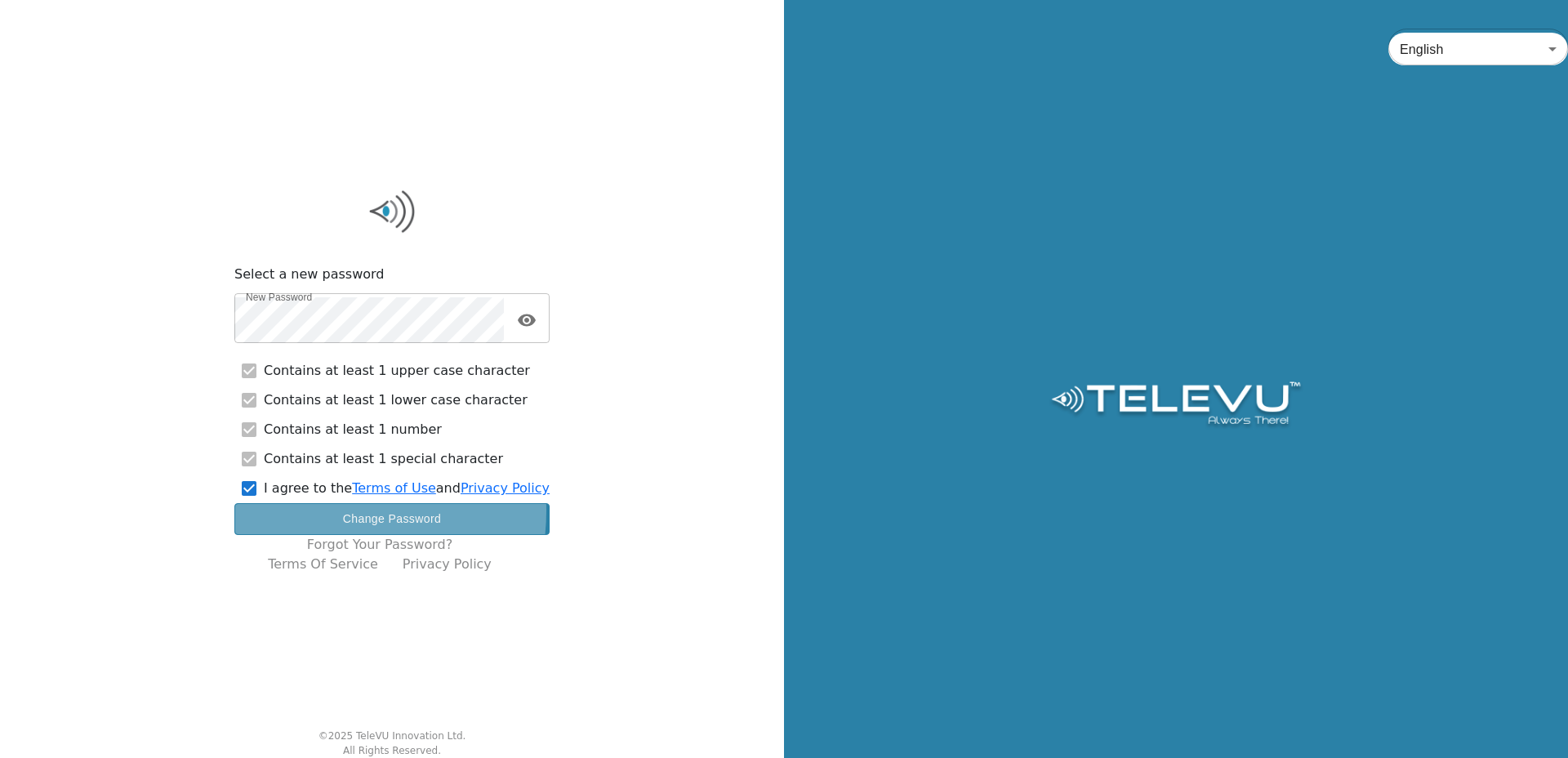
click at [323, 510] on button "Change Password" at bounding box center [392, 519] width 315 height 32
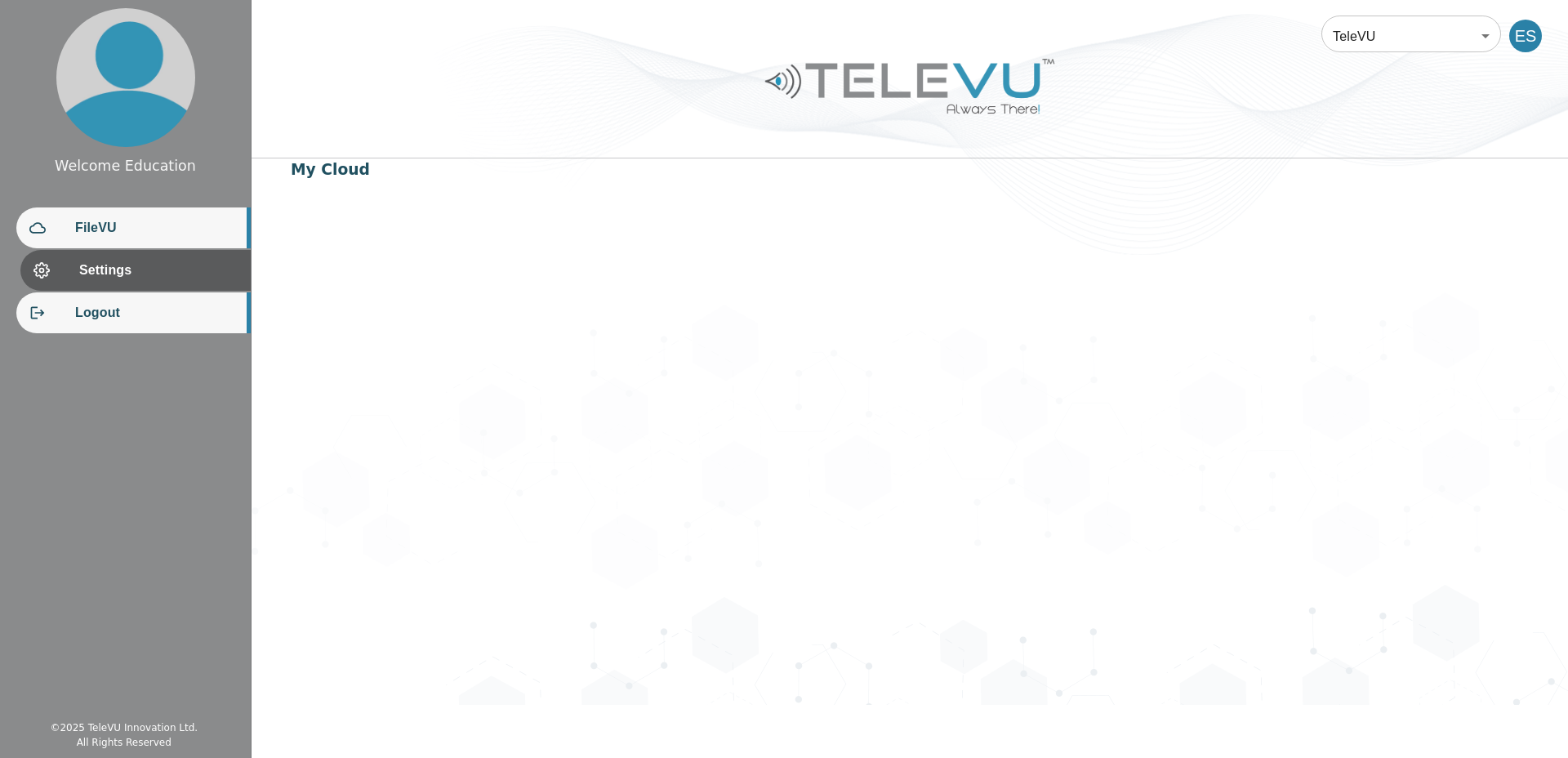
click at [105, 305] on span "Logout" at bounding box center [156, 313] width 162 height 20
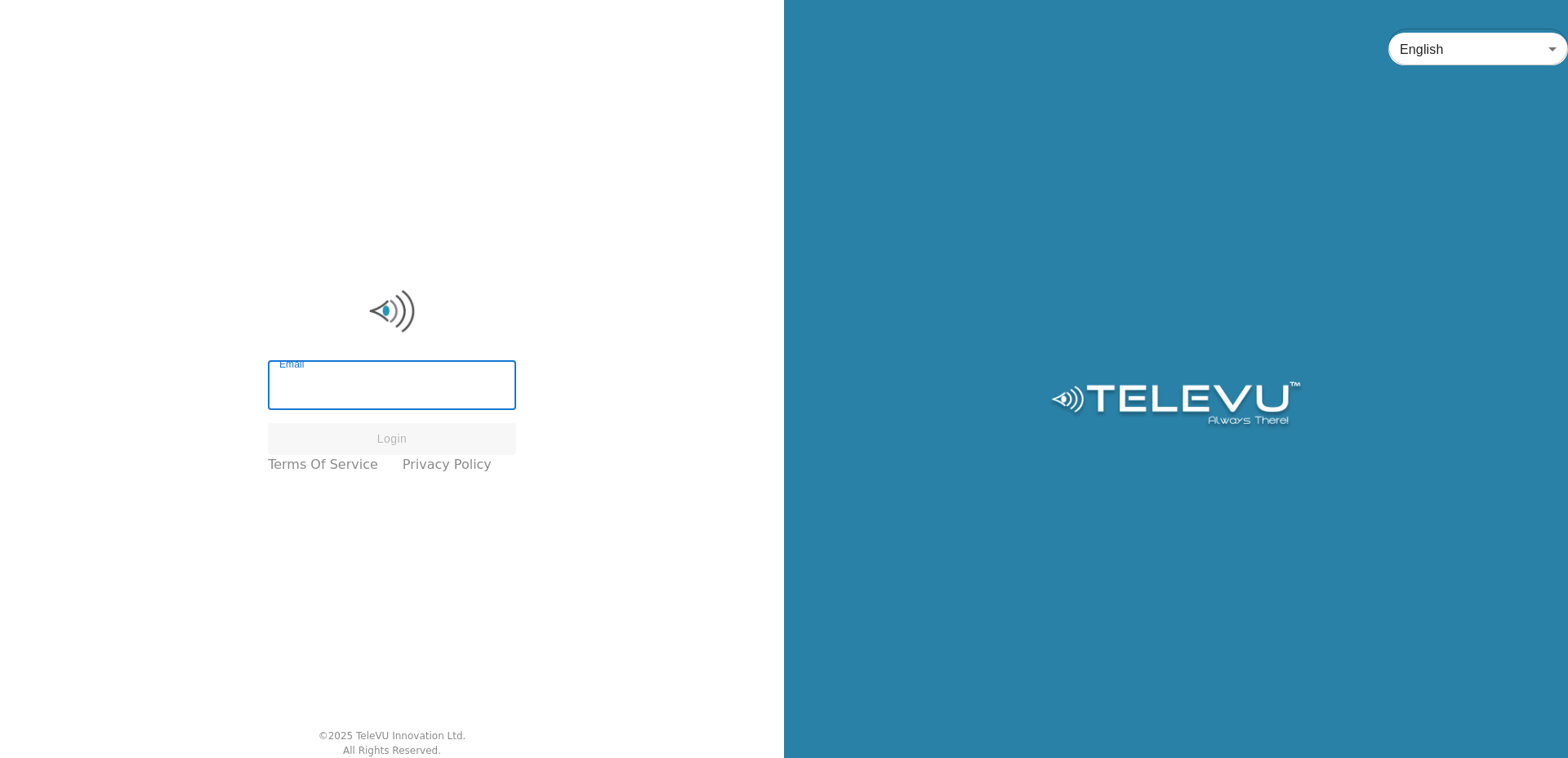
click at [347, 388] on input "Email" at bounding box center [392, 387] width 248 height 46
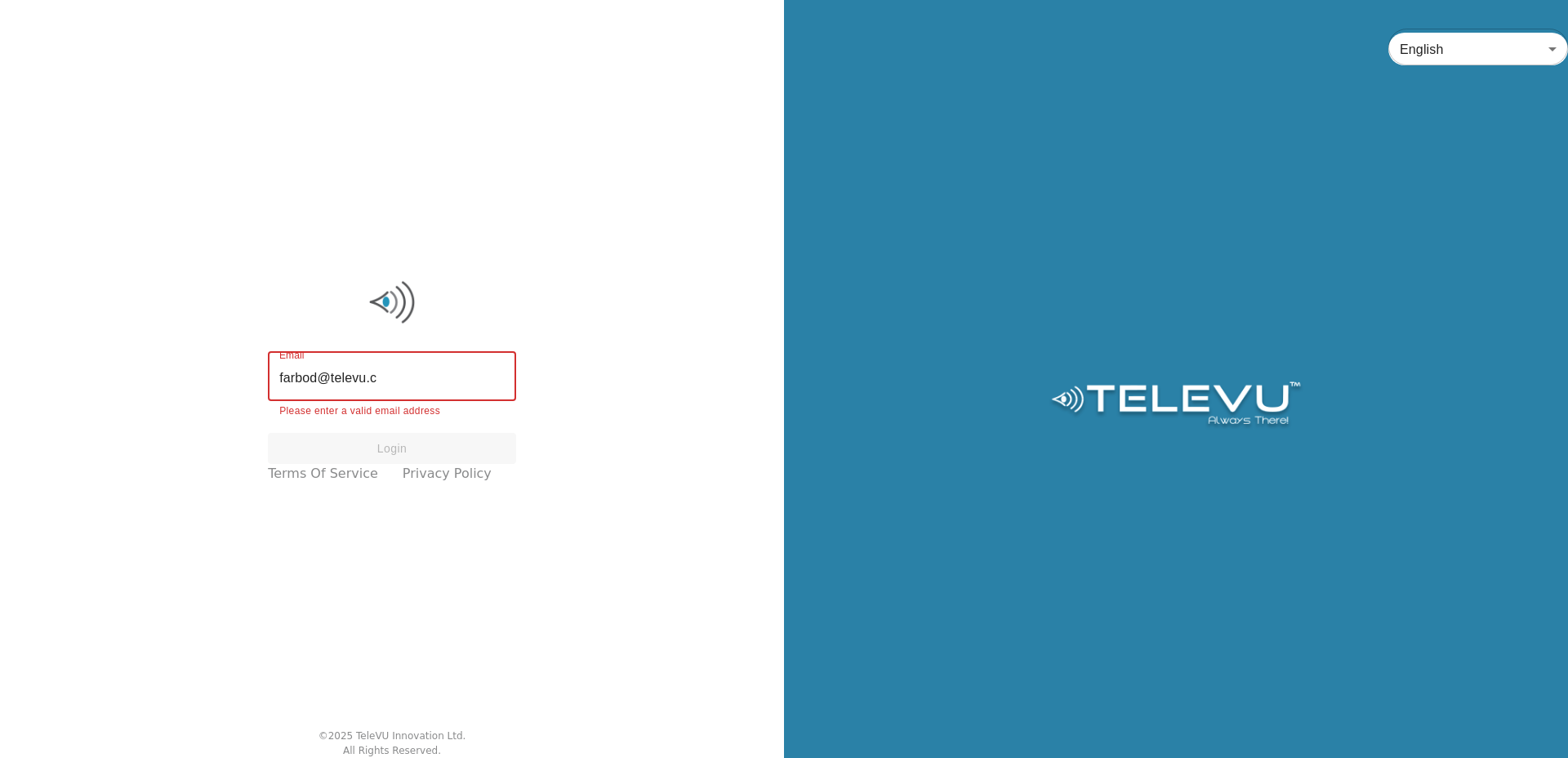
type input "[EMAIL_ADDRESS][DOMAIN_NAME]"
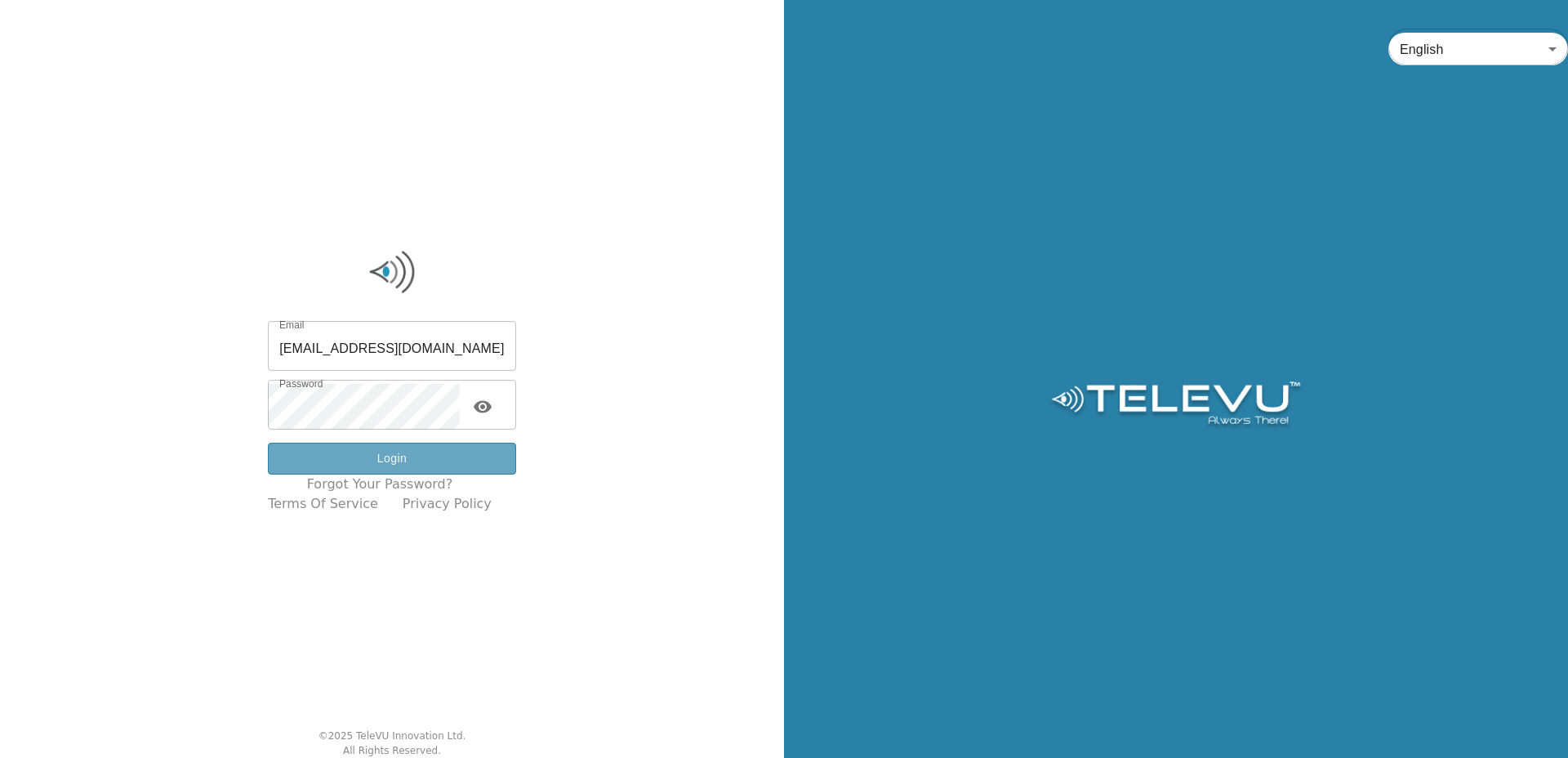
click at [411, 455] on button "Login" at bounding box center [392, 458] width 248 height 32
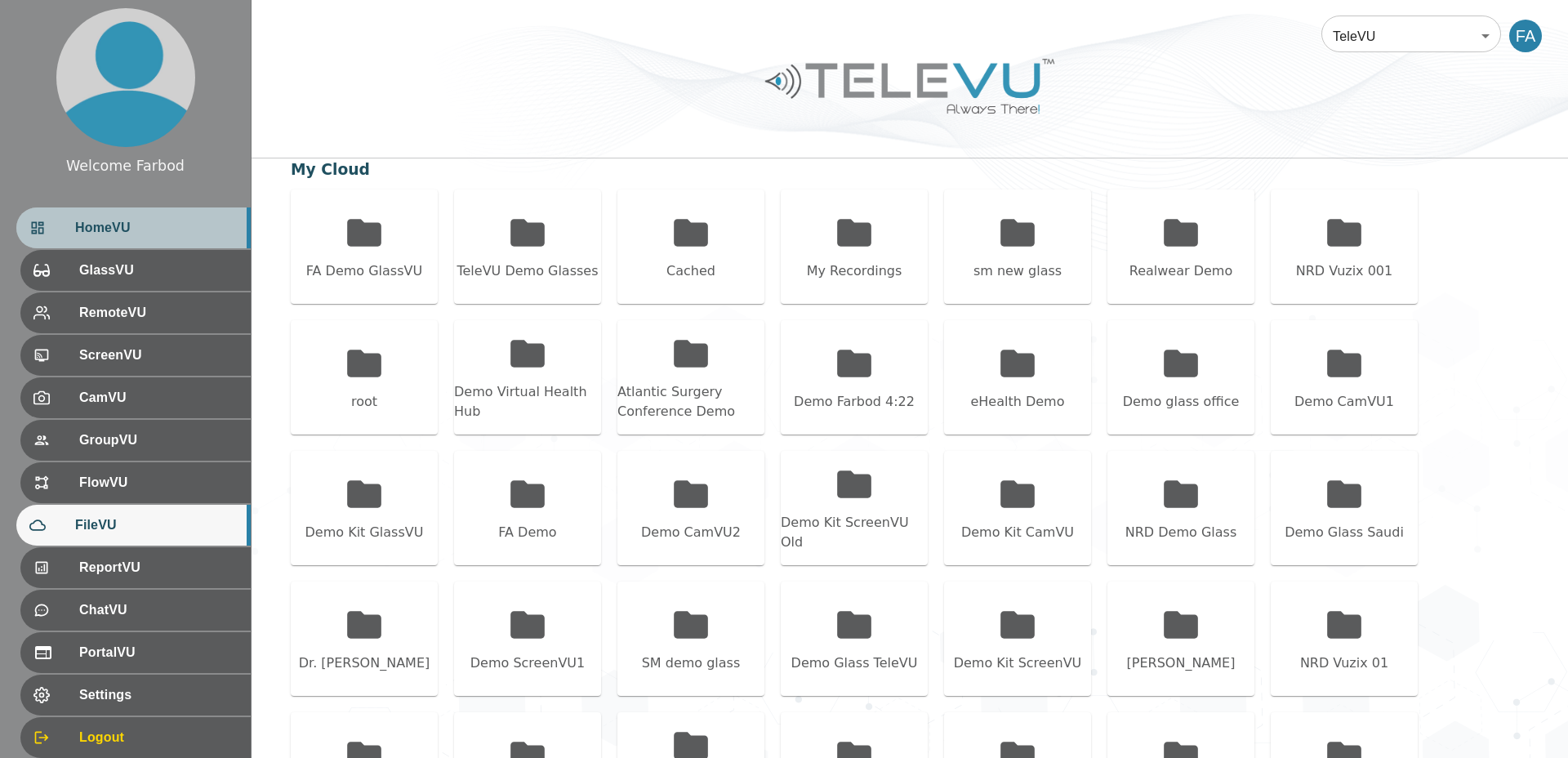
click at [116, 240] on div "HomeVU" at bounding box center [134, 227] width 235 height 41
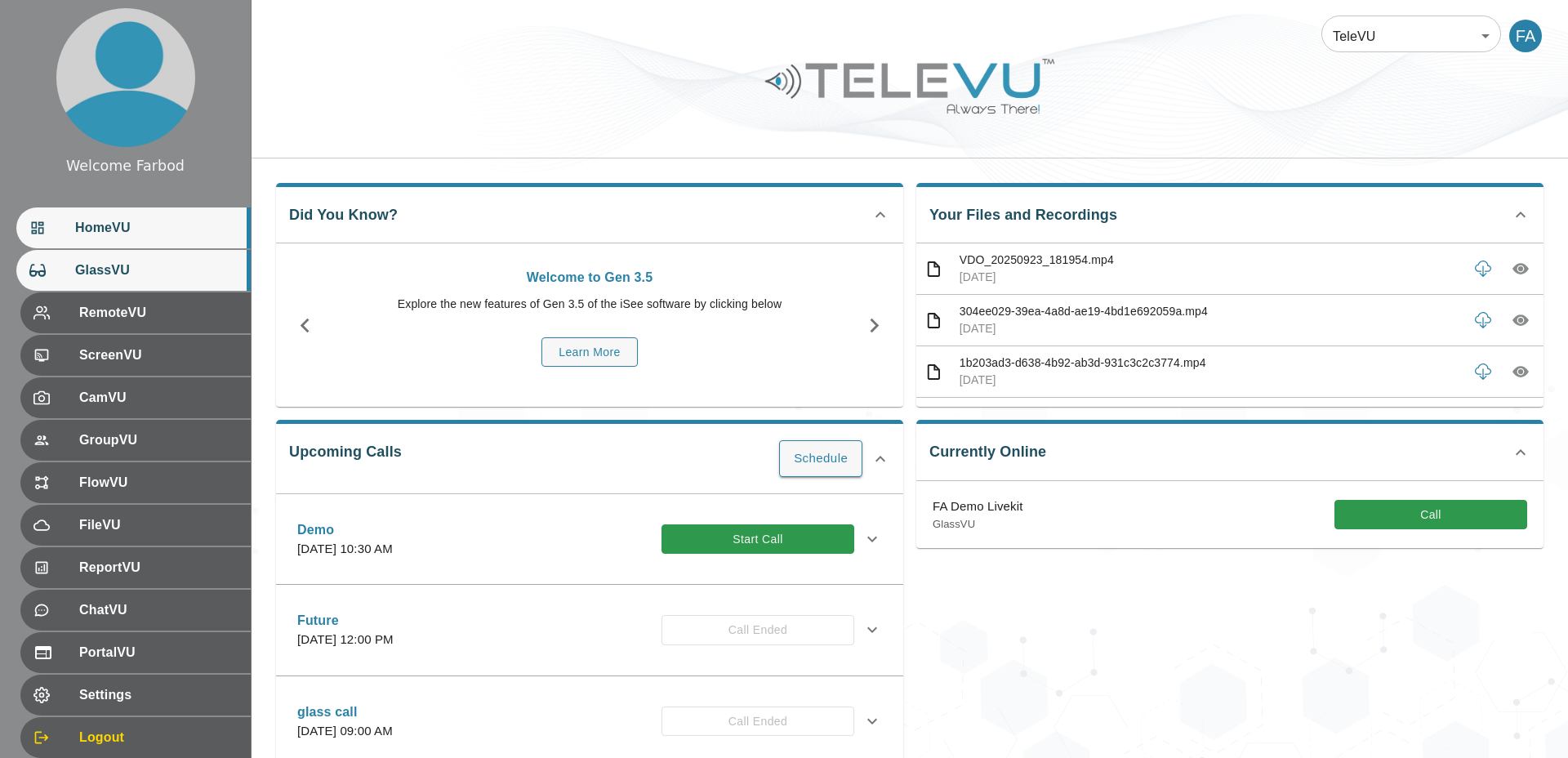
click at [164, 277] on span "GlassVU" at bounding box center [156, 270] width 162 height 20
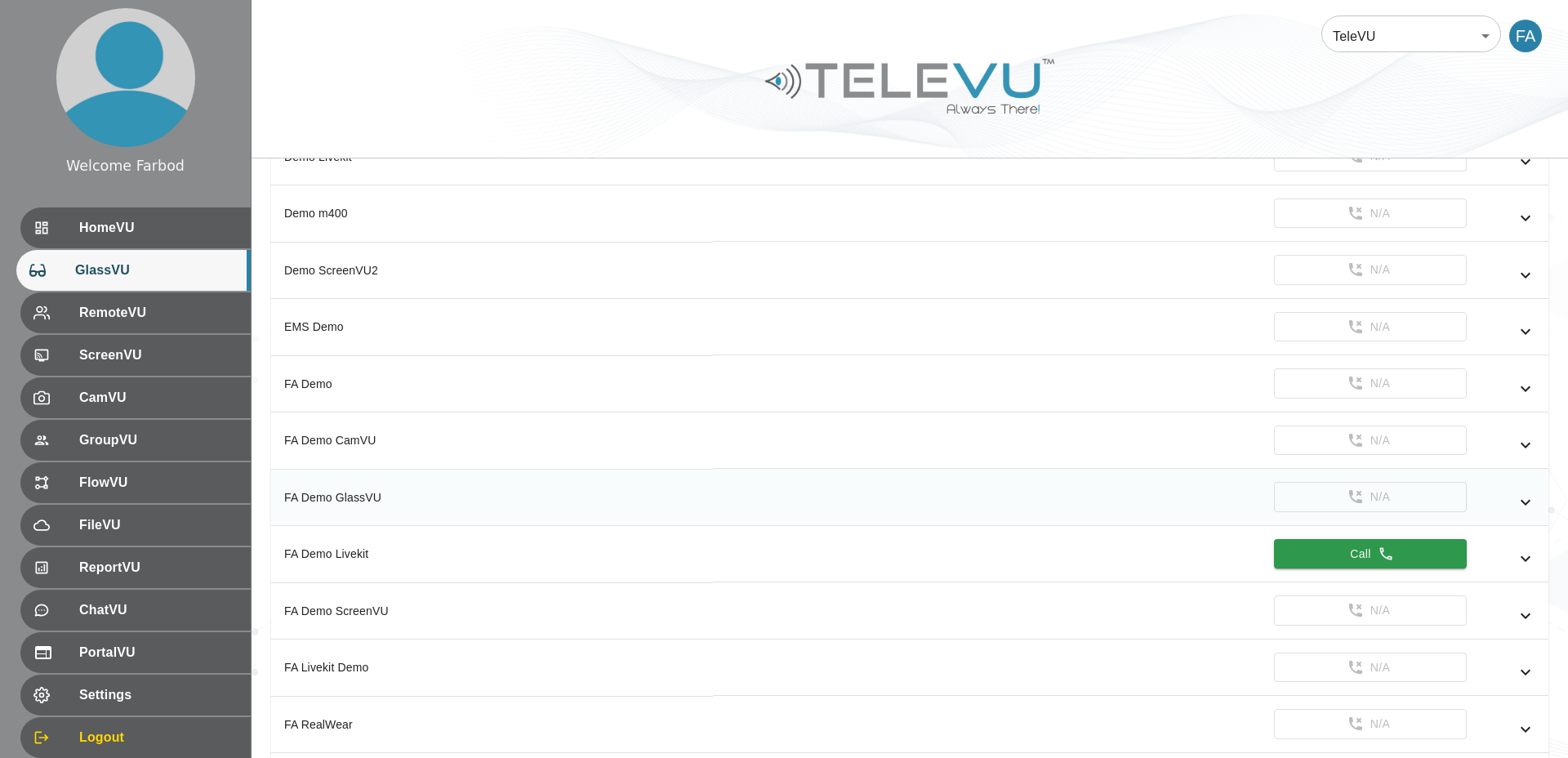
scroll to position [1062, 0]
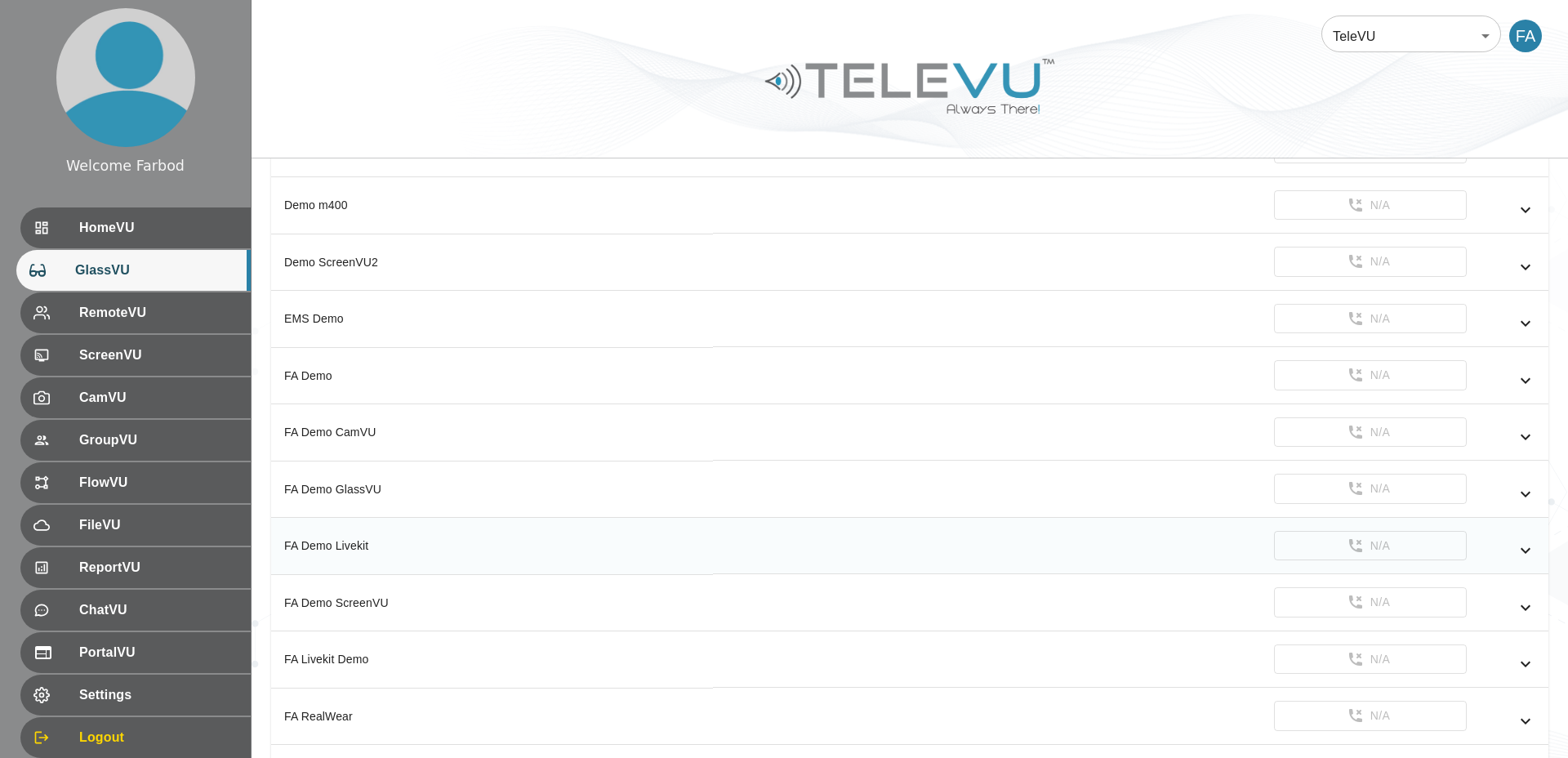
click at [1527, 549] on icon "simple table" at bounding box center [1526, 551] width 20 height 20
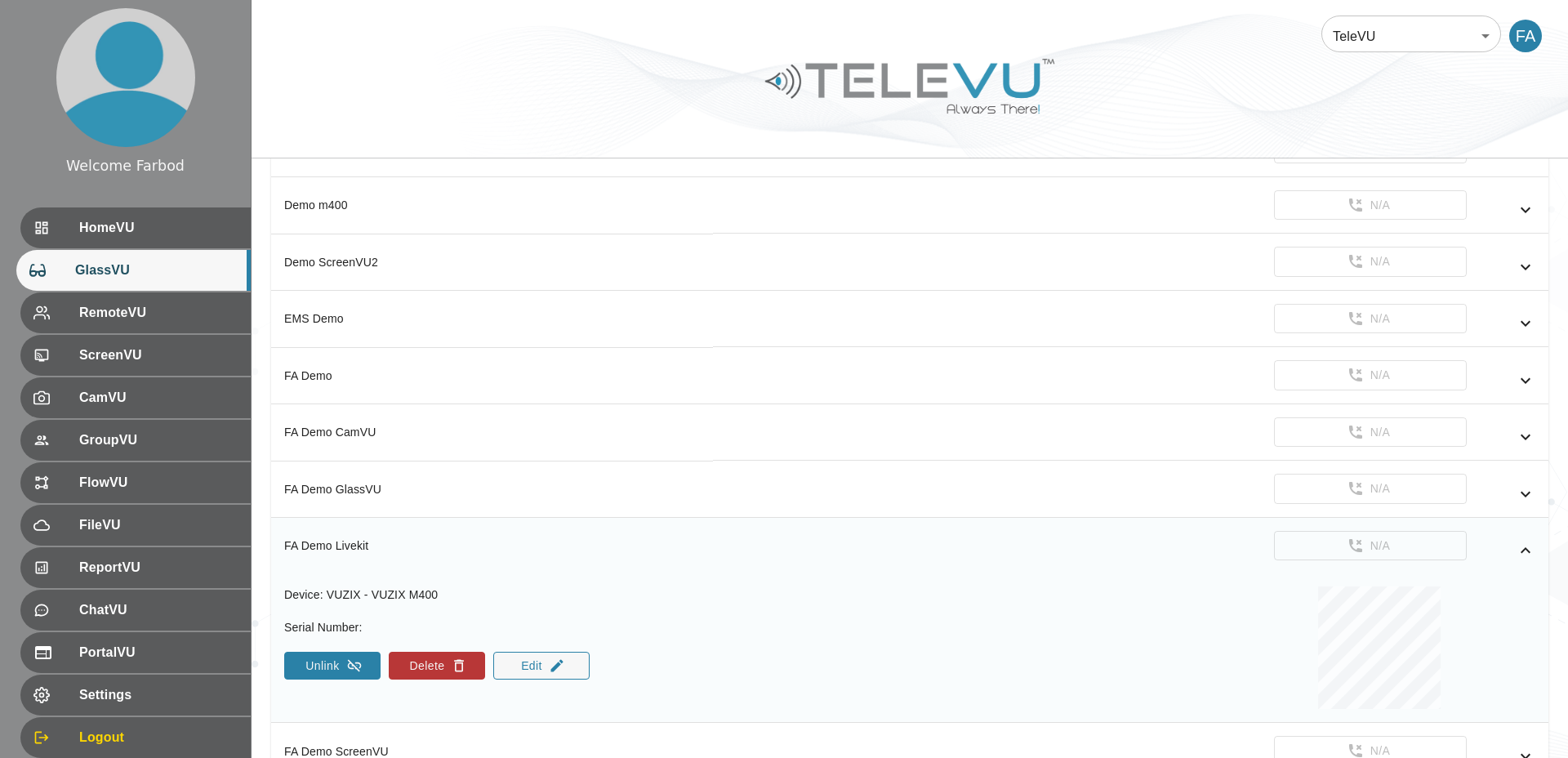
click at [339, 671] on button "Unlink" at bounding box center [333, 665] width 96 height 27
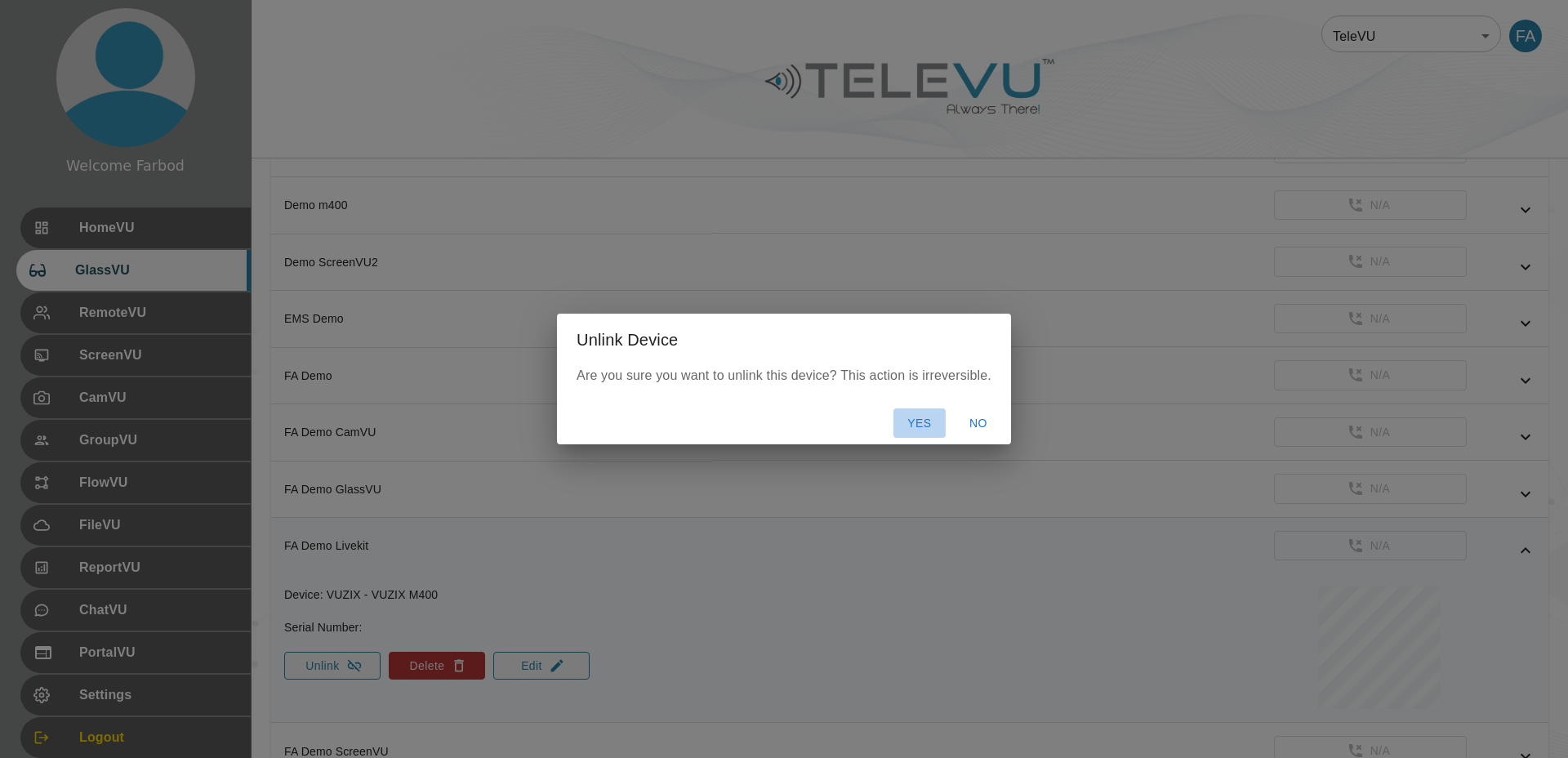
click at [908, 419] on button "Yes" at bounding box center [919, 424] width 52 height 30
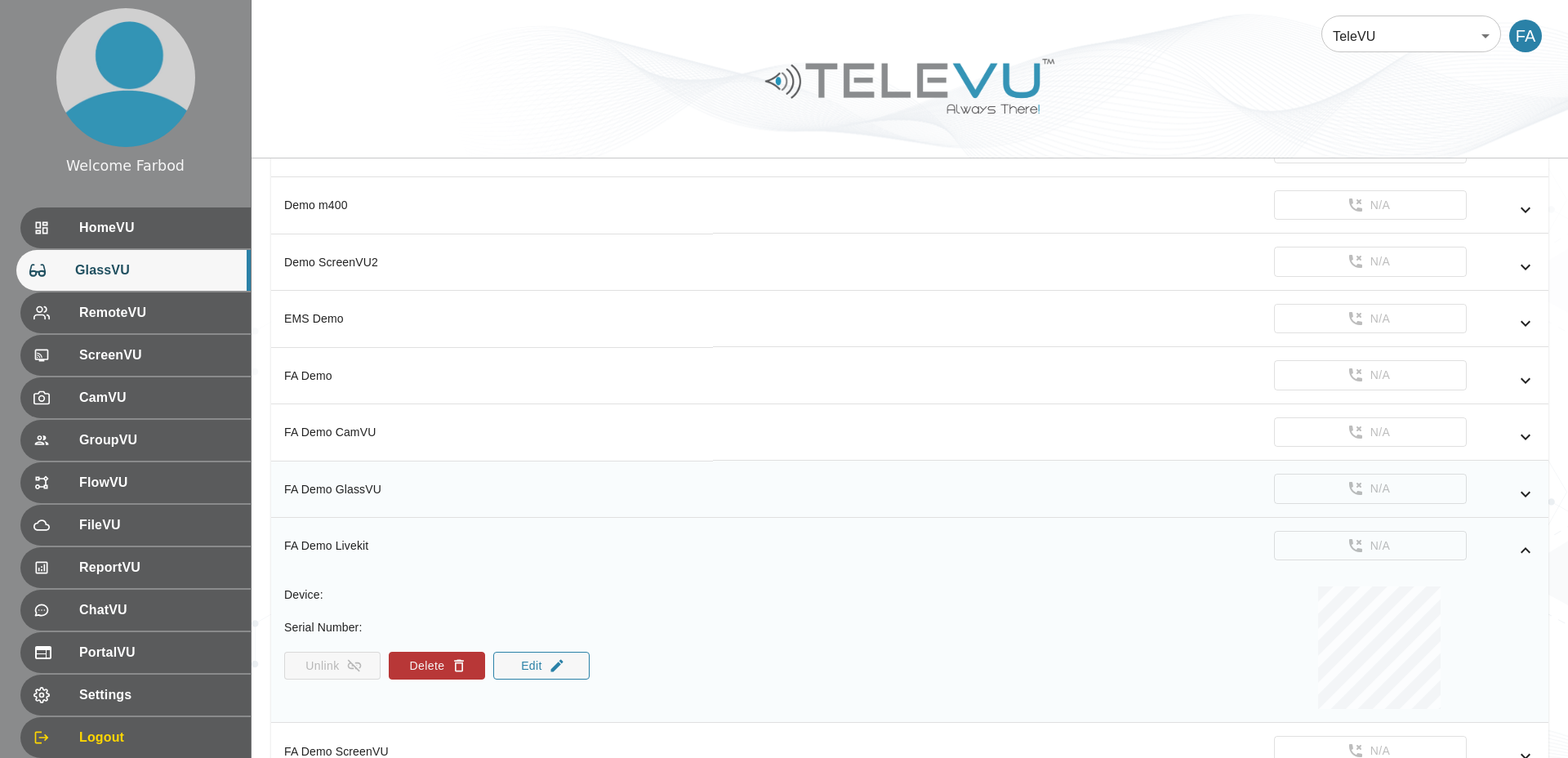
click at [1523, 493] on icon "simple table" at bounding box center [1526, 493] width 10 height 6
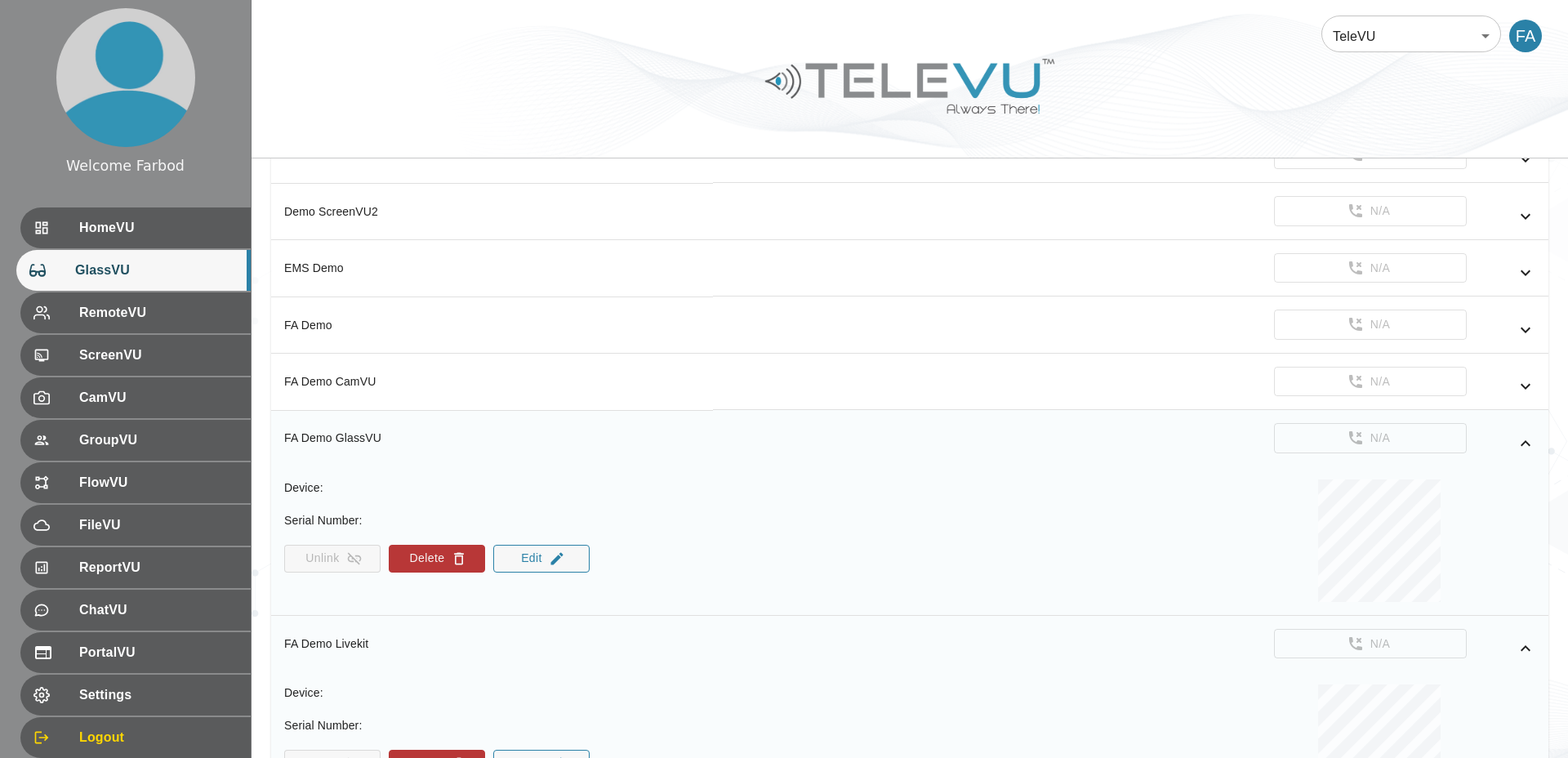
scroll to position [1116, 0]
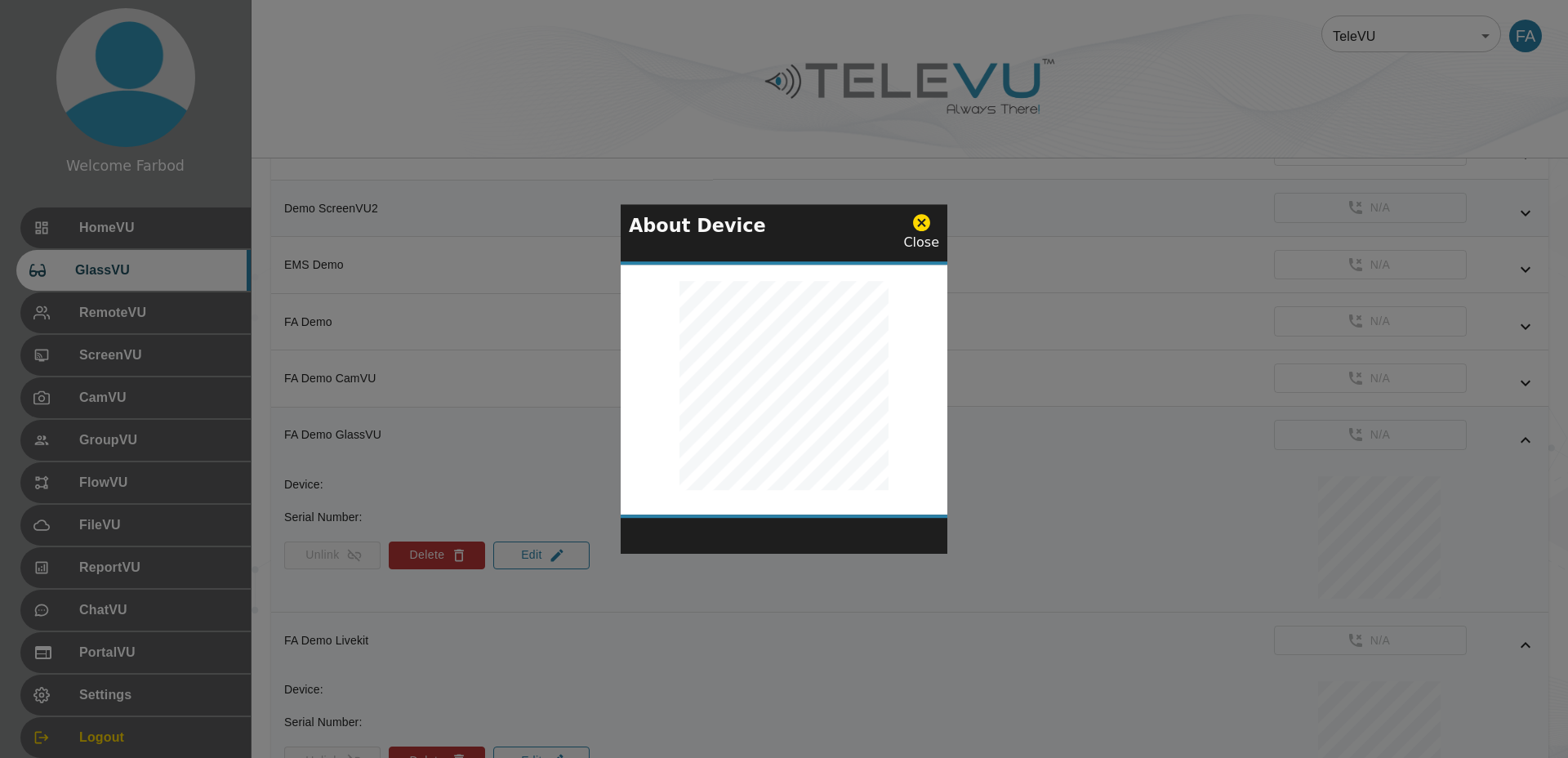
drag, startPoint x: 915, startPoint y: 220, endPoint x: 938, endPoint y: 219, distance: 23.0
click at [915, 220] on icon at bounding box center [921, 223] width 17 height 17
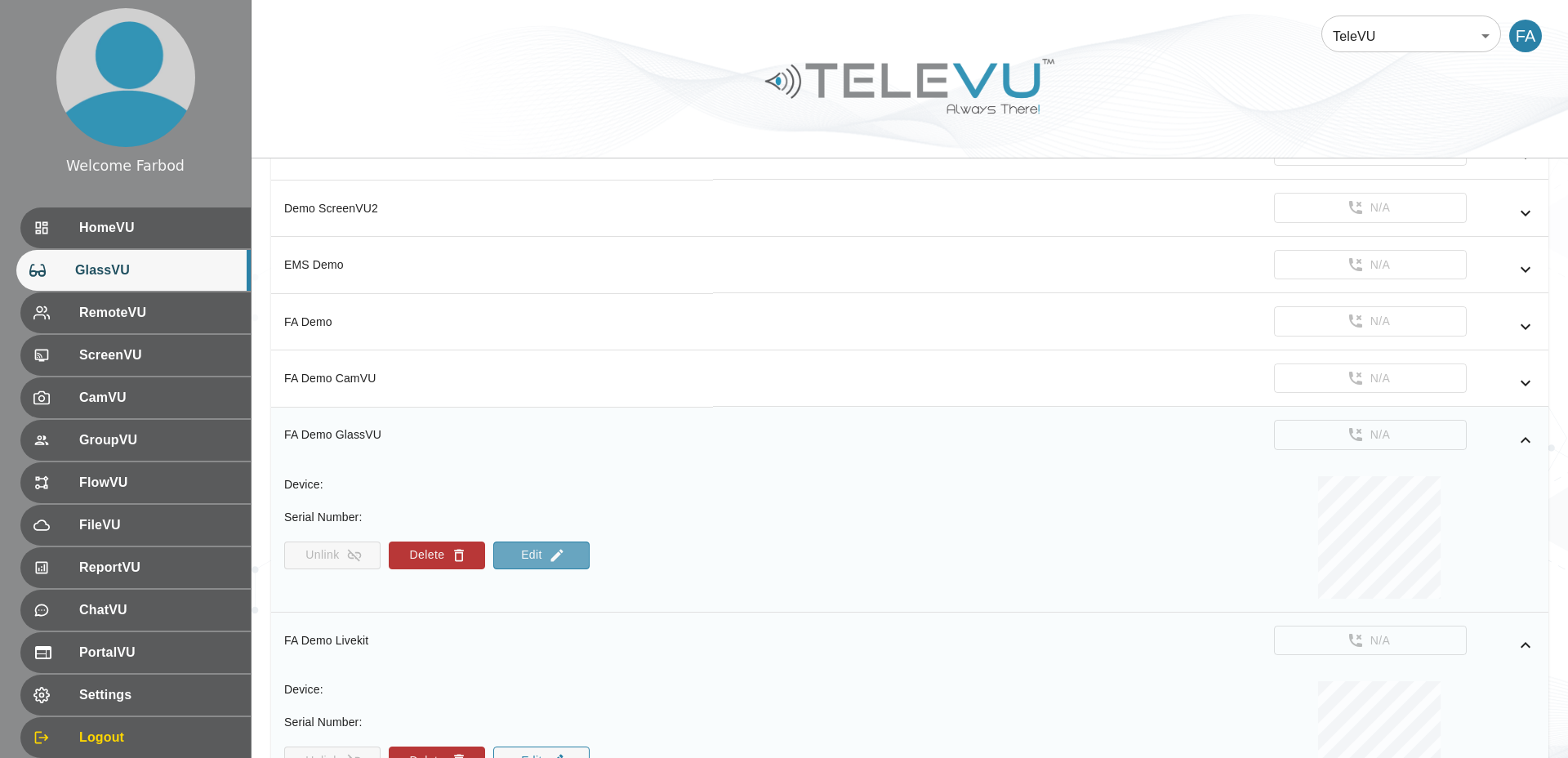
click at [539, 552] on button "Edit" at bounding box center [542, 555] width 96 height 27
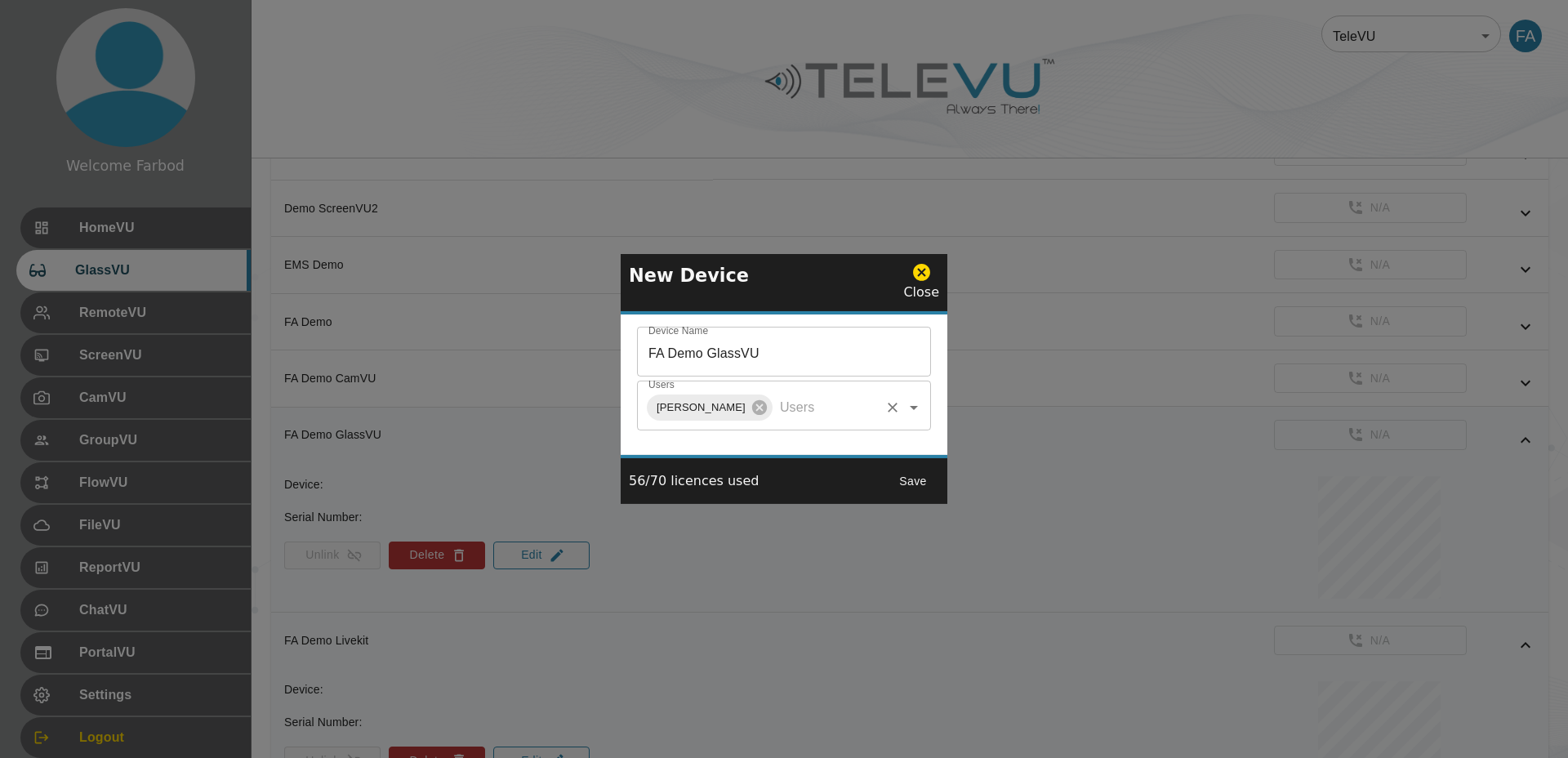
click at [814, 406] on input "Users" at bounding box center [827, 407] width 103 height 31
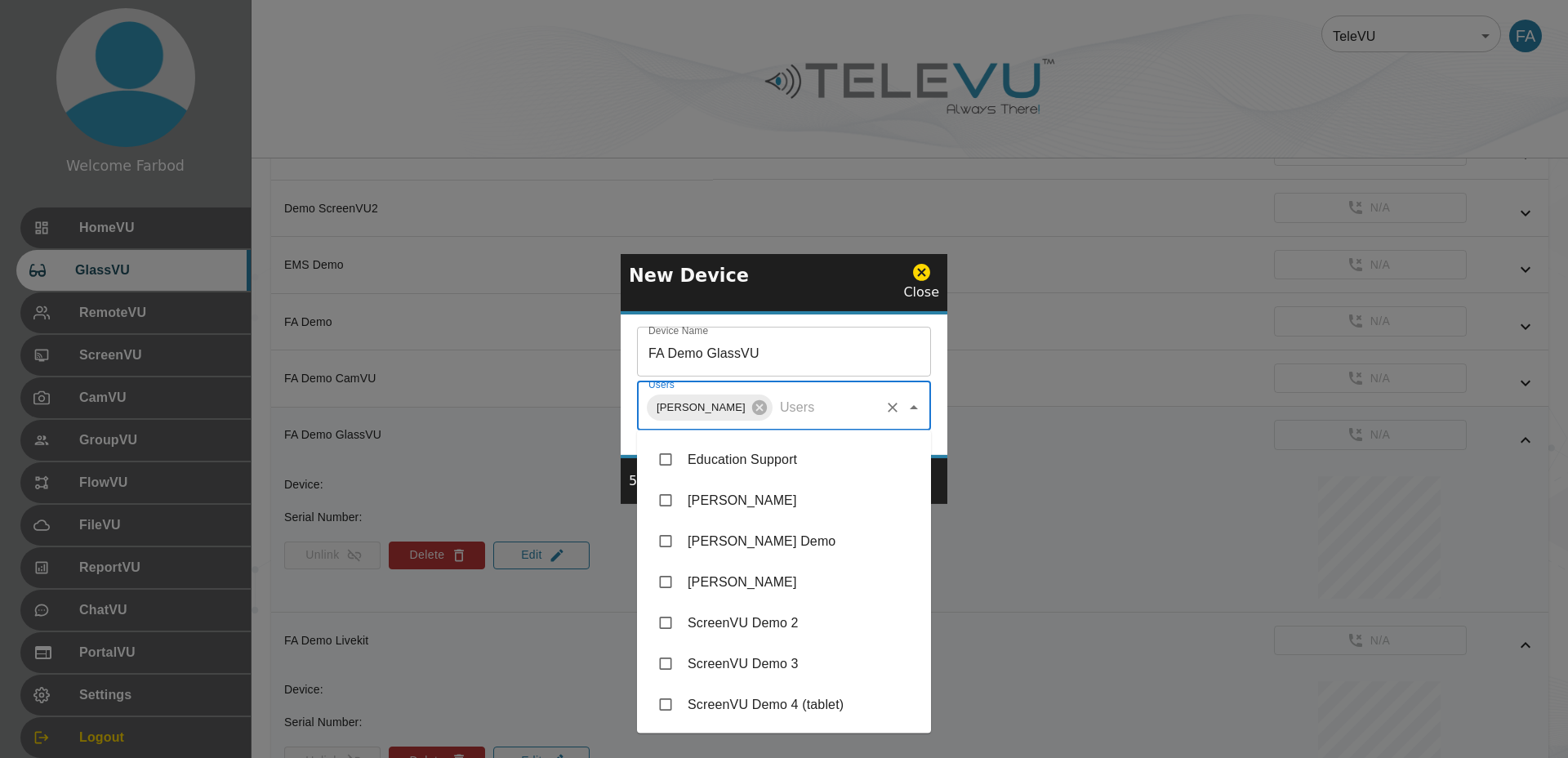
scroll to position [231, 0]
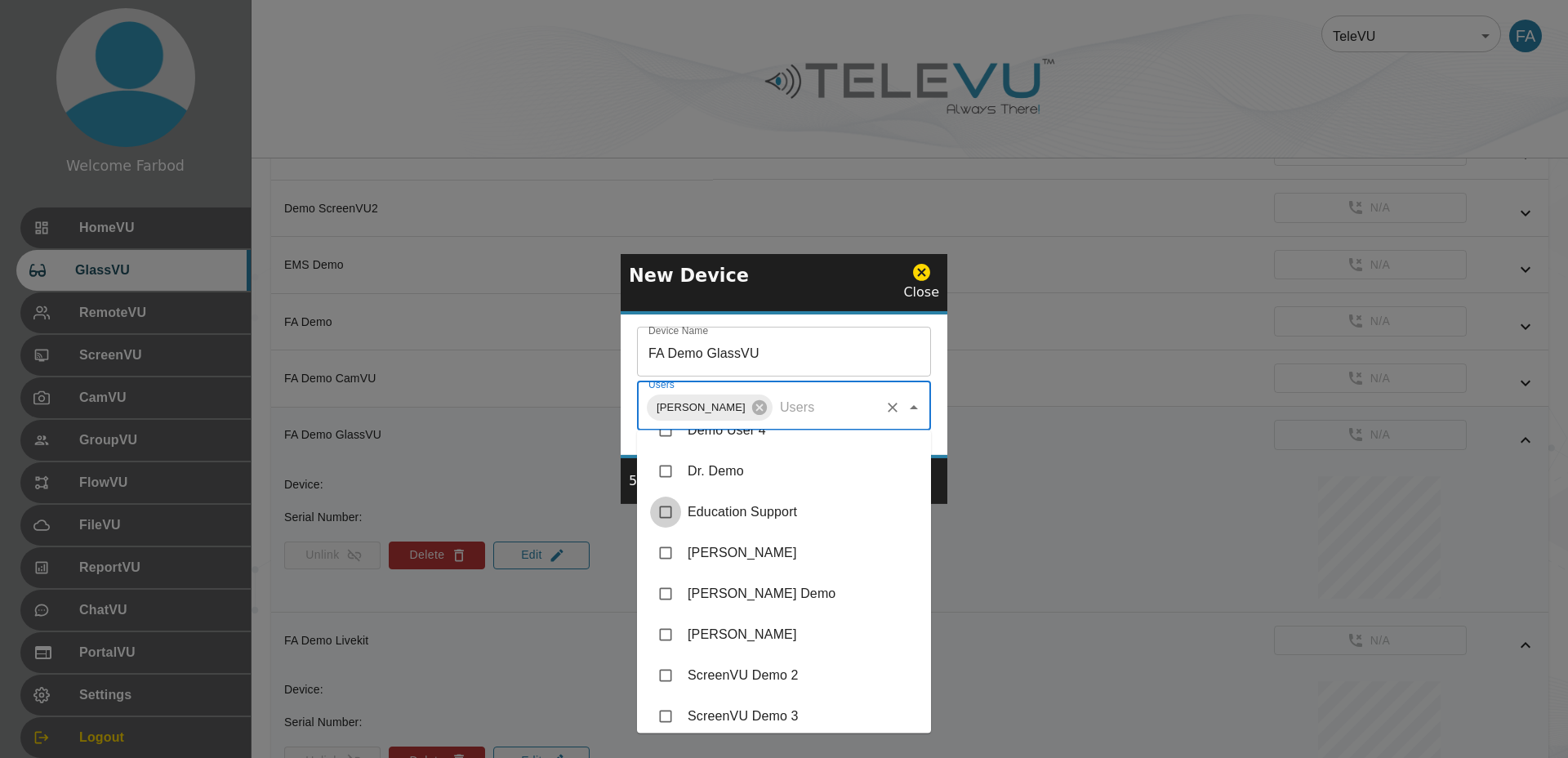
click at [671, 510] on input "checkbox" at bounding box center [665, 512] width 31 height 31
checkbox input "true"
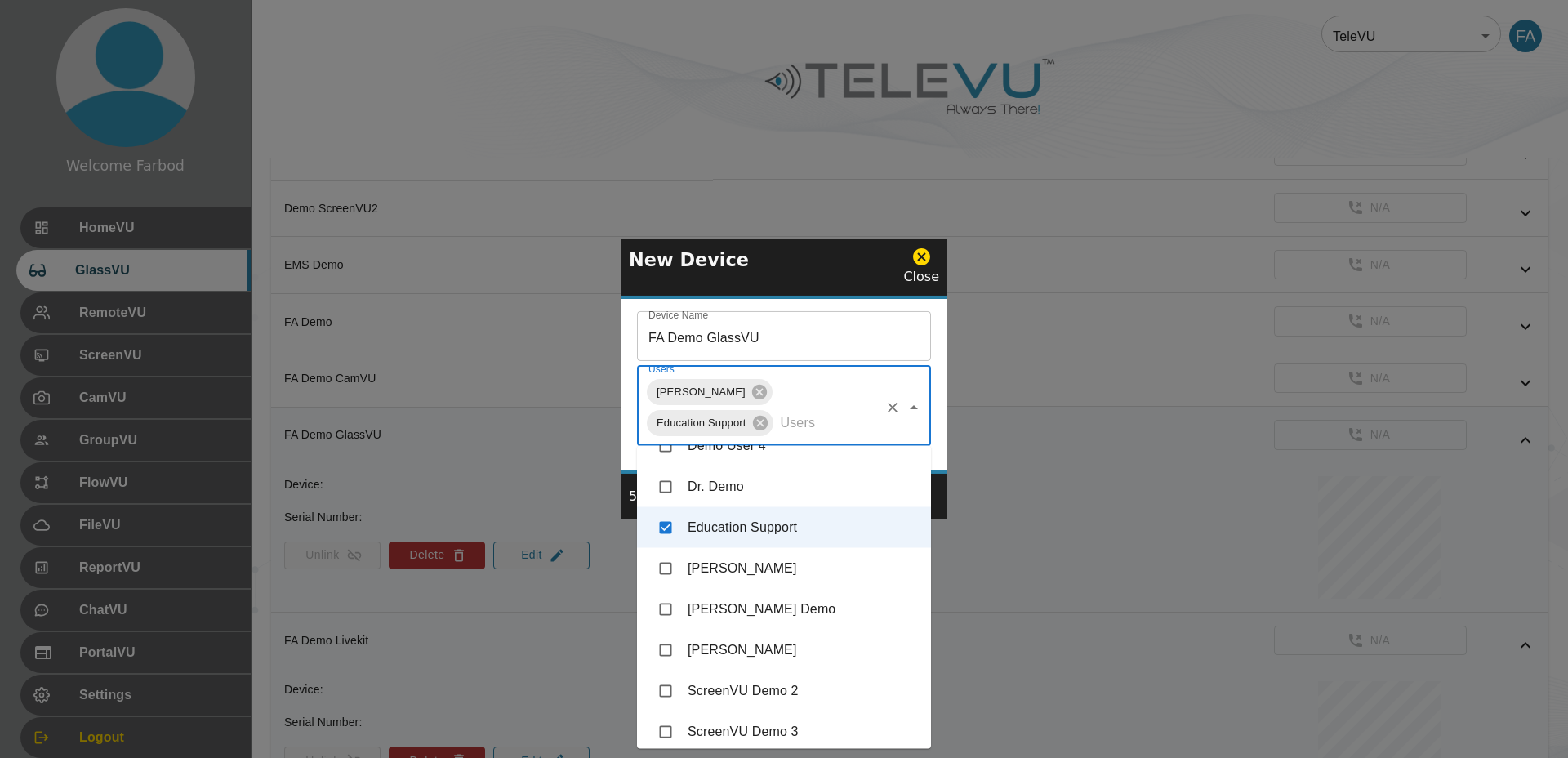
click at [878, 333] on input "FA Demo GlassVU" at bounding box center [784, 338] width 294 height 46
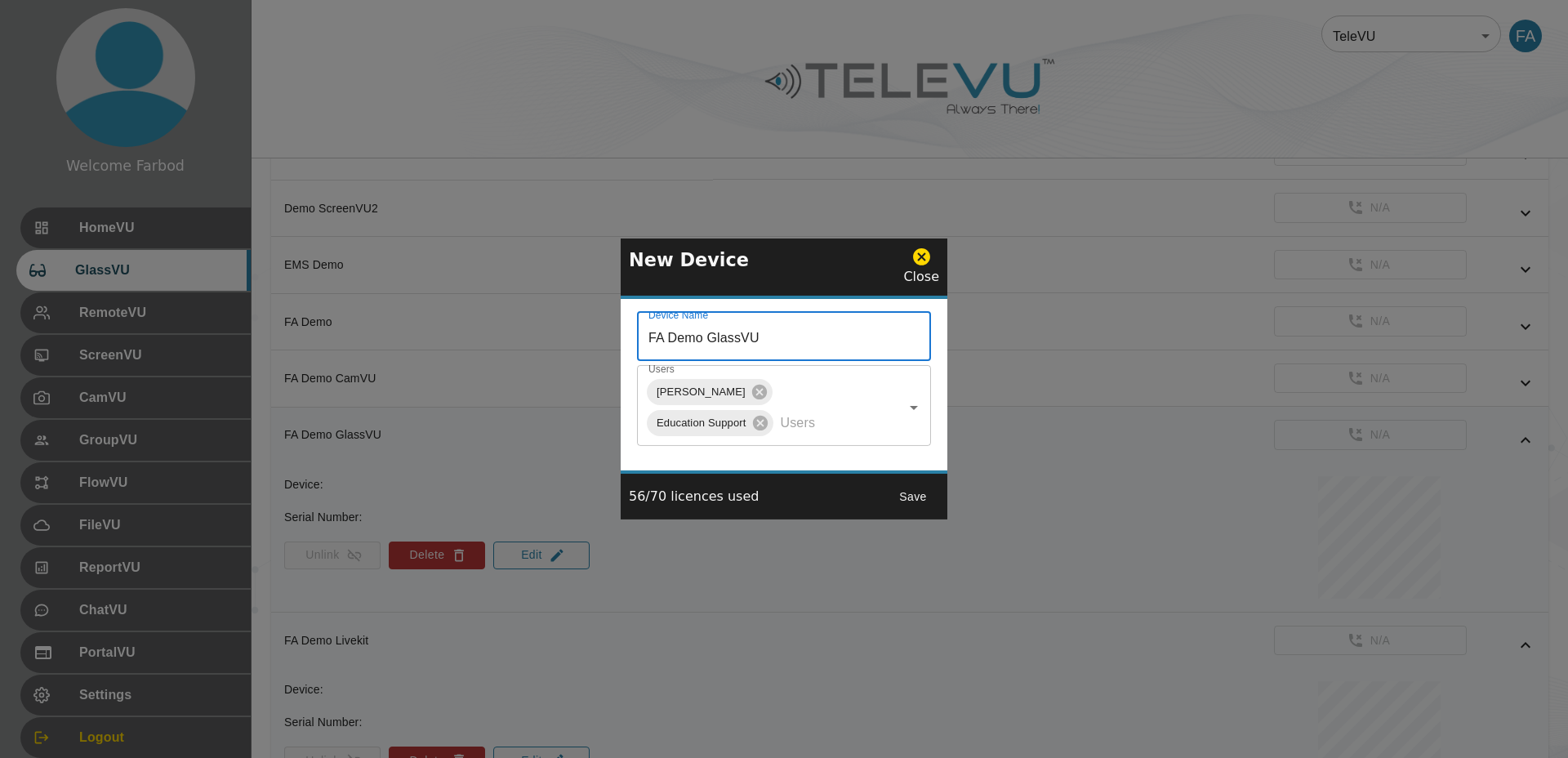
click at [918, 496] on button "Save" at bounding box center [913, 497] width 52 height 30
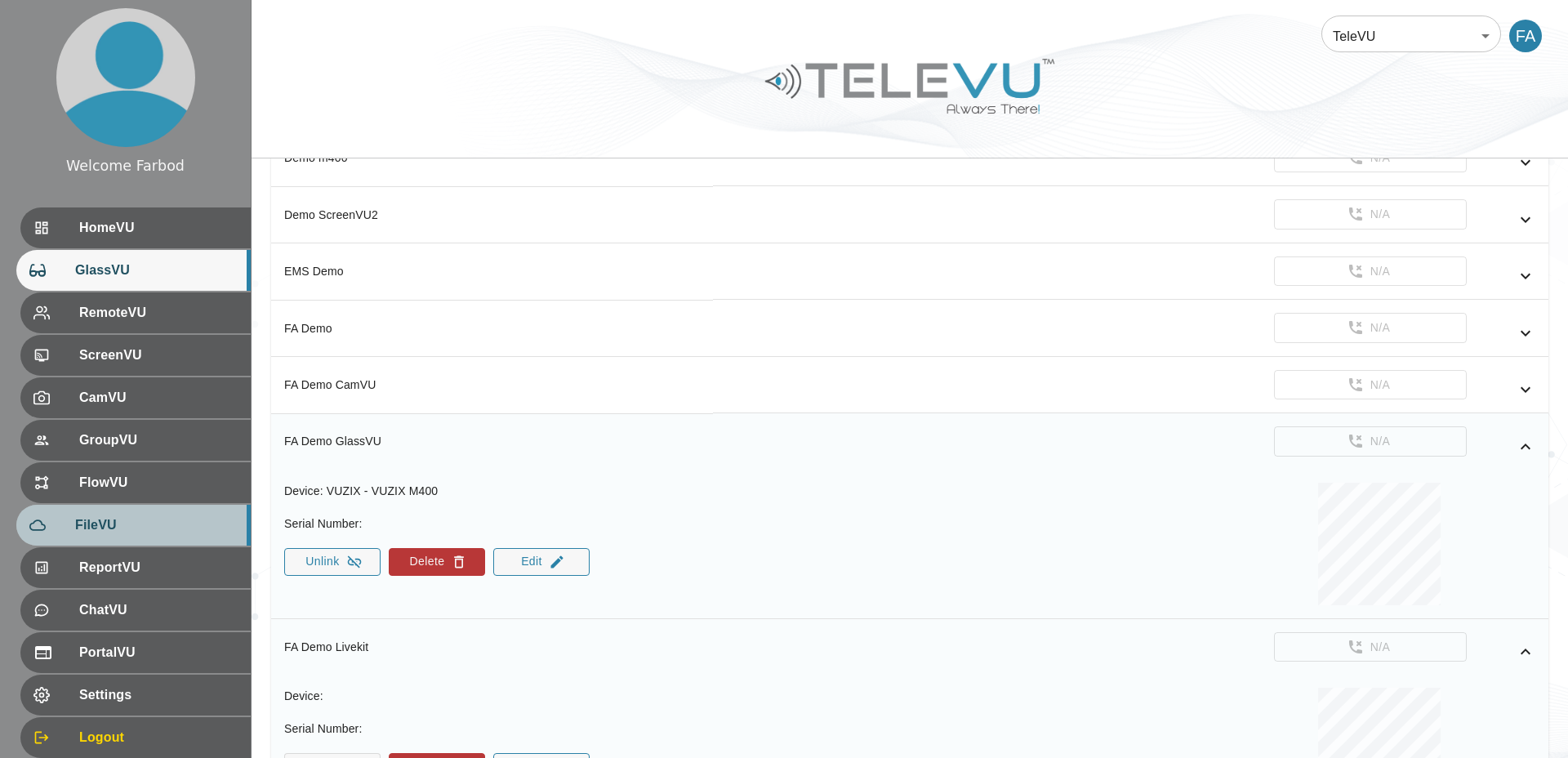
scroll to position [1111, 0]
click at [122, 527] on span "FileVU" at bounding box center [156, 525] width 162 height 20
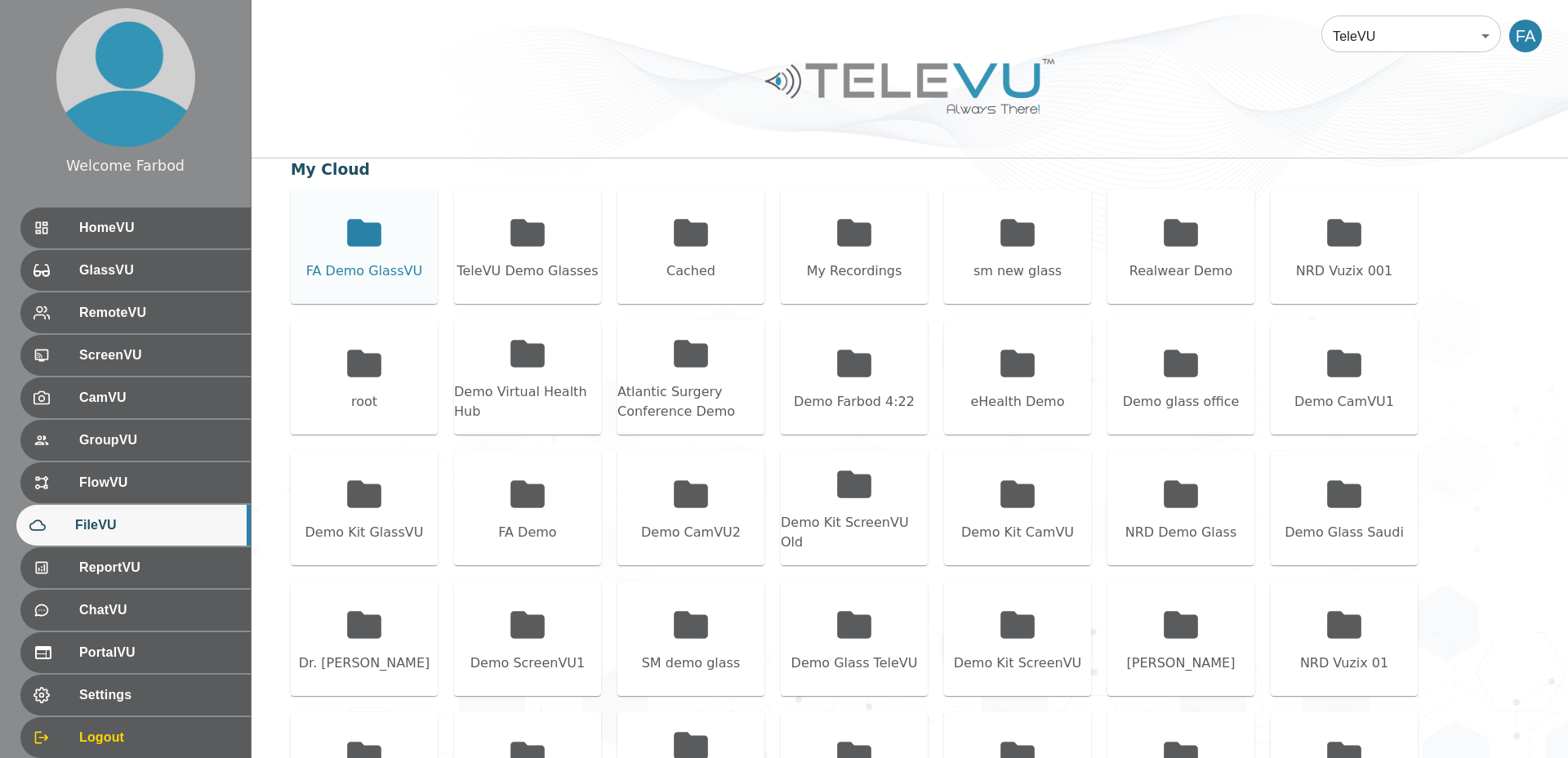
click at [397, 244] on div "FA Demo GlassVU" at bounding box center [364, 246] width 147 height 114
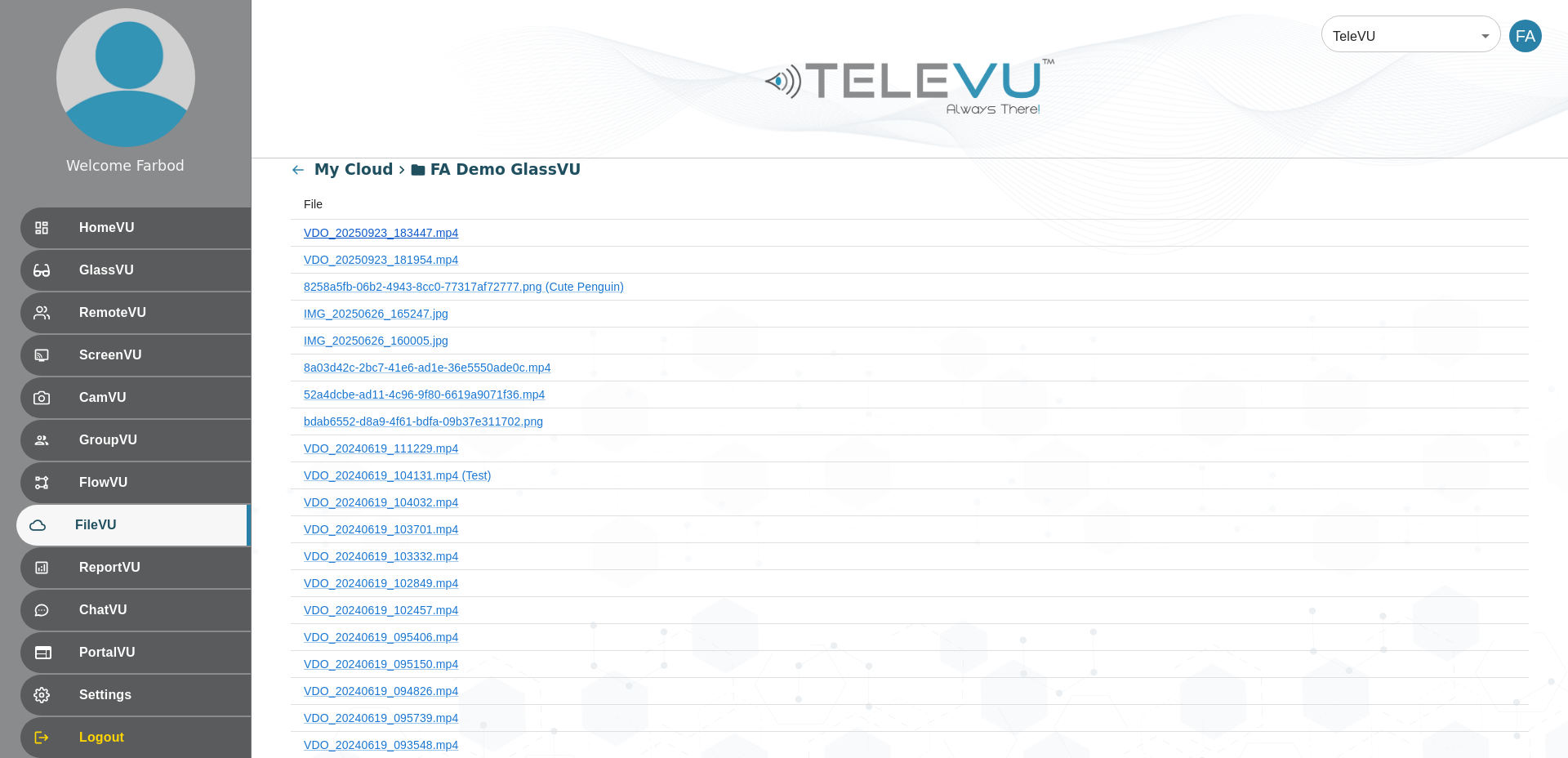
click at [389, 231] on link "VDO_20250923_183447.mp4" at bounding box center [381, 233] width 155 height 13
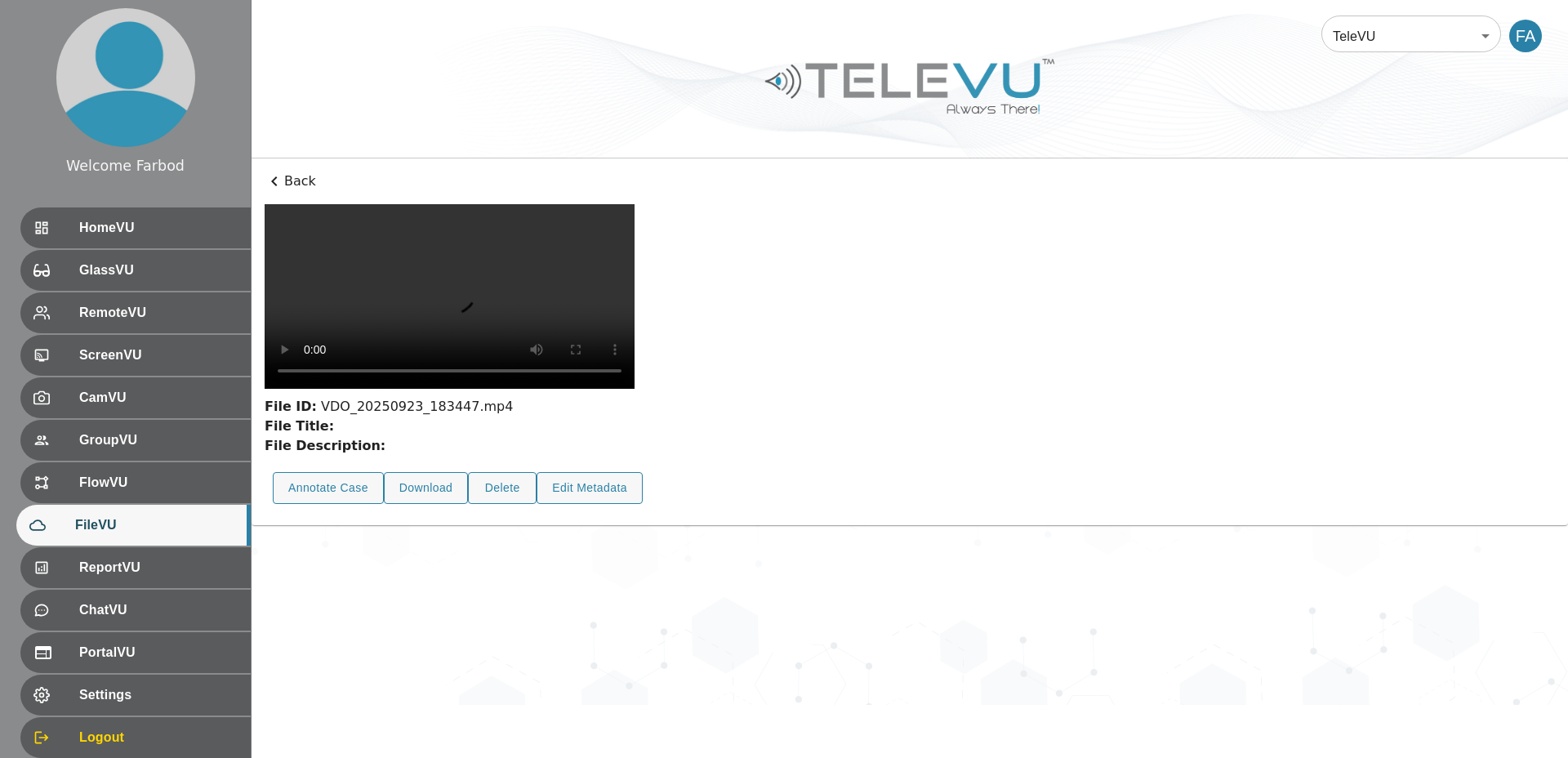
click at [282, 178] on icon at bounding box center [275, 181] width 20 height 20
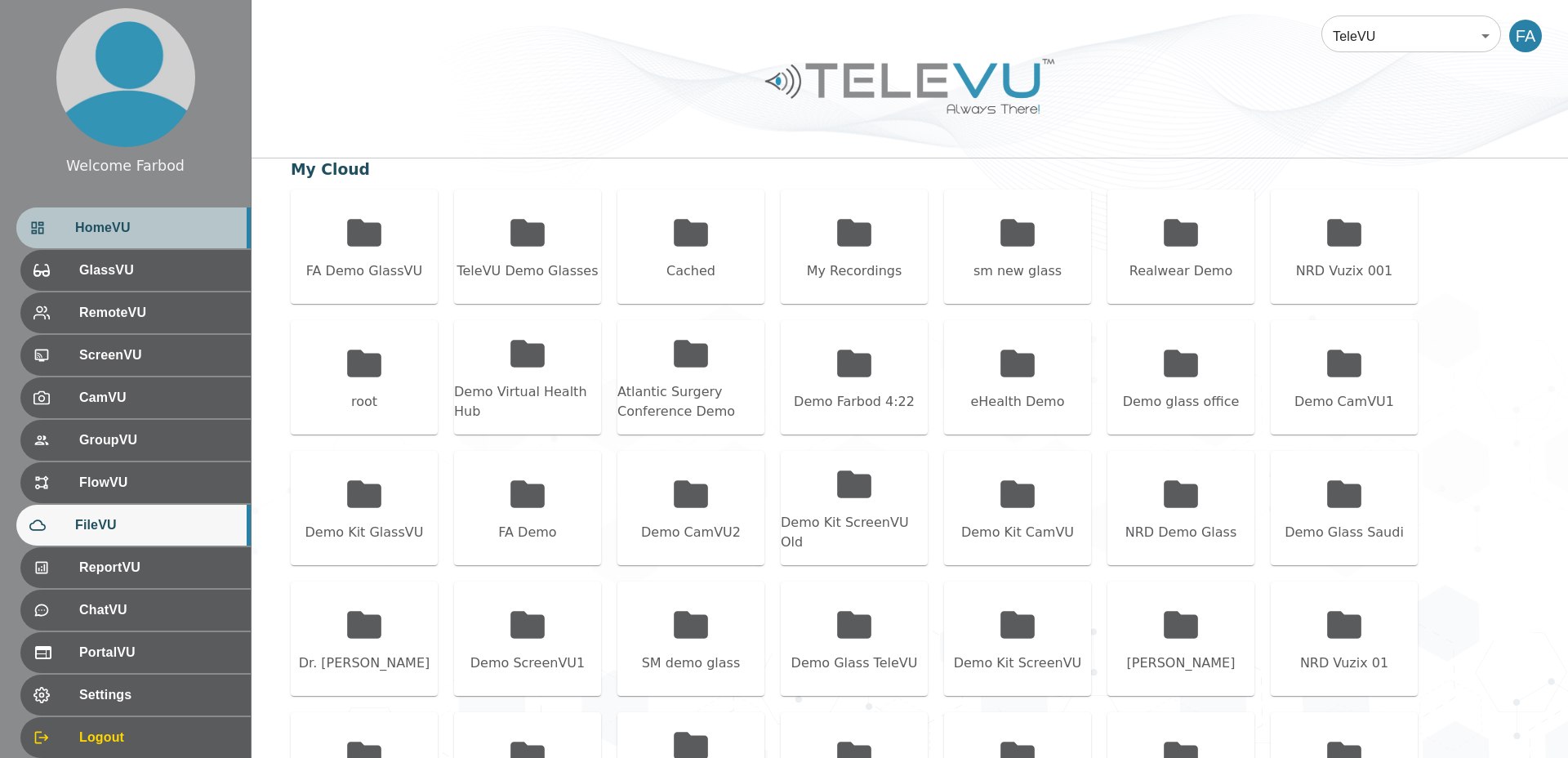
click at [169, 224] on span "HomeVU" at bounding box center [156, 228] width 162 height 20
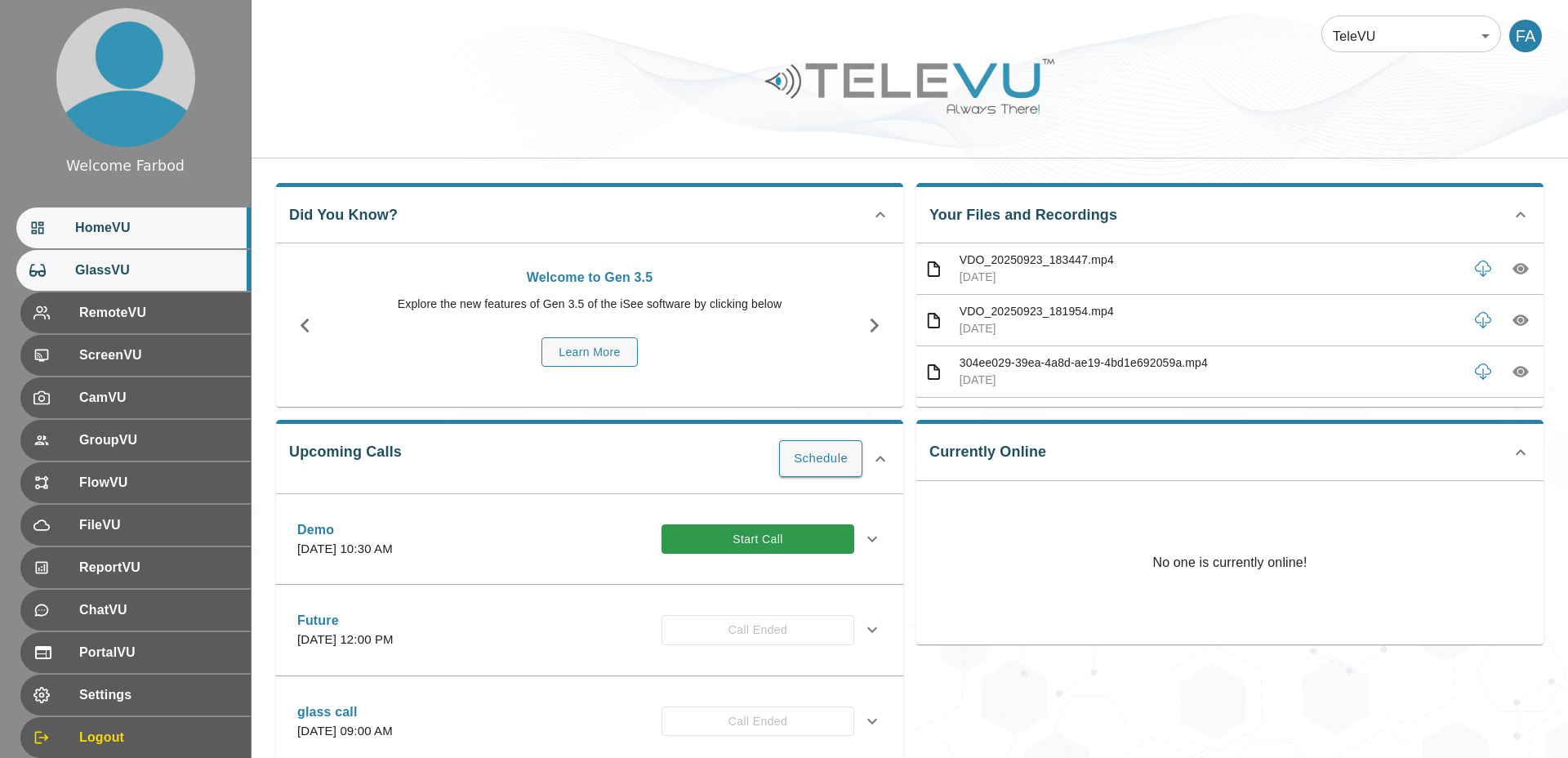
click at [184, 282] on div "GlassVU" at bounding box center [134, 270] width 235 height 41
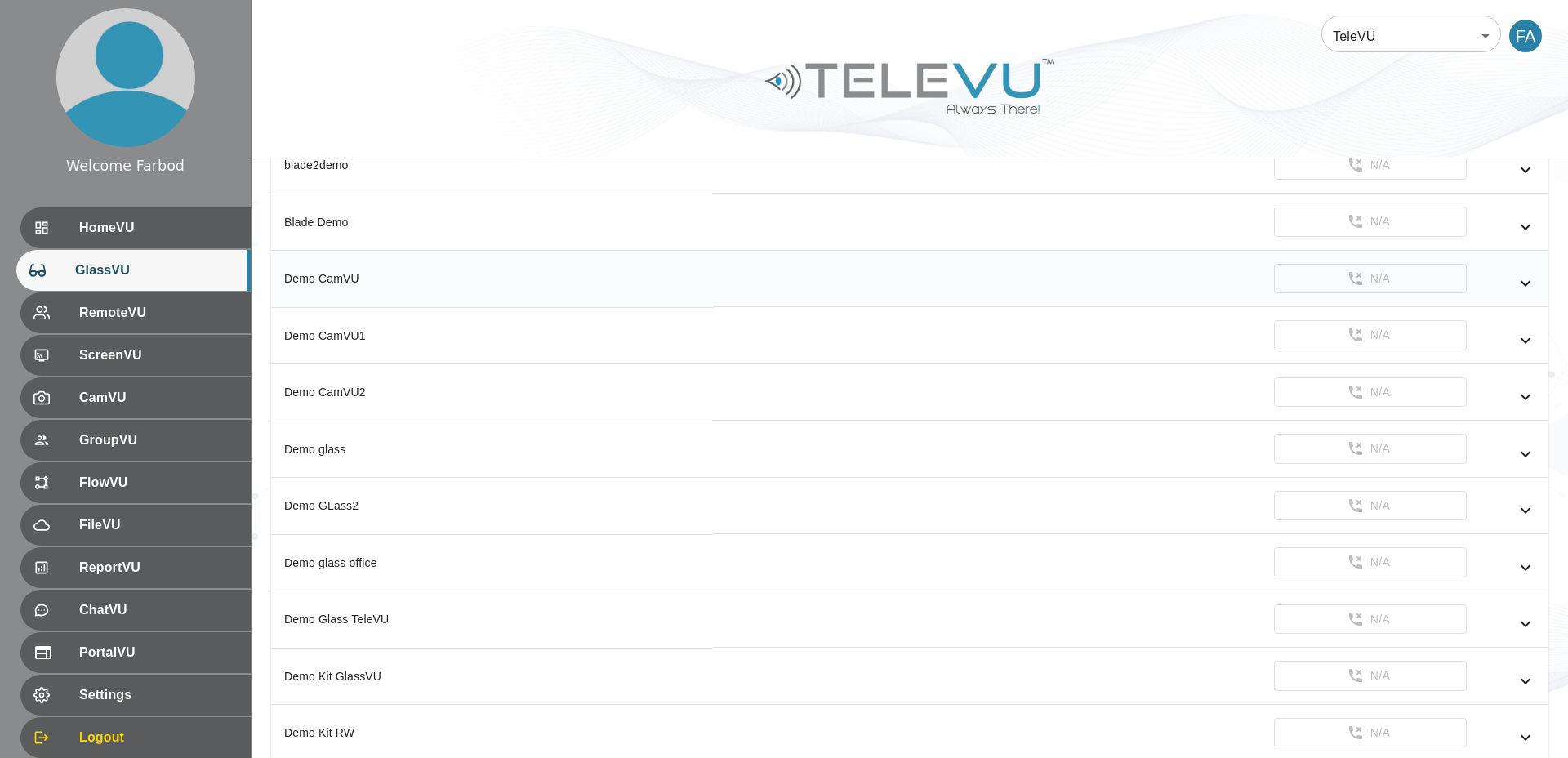
scroll to position [415, 0]
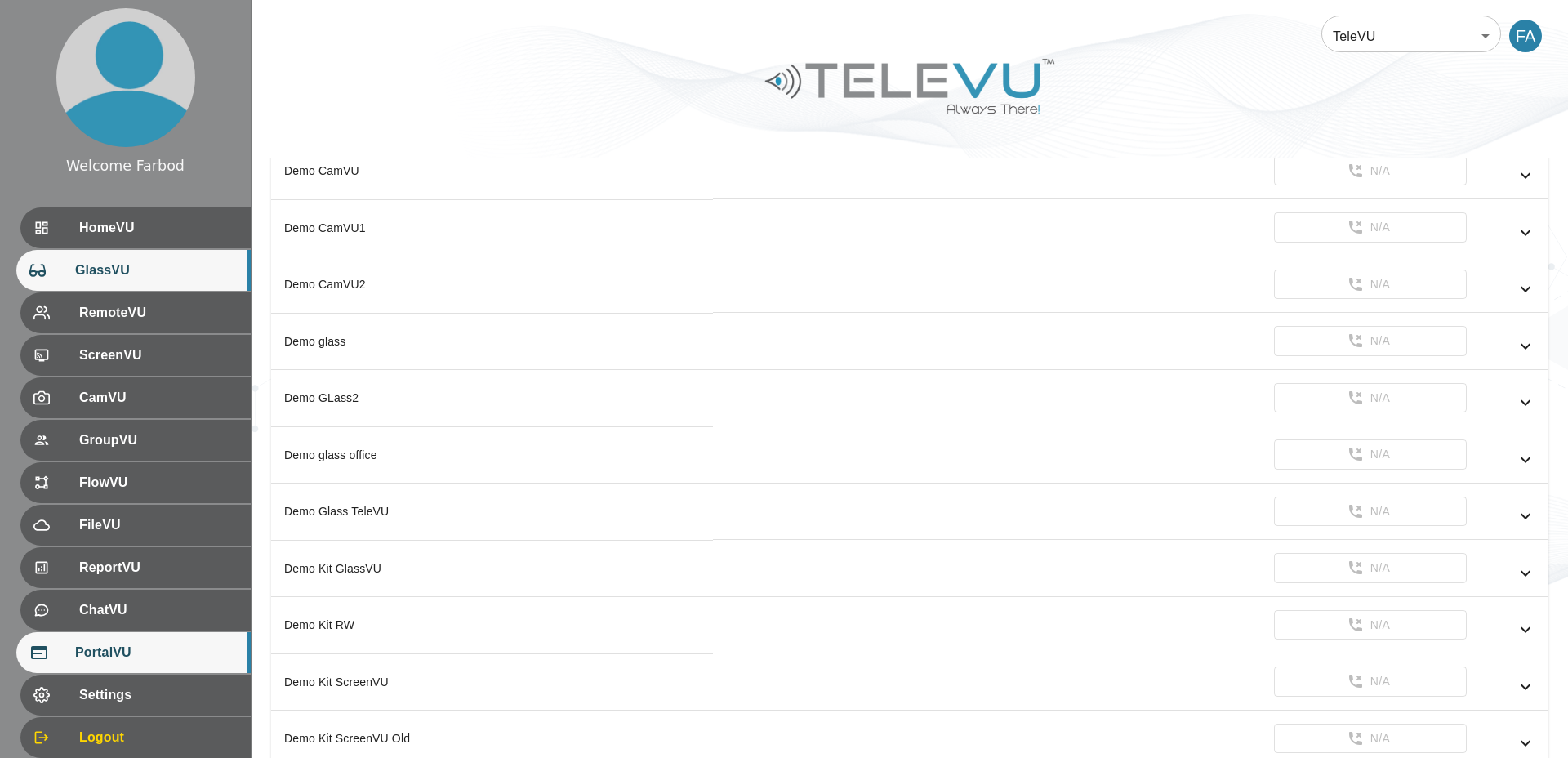
click at [140, 658] on span "PortalVU" at bounding box center [156, 652] width 162 height 20
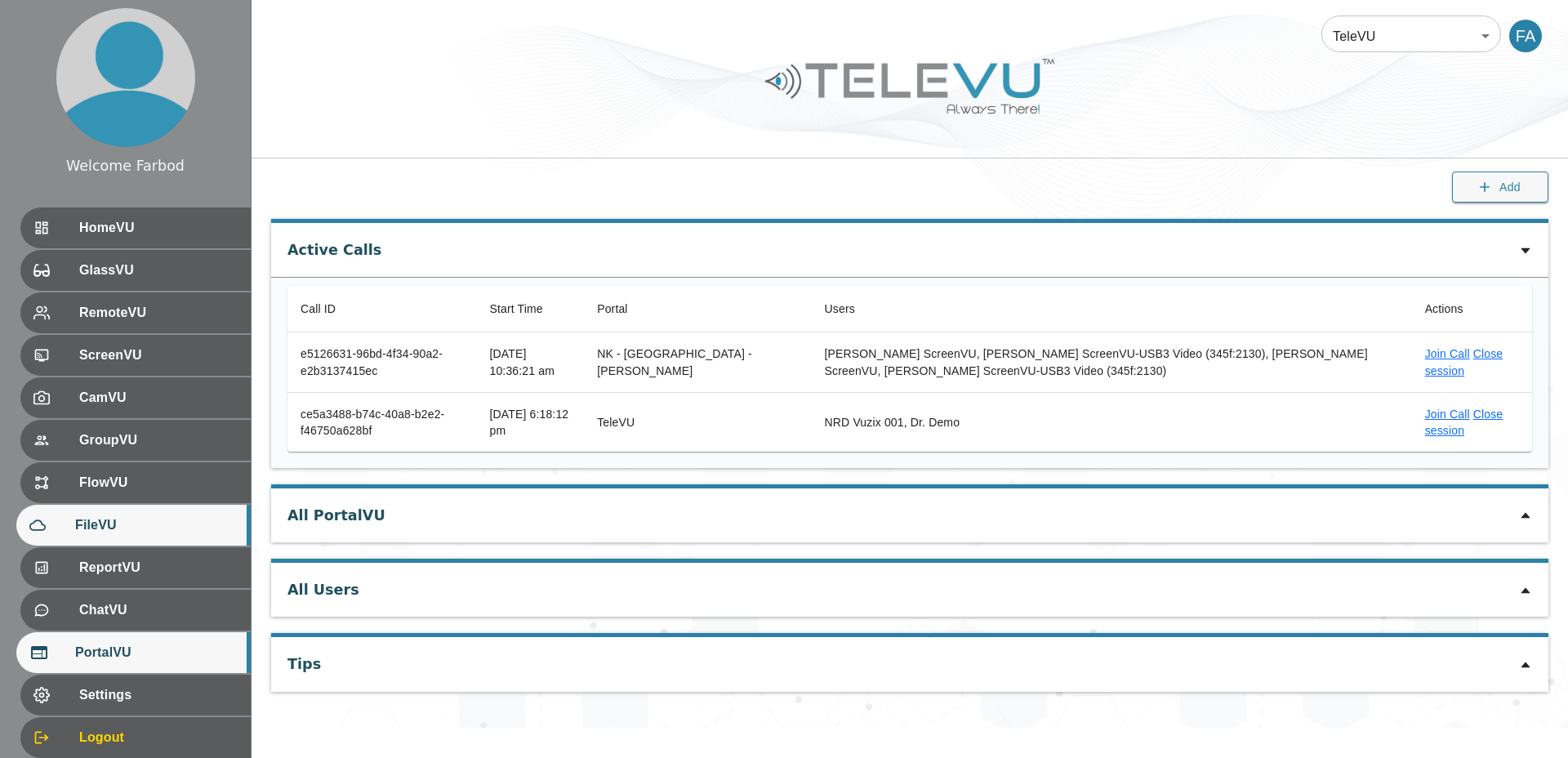
click at [101, 530] on span "FileVU" at bounding box center [156, 525] width 162 height 20
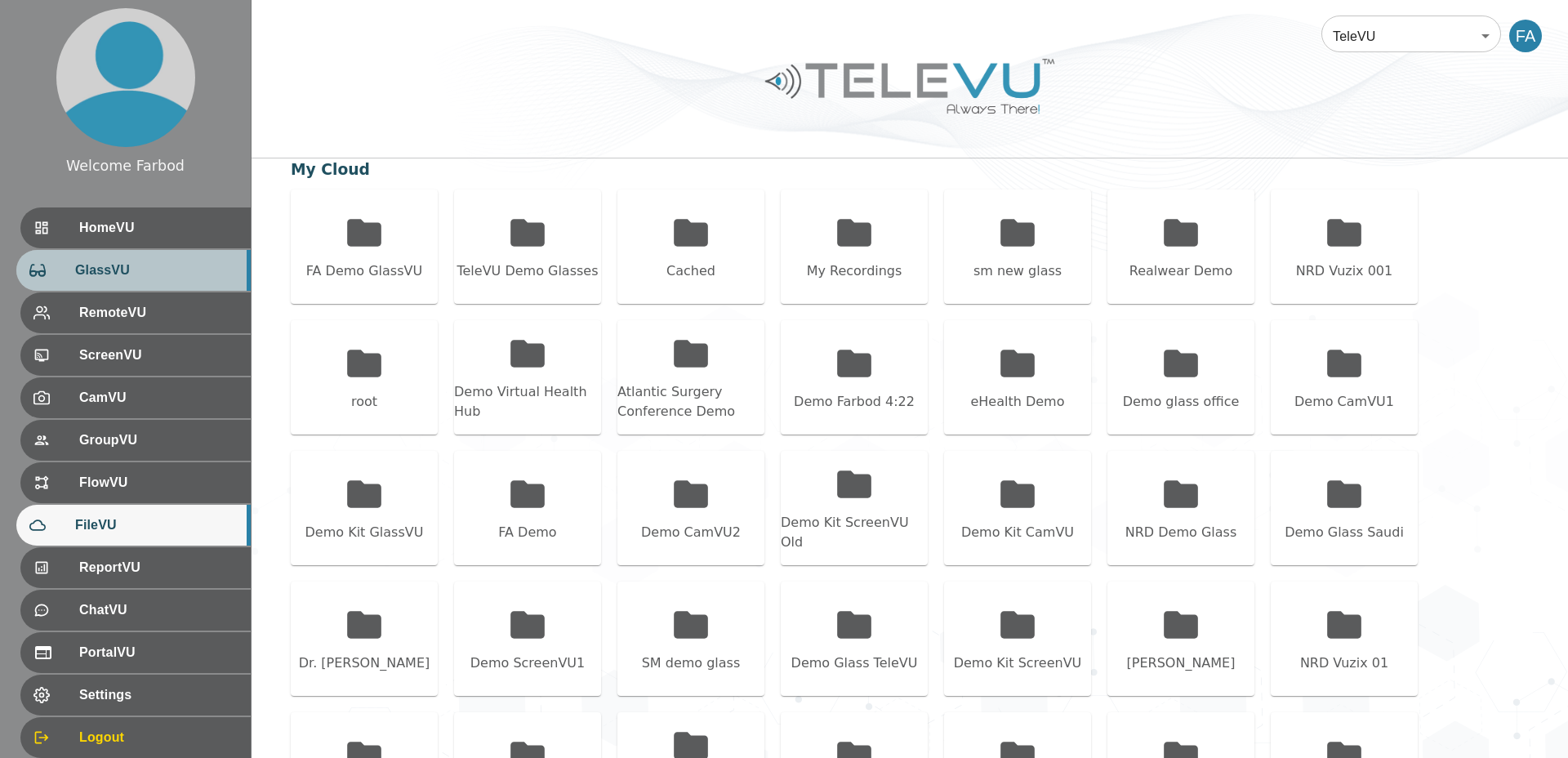
click at [148, 264] on span "GlassVU" at bounding box center [156, 270] width 162 height 20
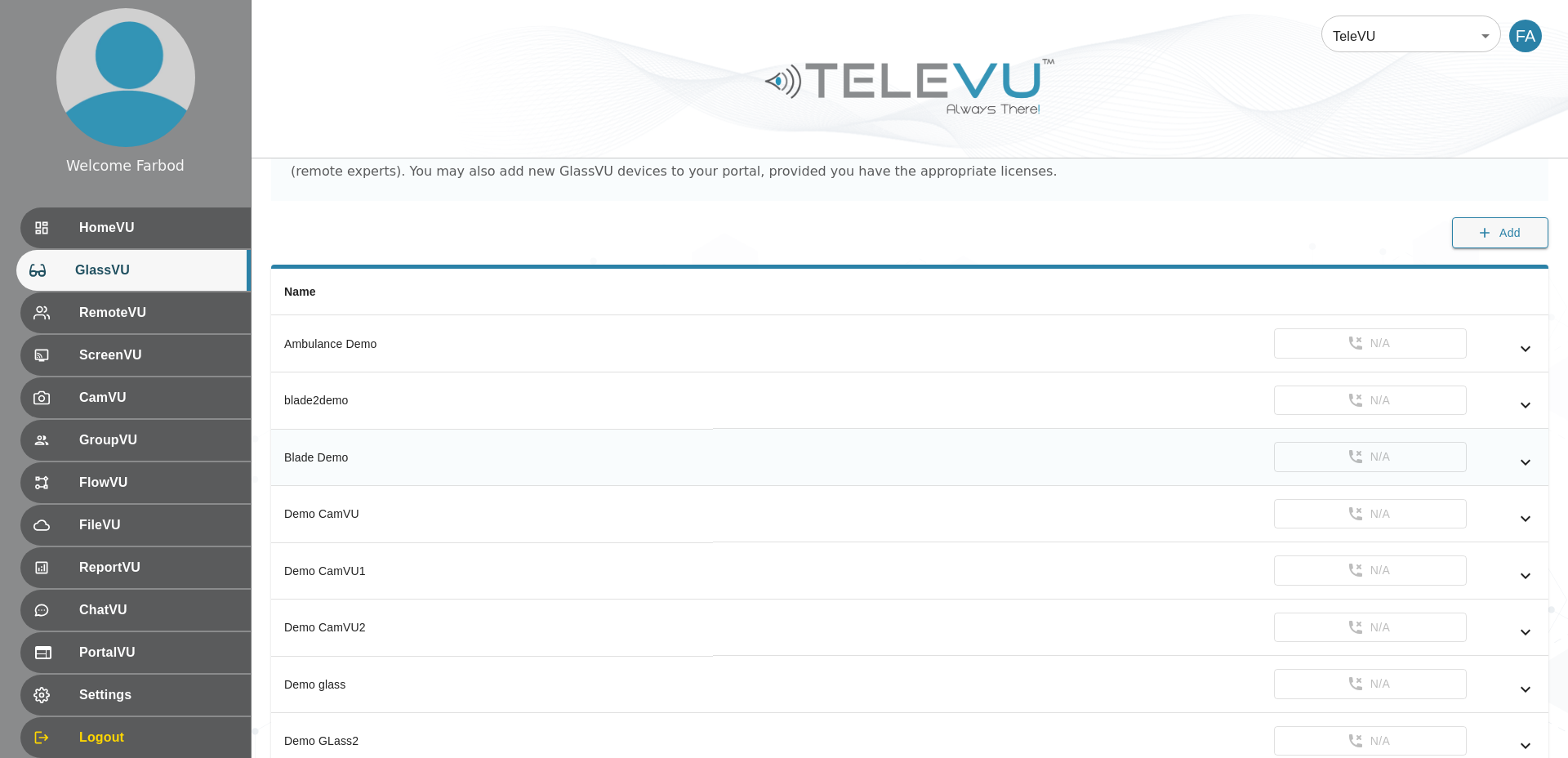
scroll to position [1058, 0]
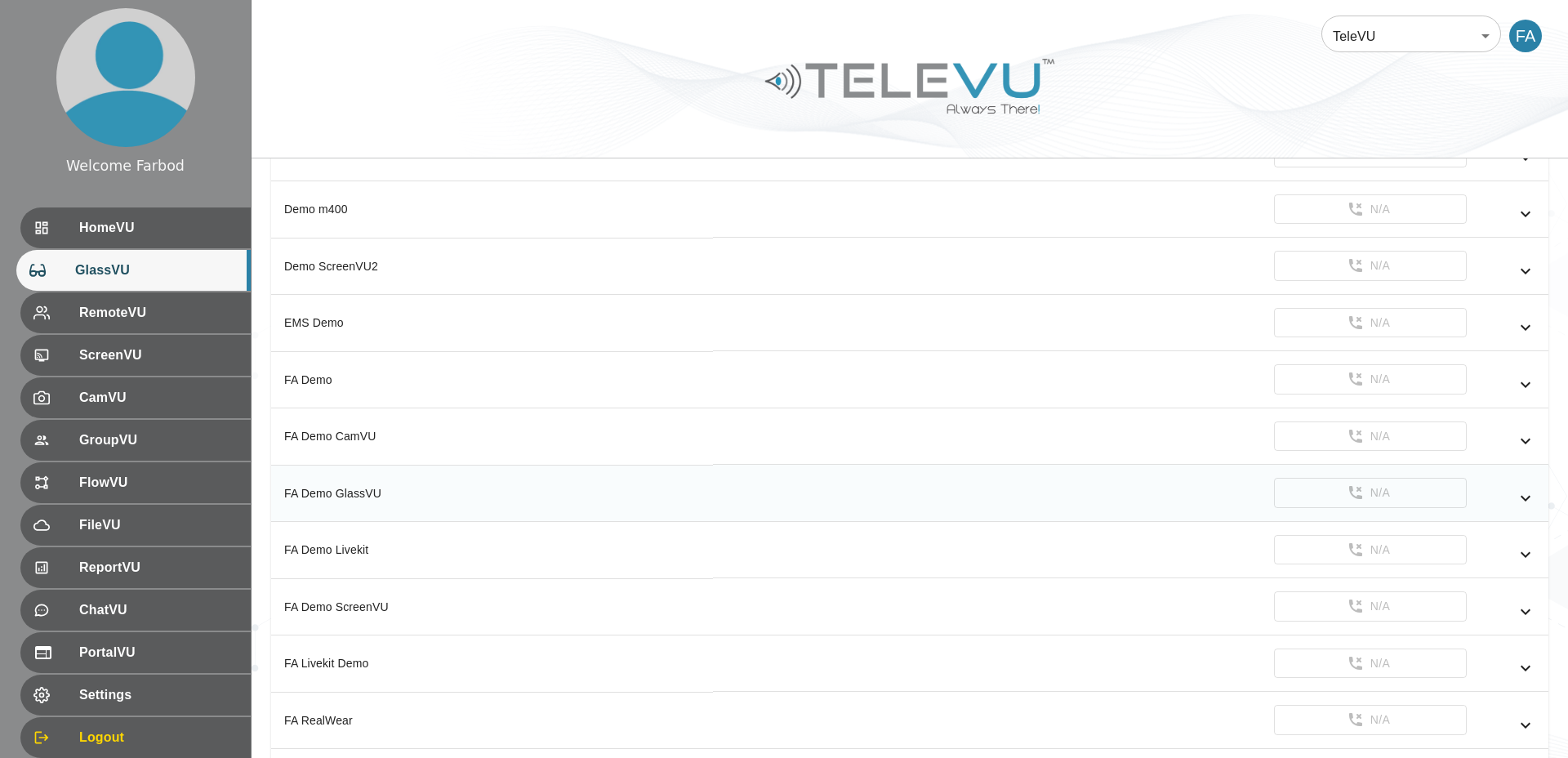
click at [1526, 496] on icon "simple table" at bounding box center [1526, 498] width 20 height 20
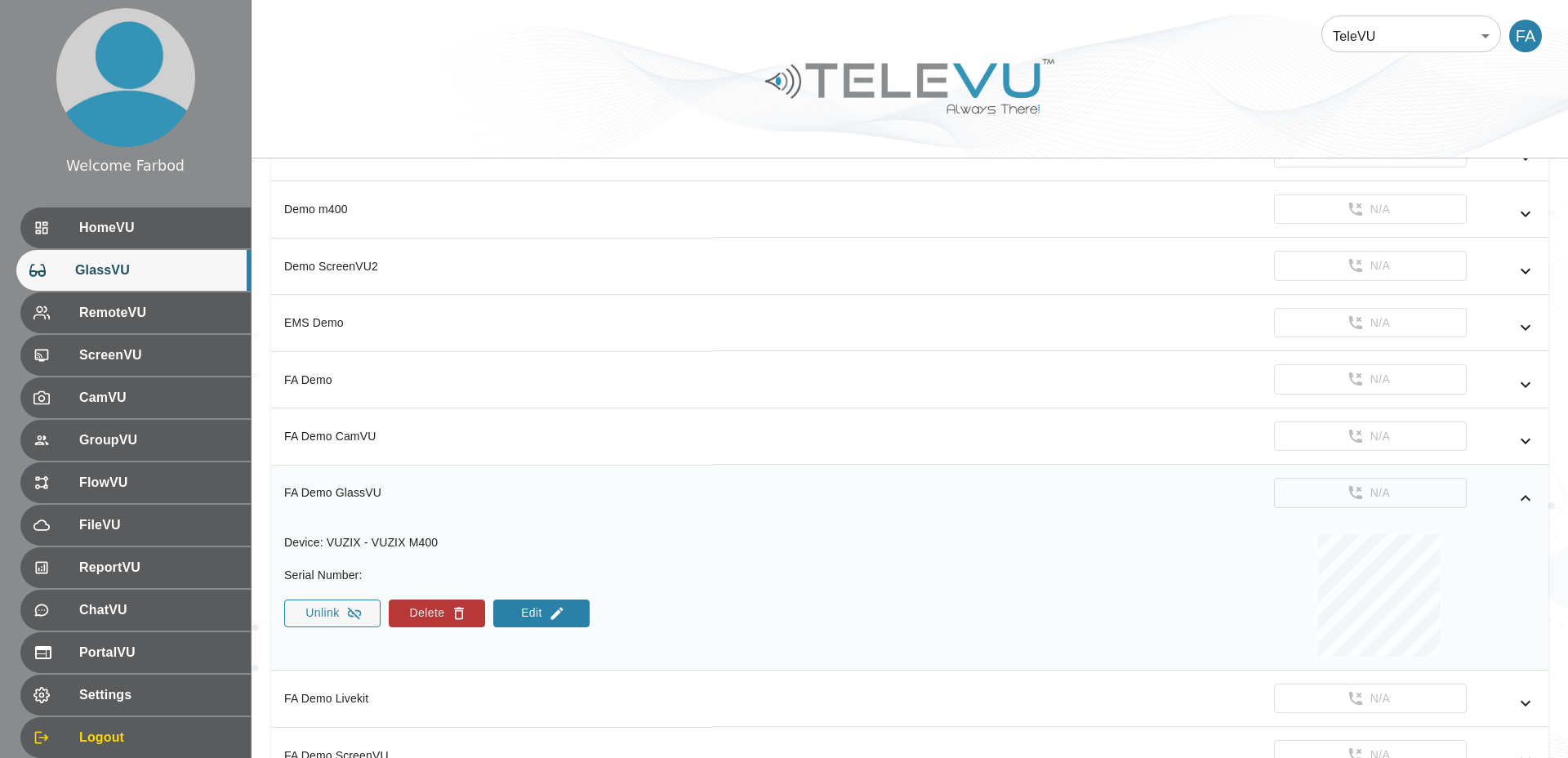
click at [579, 609] on button "Edit" at bounding box center [542, 612] width 96 height 27
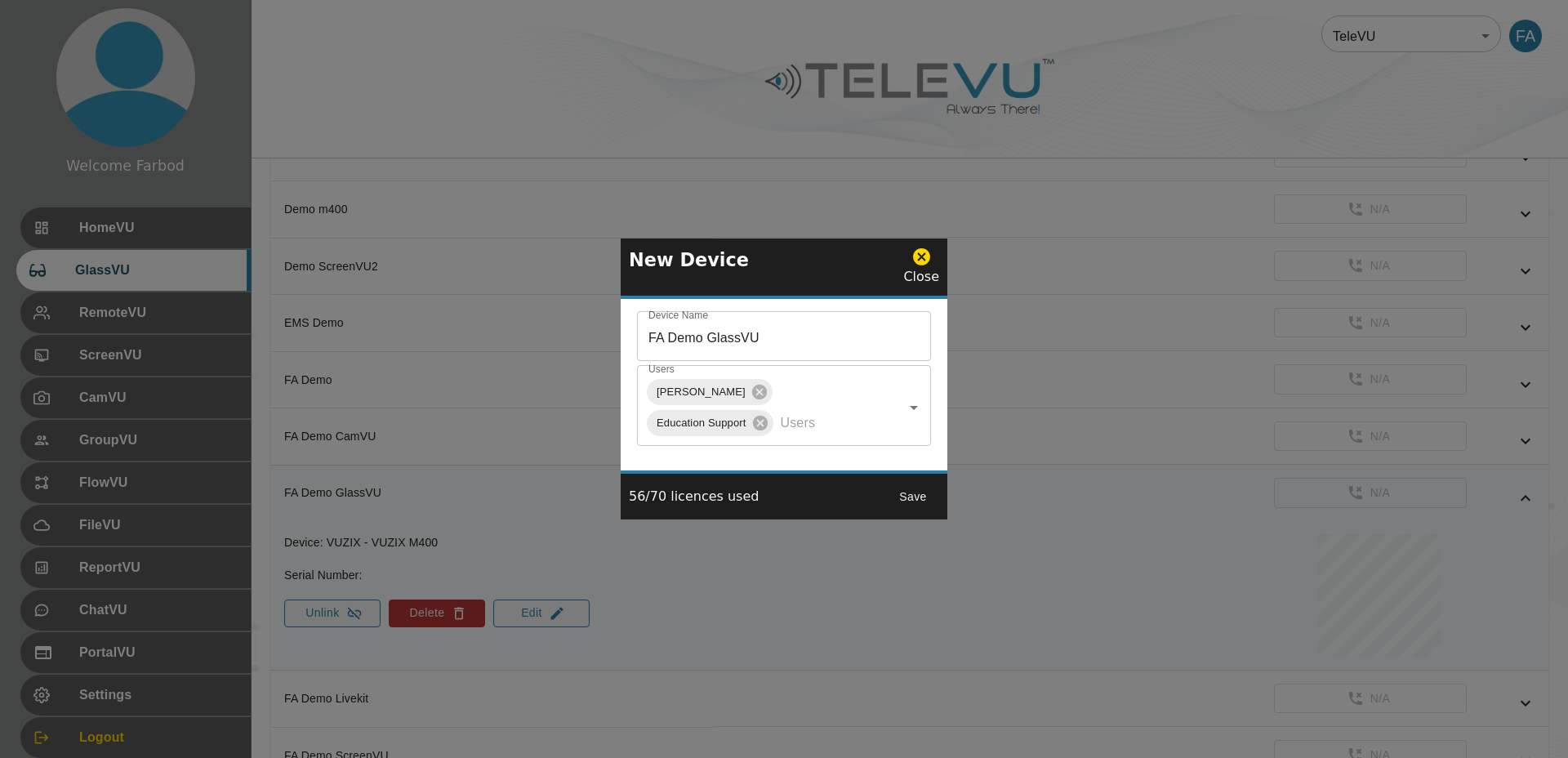
click at [924, 258] on icon at bounding box center [921, 256] width 21 height 21
